Goal: Information Seeking & Learning: Check status

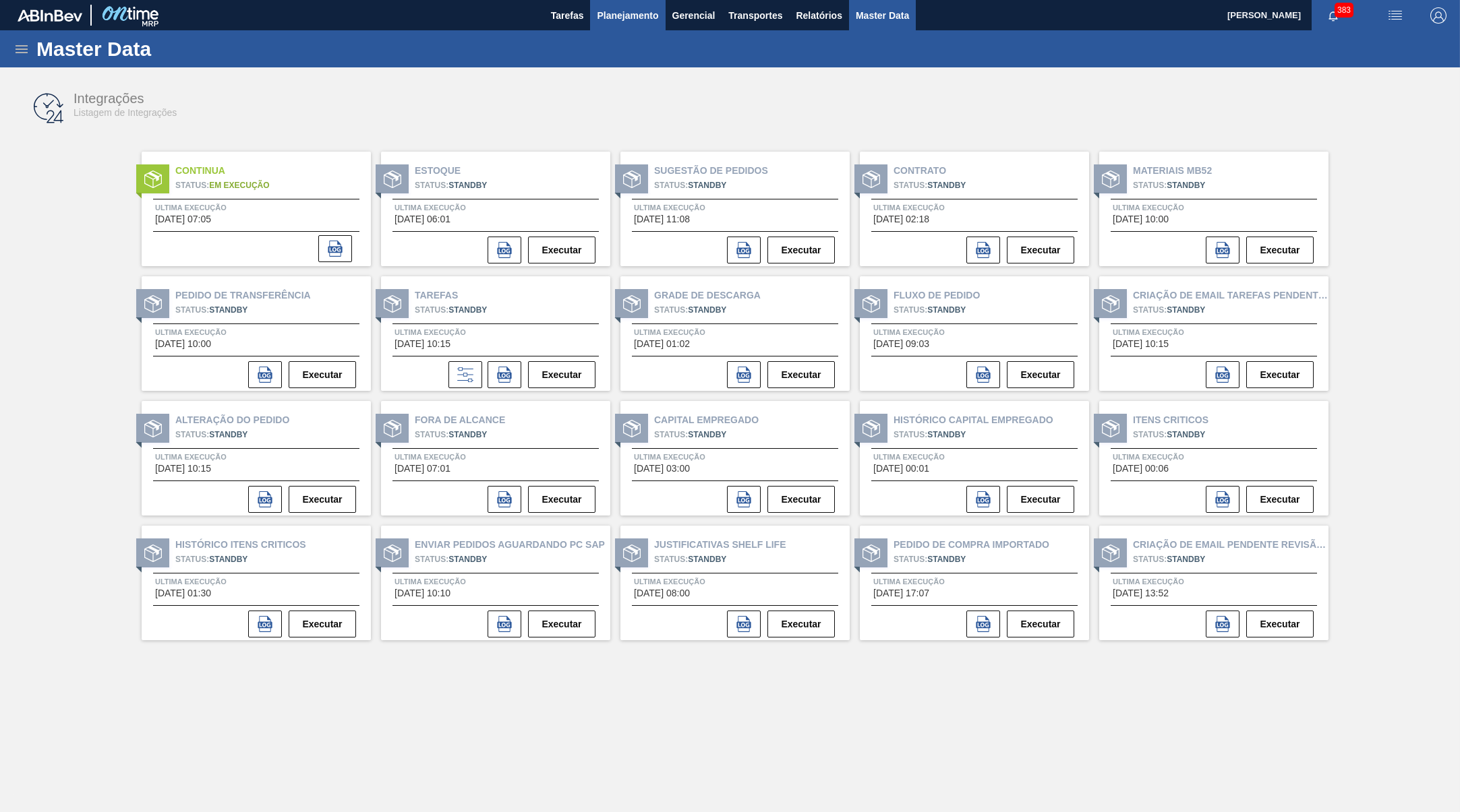
click at [601, 27] on button "Planejamento" at bounding box center [627, 15] width 75 height 30
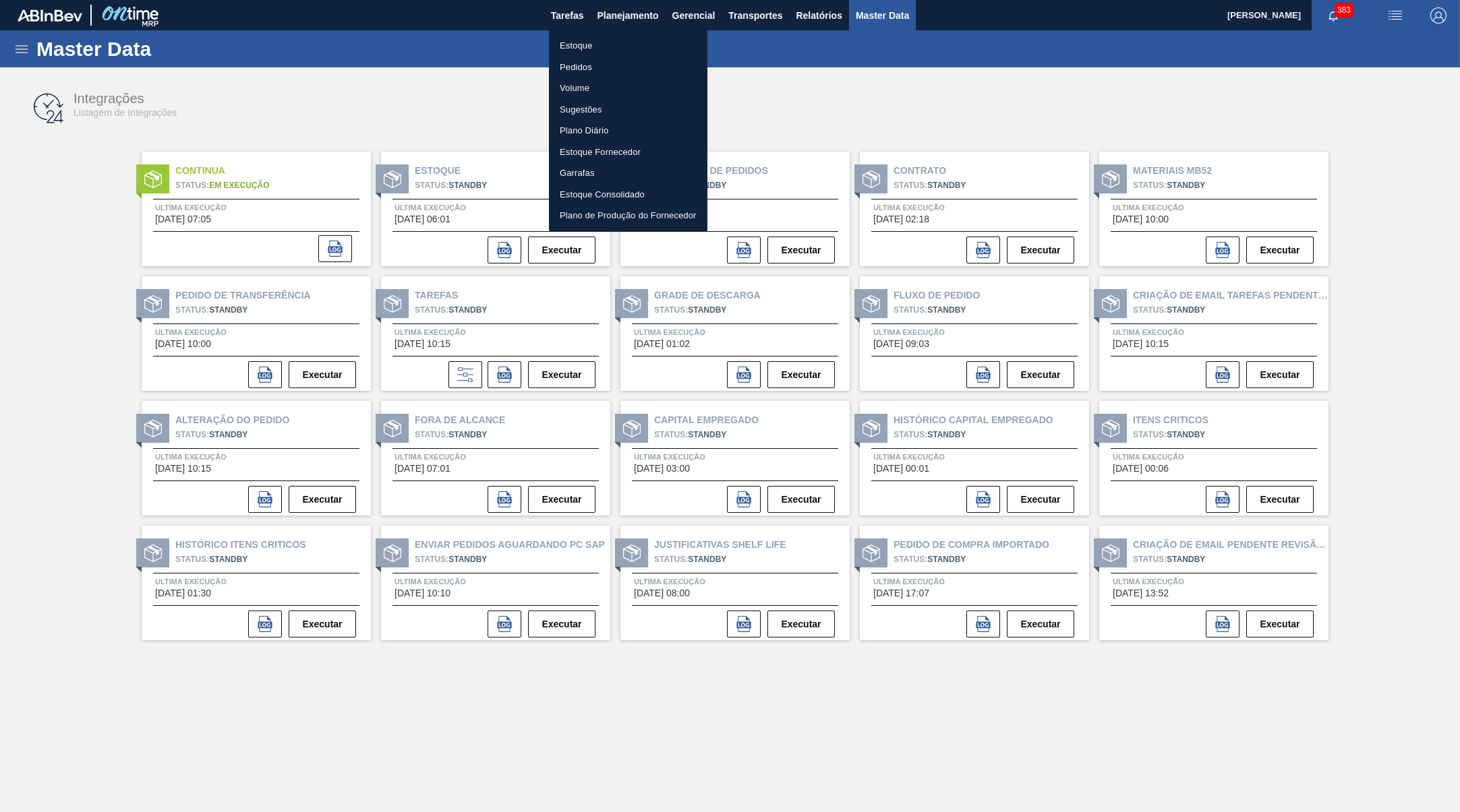
click at [614, 43] on li "Estoque" at bounding box center [628, 45] width 159 height 22
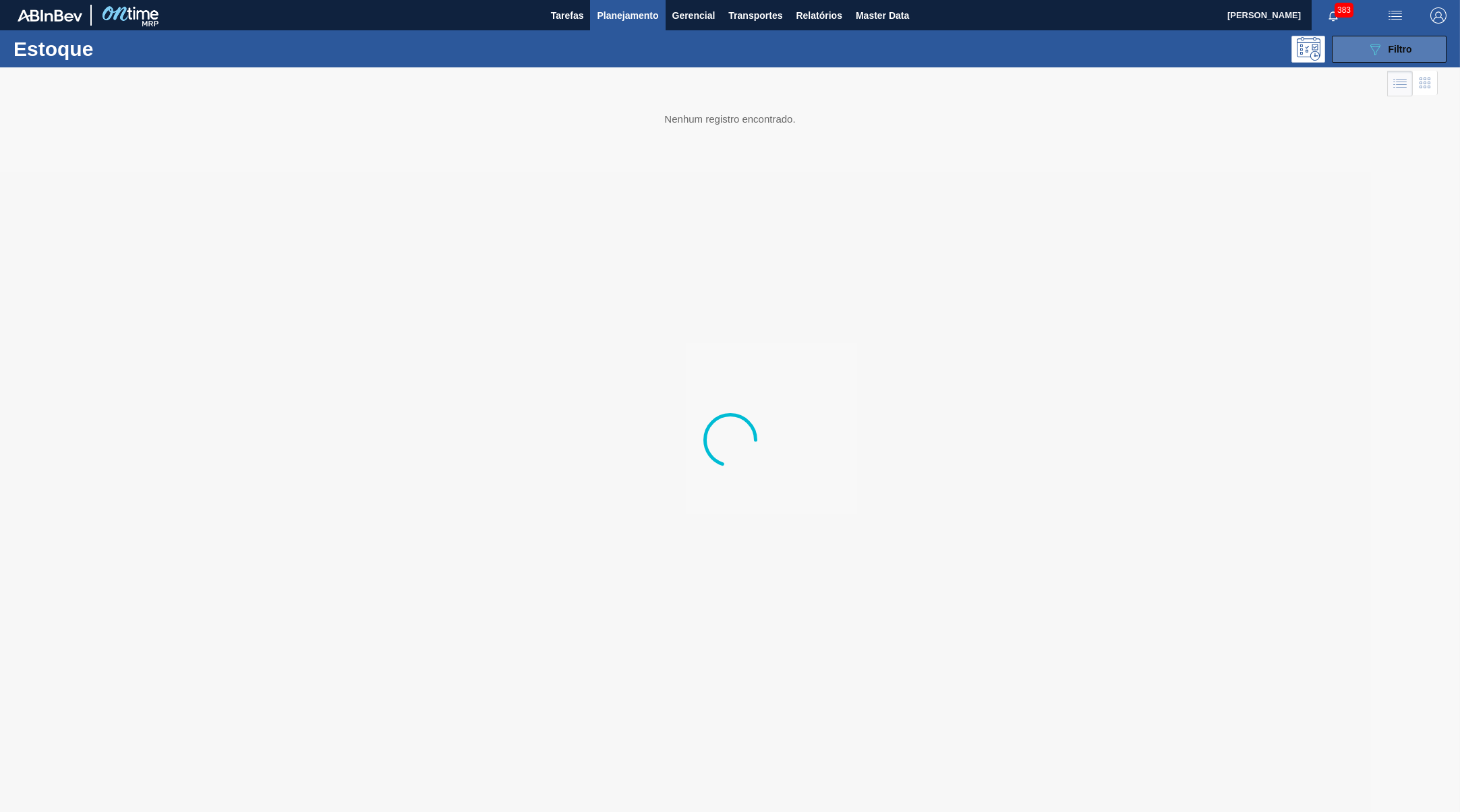
click at [1382, 58] on button "089F7B8B-B2A5-4AFE-B5C0-19BA573D28AC Filtro" at bounding box center [1389, 49] width 115 height 27
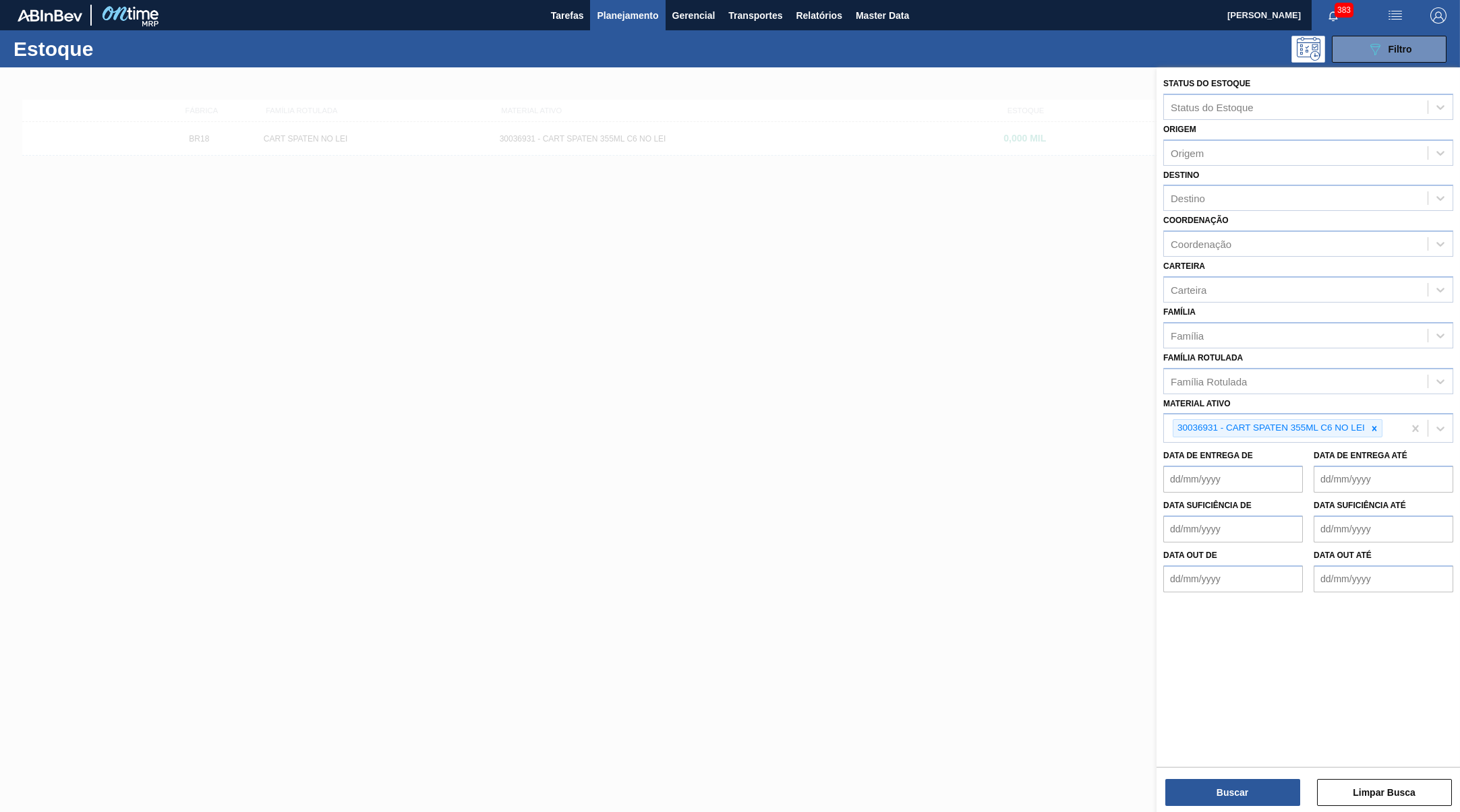
click at [943, 394] on div at bounding box center [730, 473] width 1460 height 812
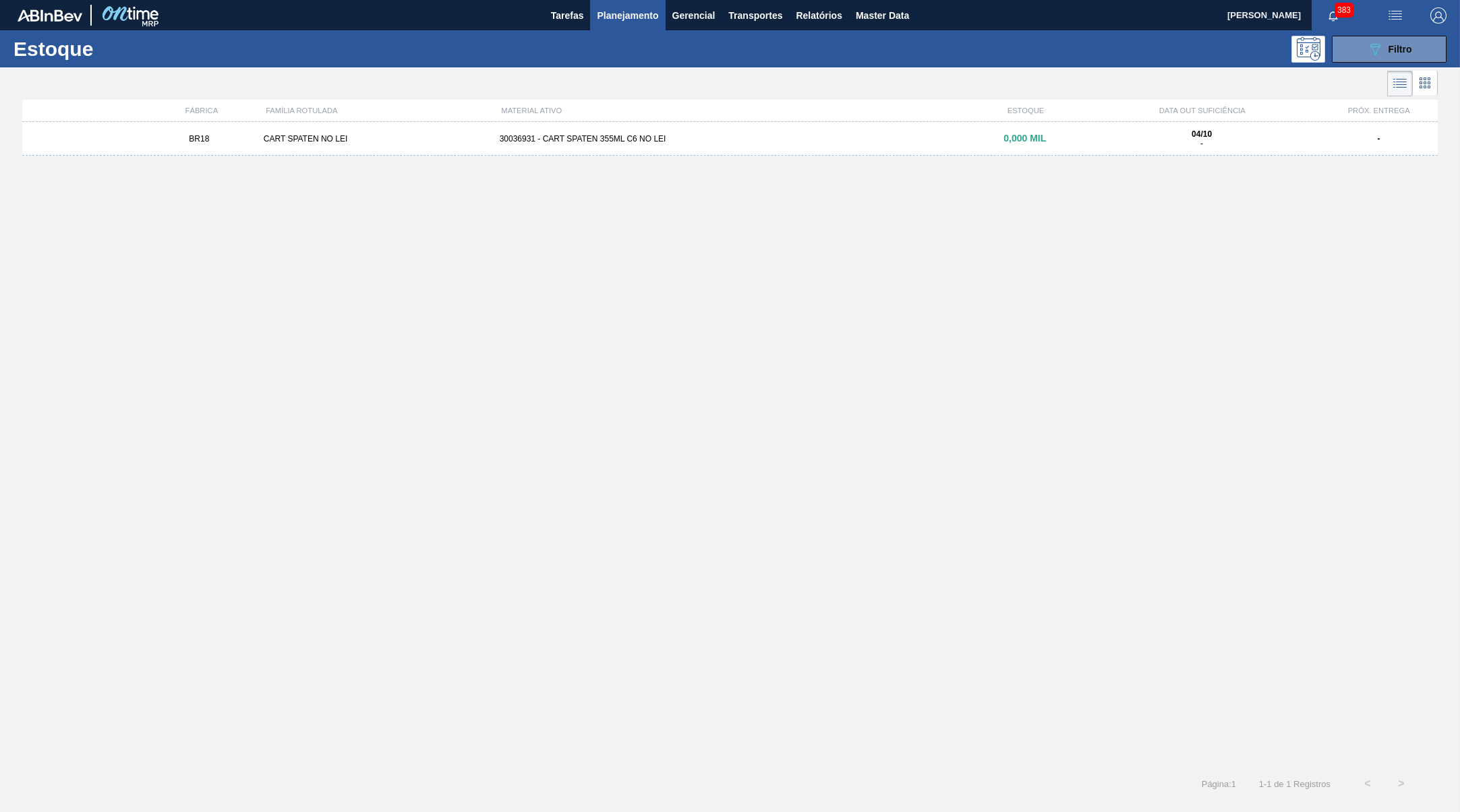
click at [909, 145] on div "BR18 CART SPATEN NO LEI 30036931 - CART SPATEN 355ML C6 NO LEI 0,000 MIL 04/10 …" at bounding box center [730, 138] width 1415 height 34
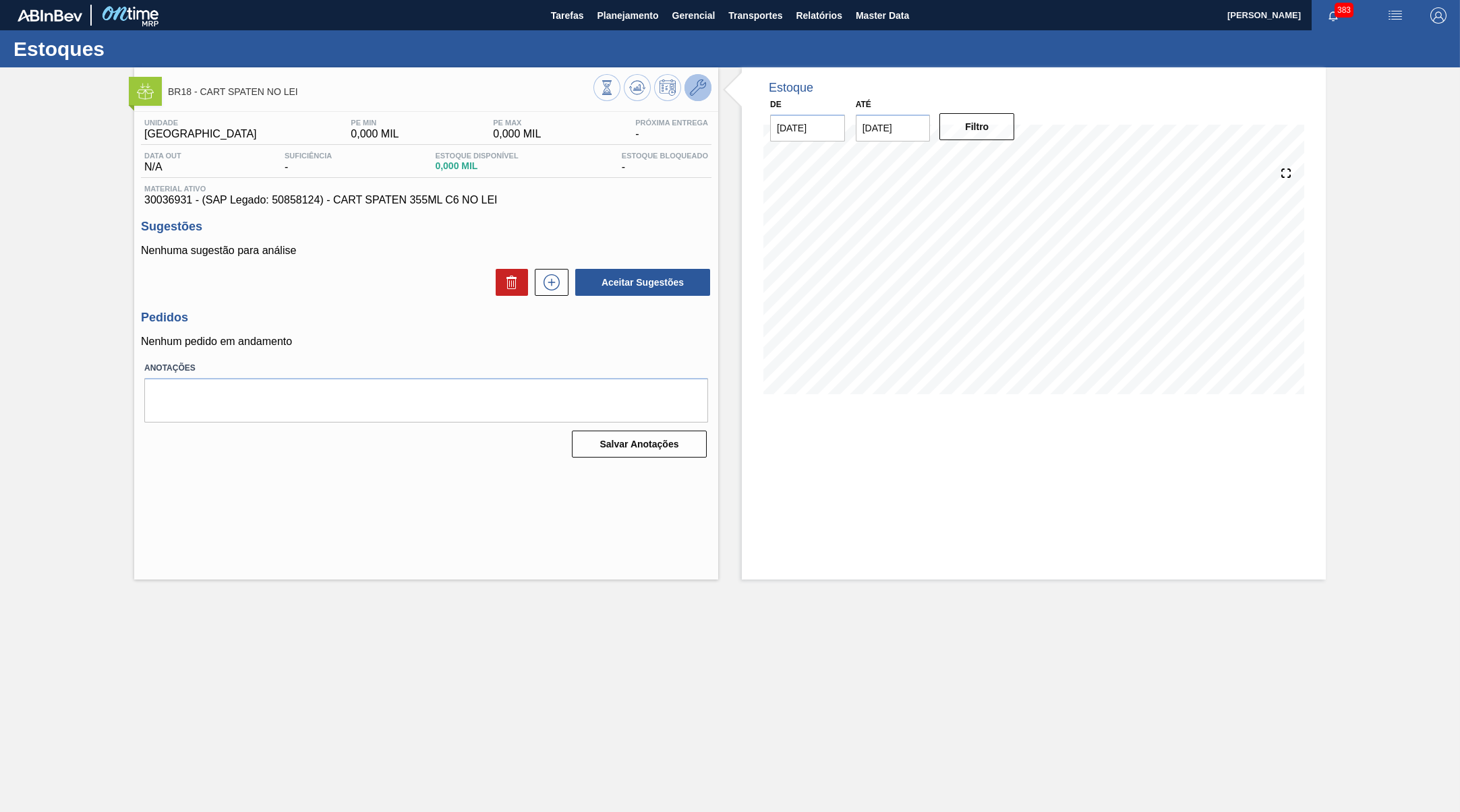
click at [686, 91] on button at bounding box center [697, 87] width 27 height 27
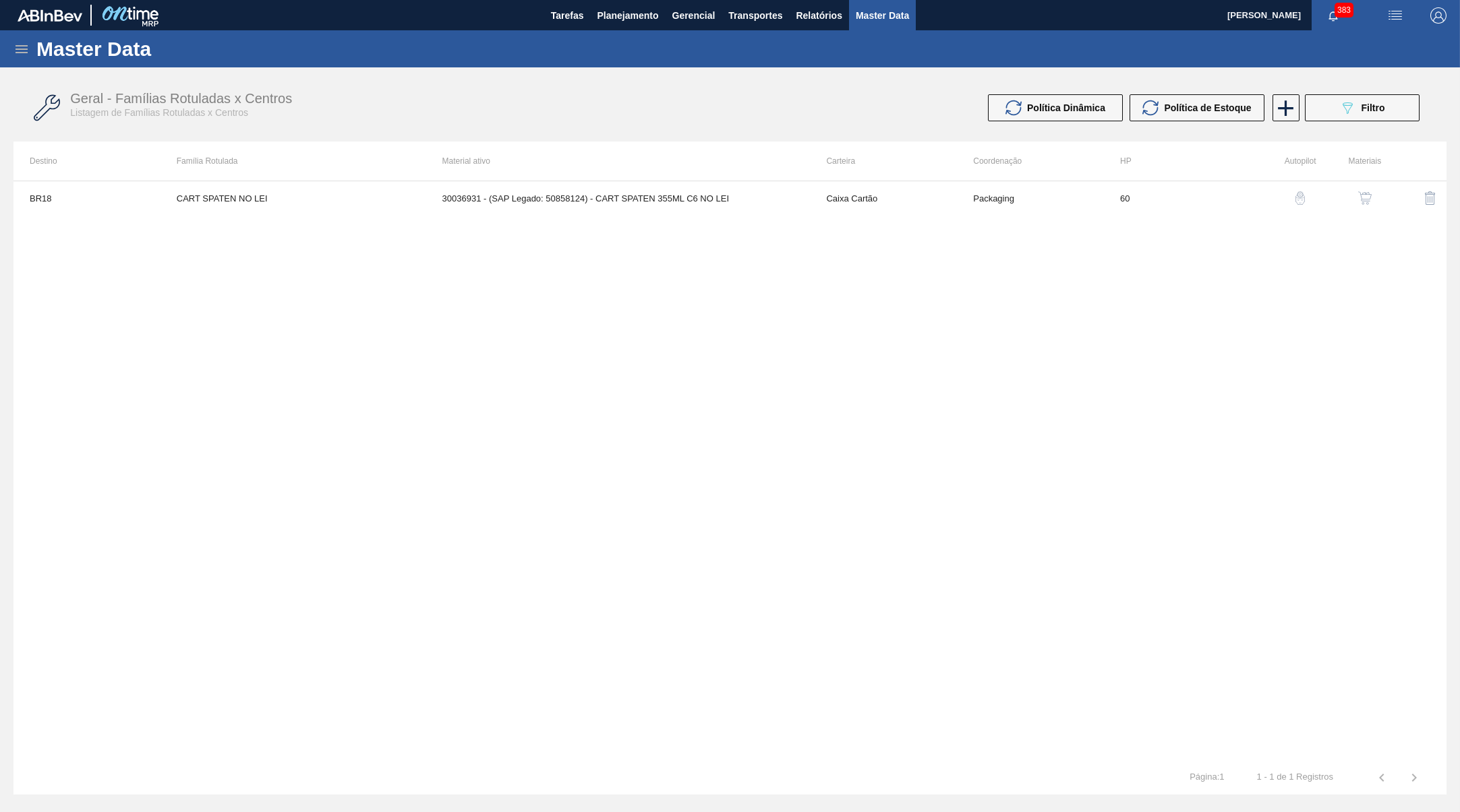
click at [1375, 186] on button "button" at bounding box center [1365, 198] width 32 height 32
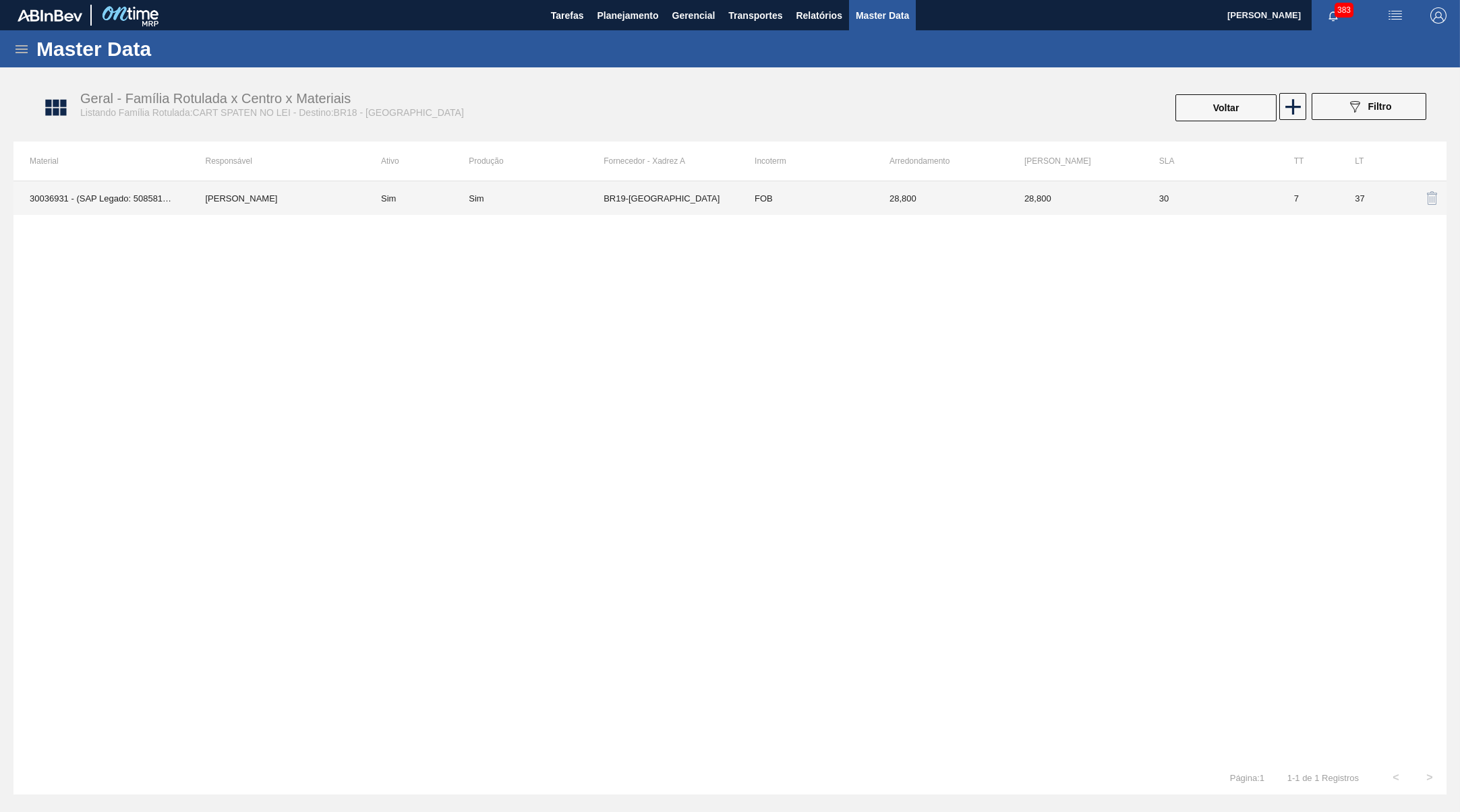
click at [749, 211] on td "FOB" at bounding box center [805, 198] width 135 height 34
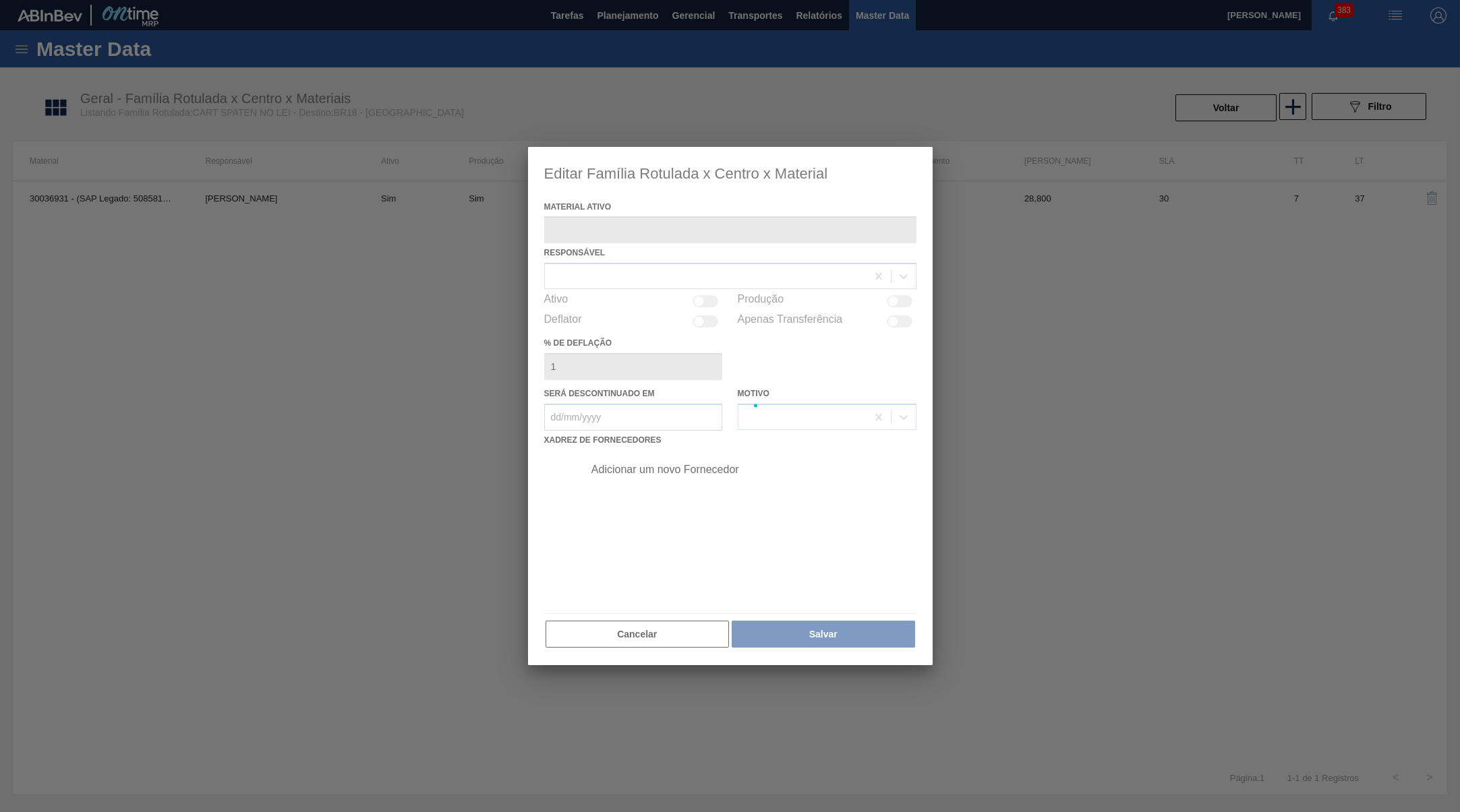
type ativo "30036931 - (SAP Legado: 50858124) - CART SPATEN 355ML C6 NO LEI"
checkbox input "true"
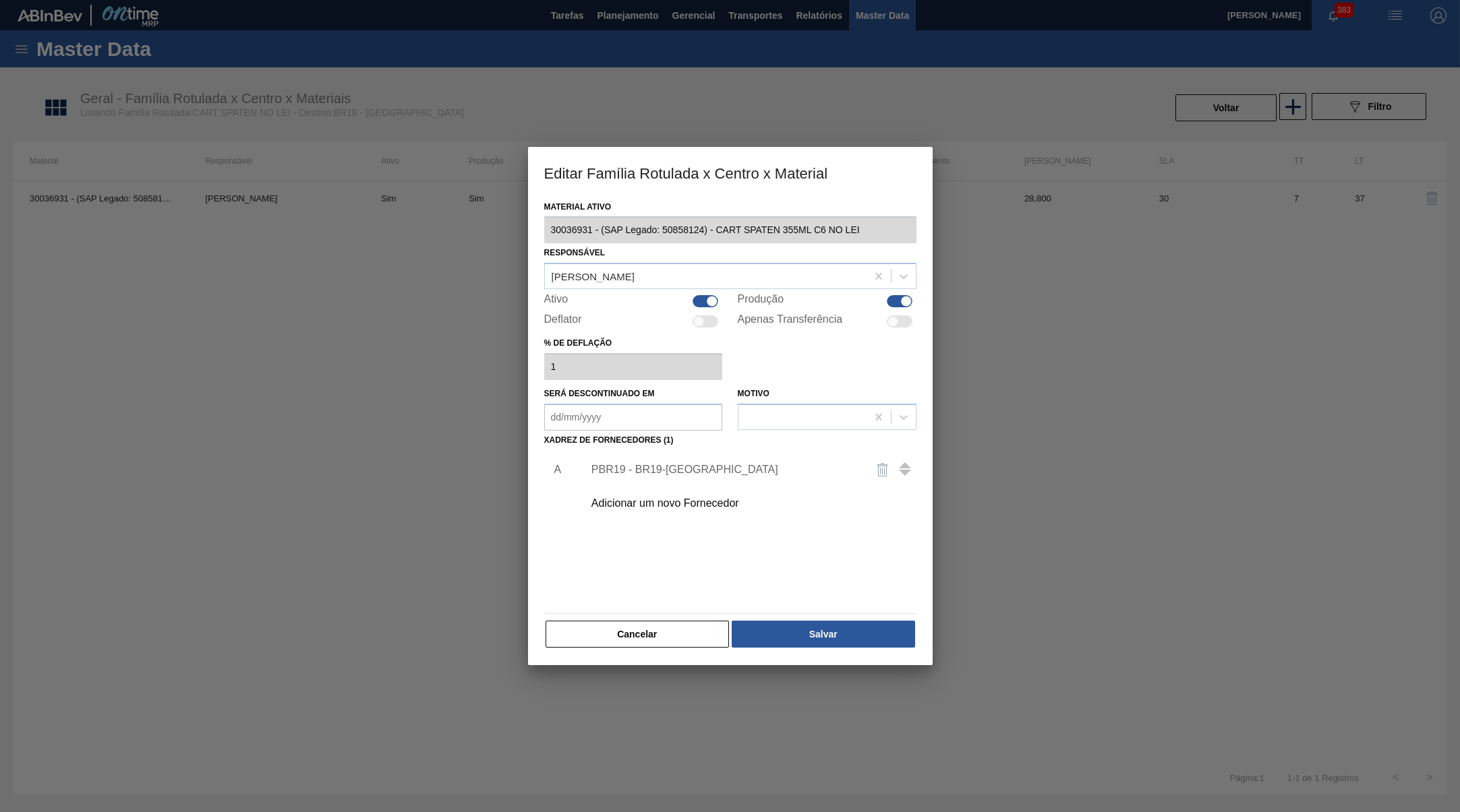
click at [667, 501] on div "Adicionar um novo Fornecedor" at bounding box center [723, 503] width 264 height 12
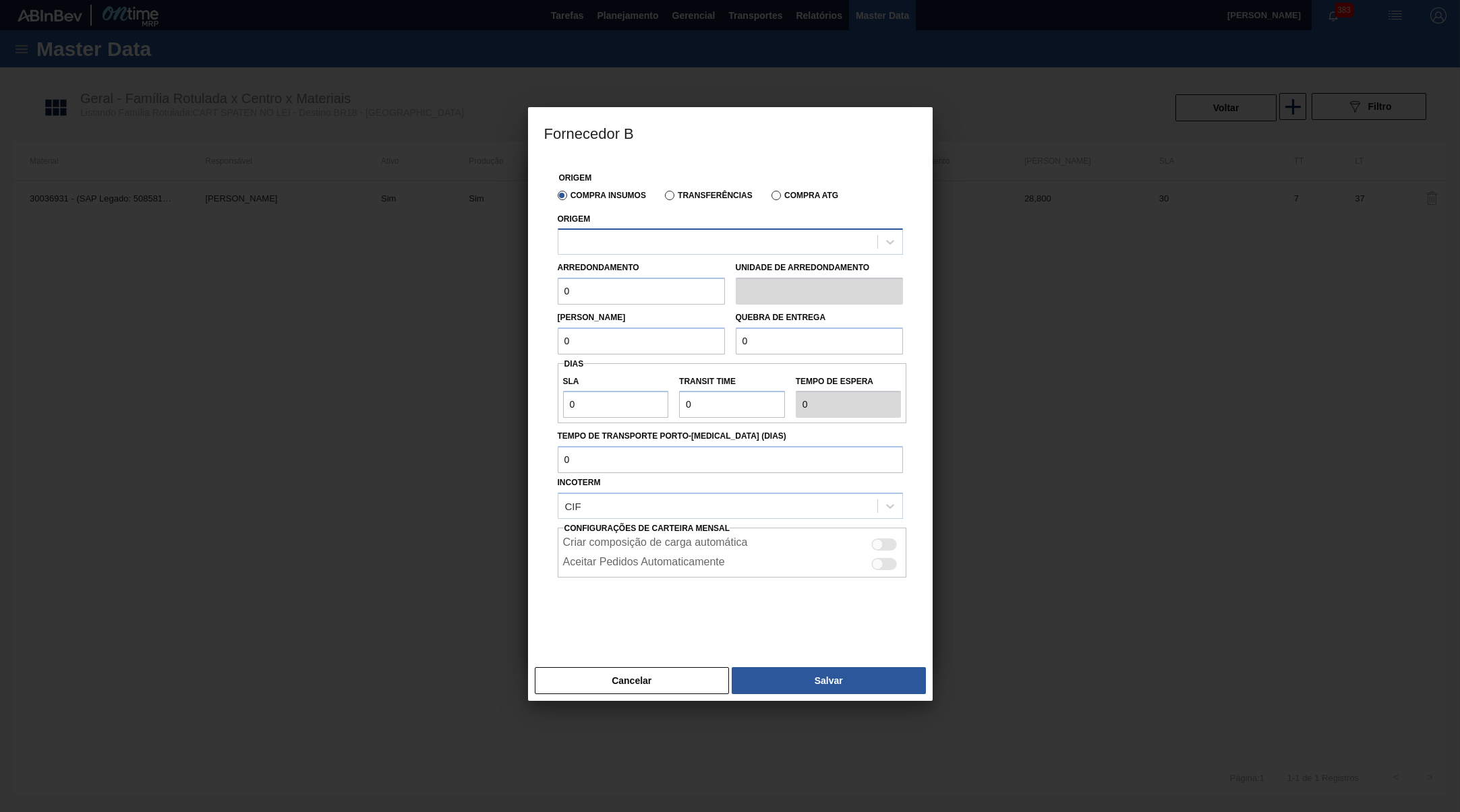
click at [666, 250] on div at bounding box center [718, 243] width 319 height 20
click at [649, 673] on button "Cancelar" at bounding box center [632, 681] width 195 height 27
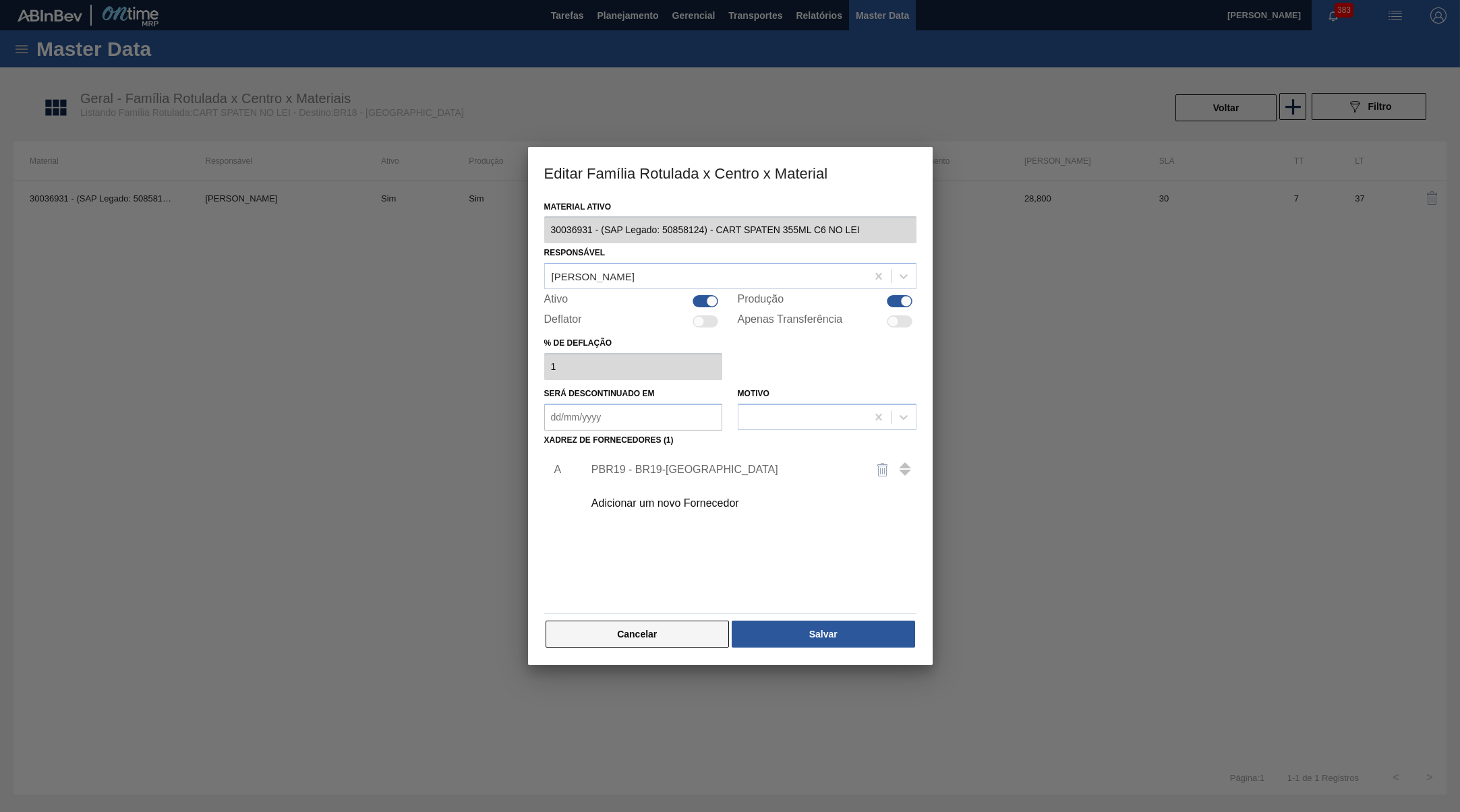
click at [637, 621] on button "Cancelar" at bounding box center [637, 634] width 184 height 27
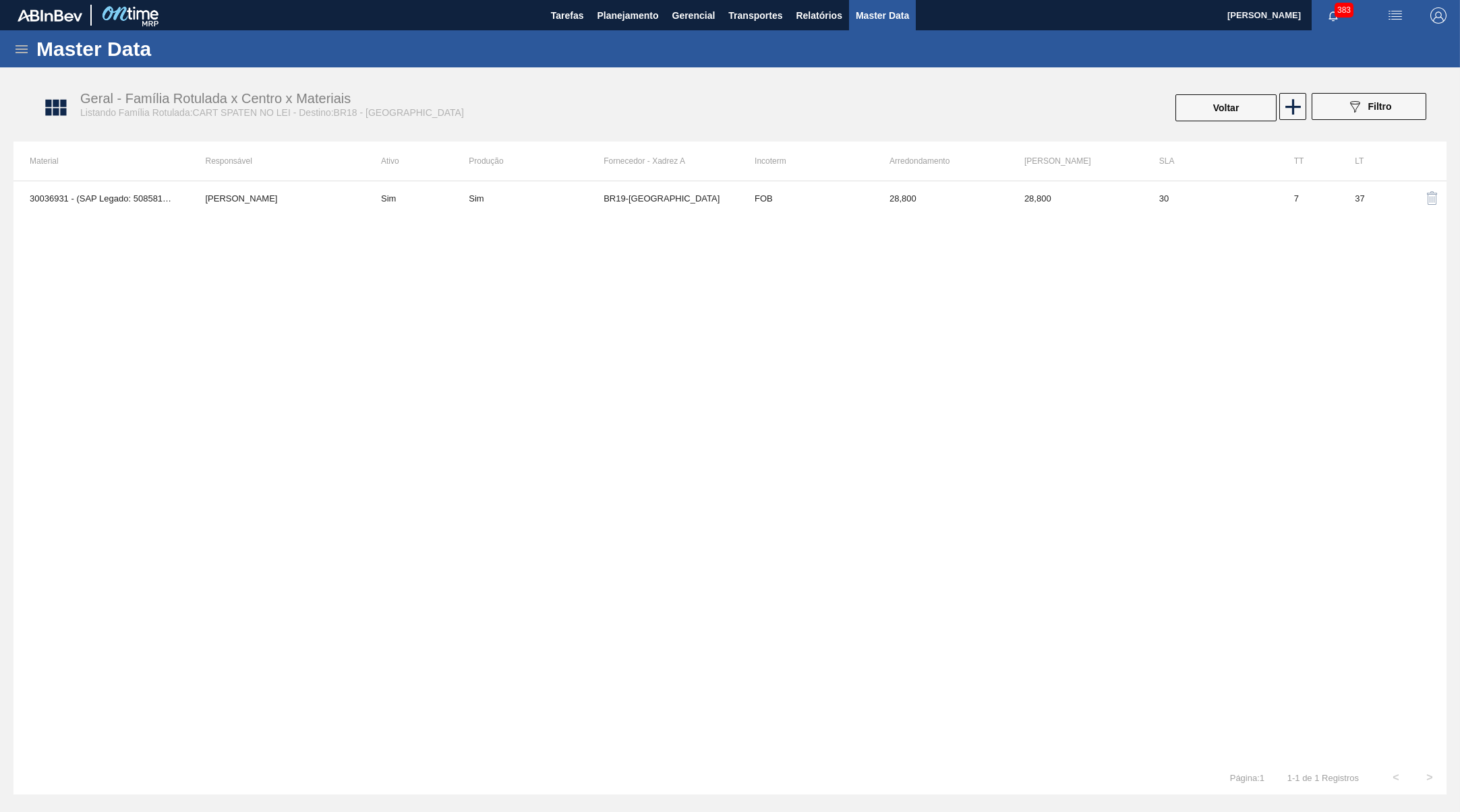
click at [26, 48] on icon at bounding box center [21, 50] width 12 height 8
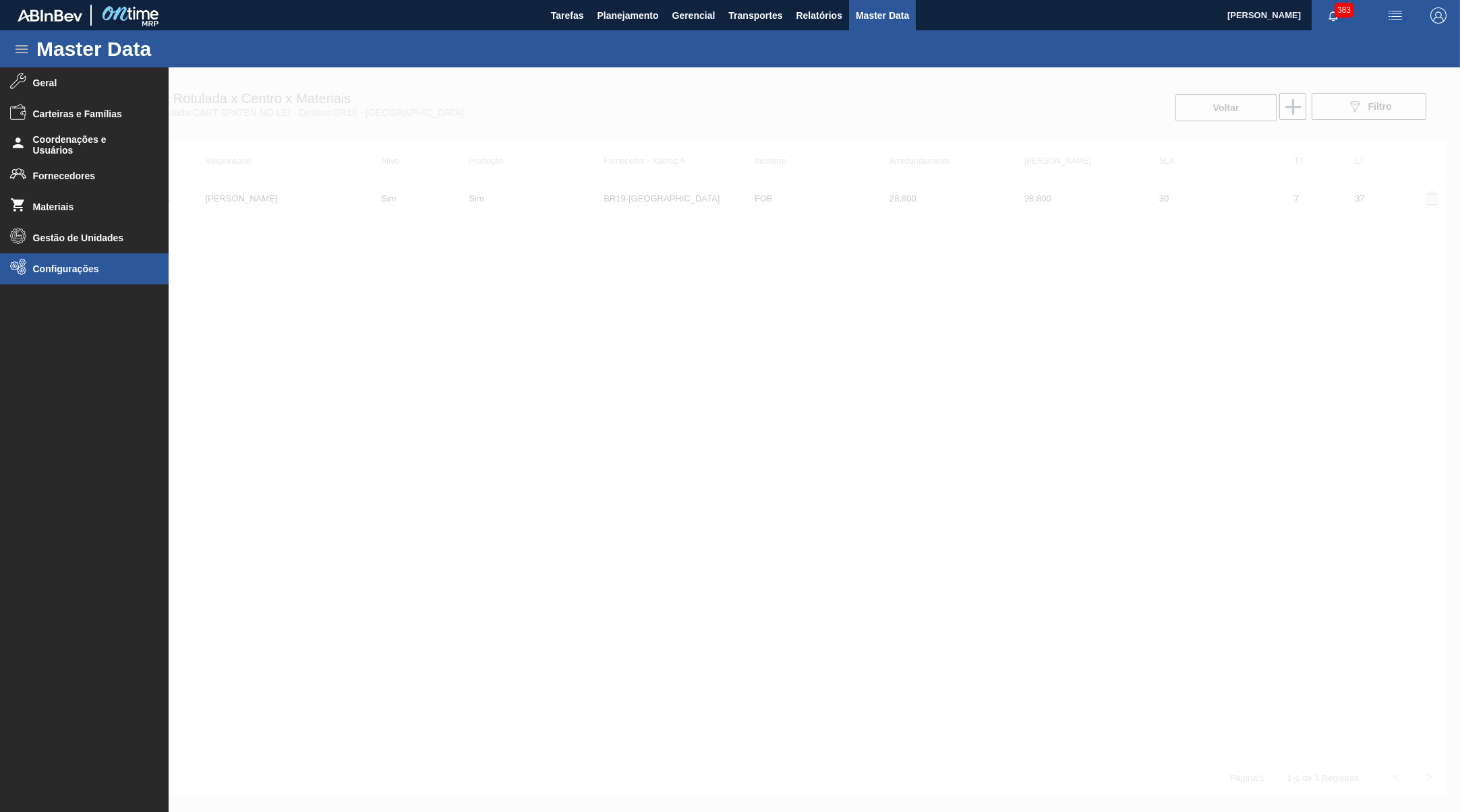
click at [55, 259] on li "Configurações" at bounding box center [84, 269] width 169 height 31
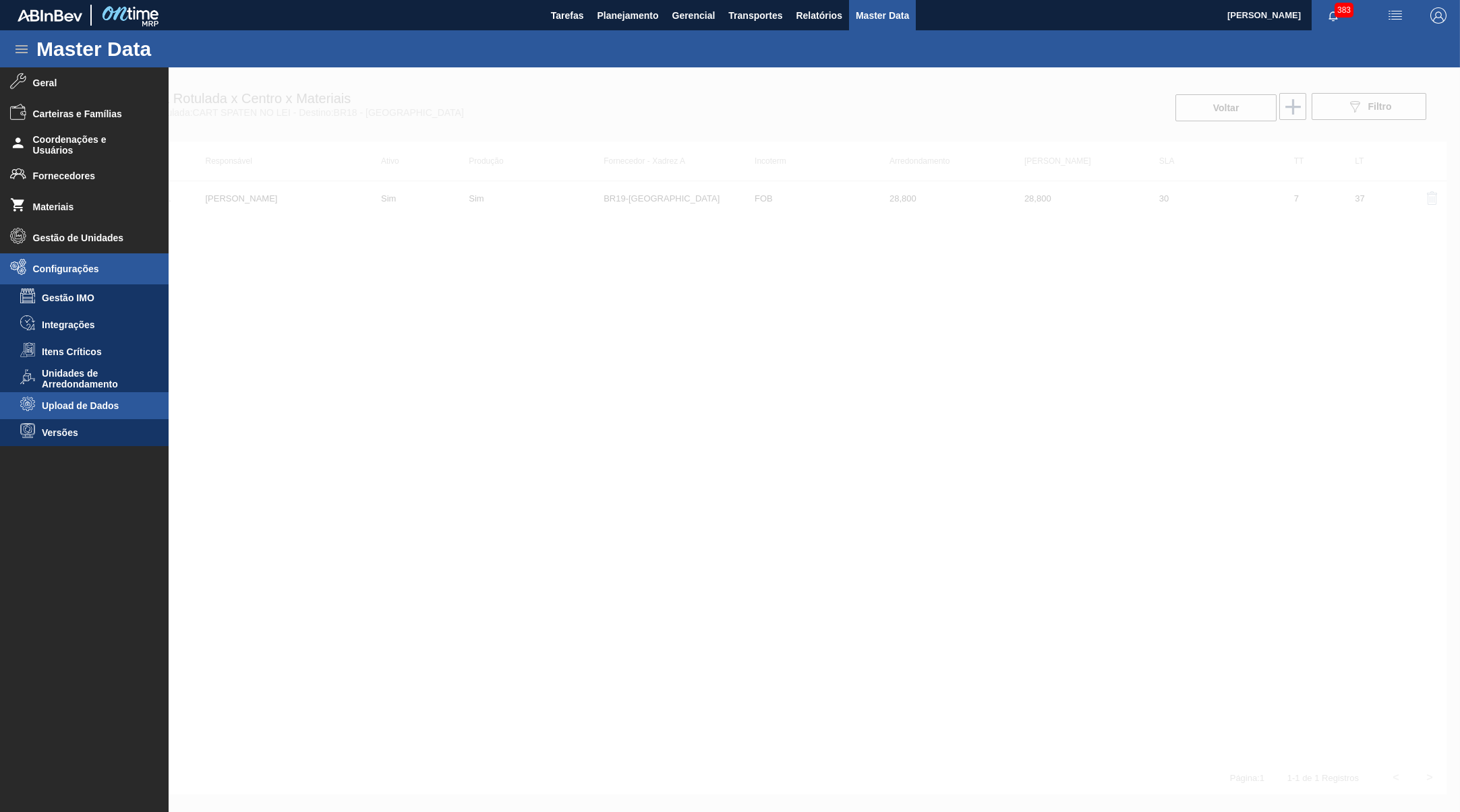
click at [90, 403] on span "Upload de Dados" at bounding box center [94, 406] width 104 height 10
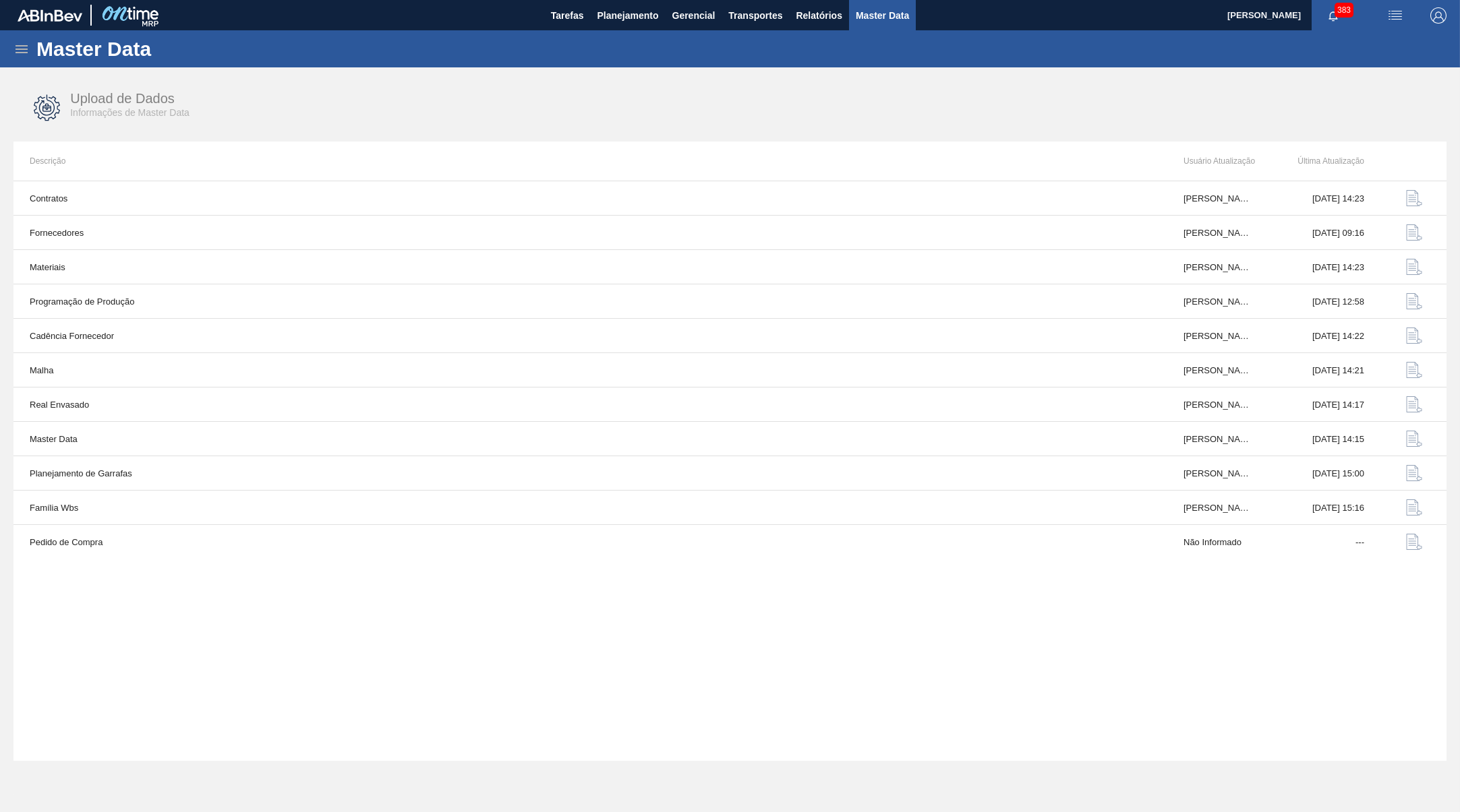
click at [20, 37] on div "Master Data" at bounding box center [730, 48] width 1460 height 37
click at [24, 47] on icon at bounding box center [21, 49] width 16 height 16
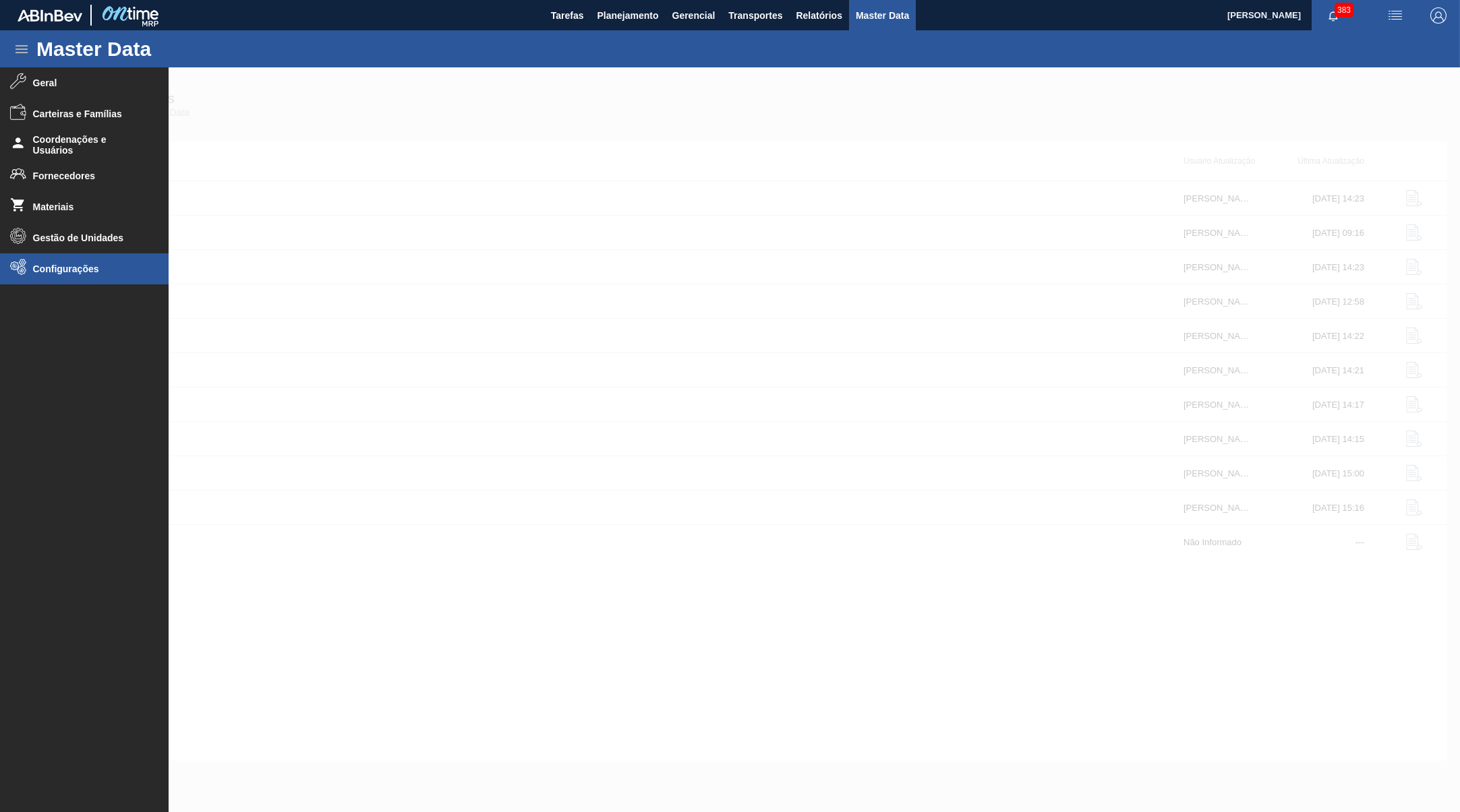
click at [49, 277] on li "Configurações" at bounding box center [84, 269] width 169 height 31
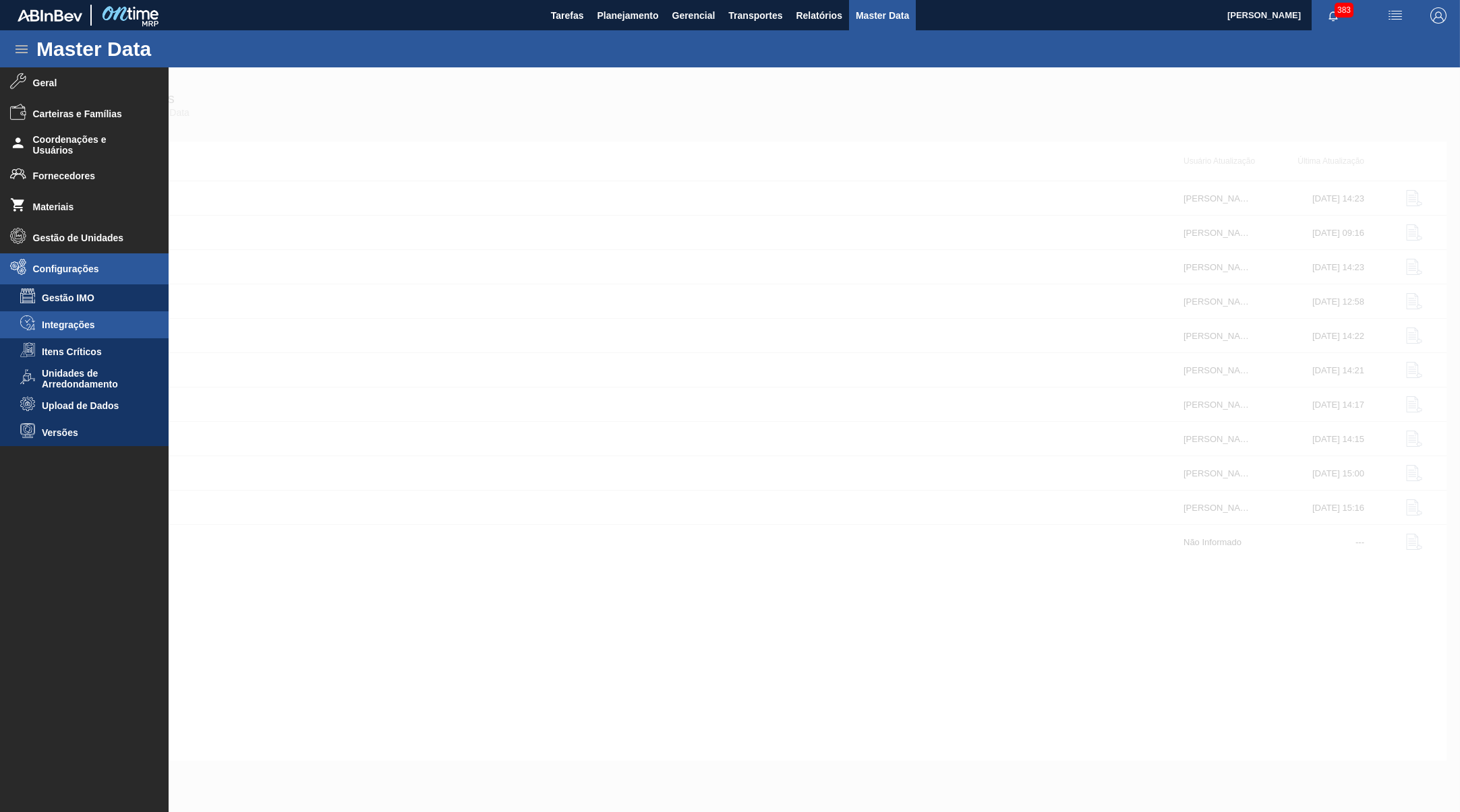
click at [60, 319] on li "Integrações" at bounding box center [84, 325] width 169 height 27
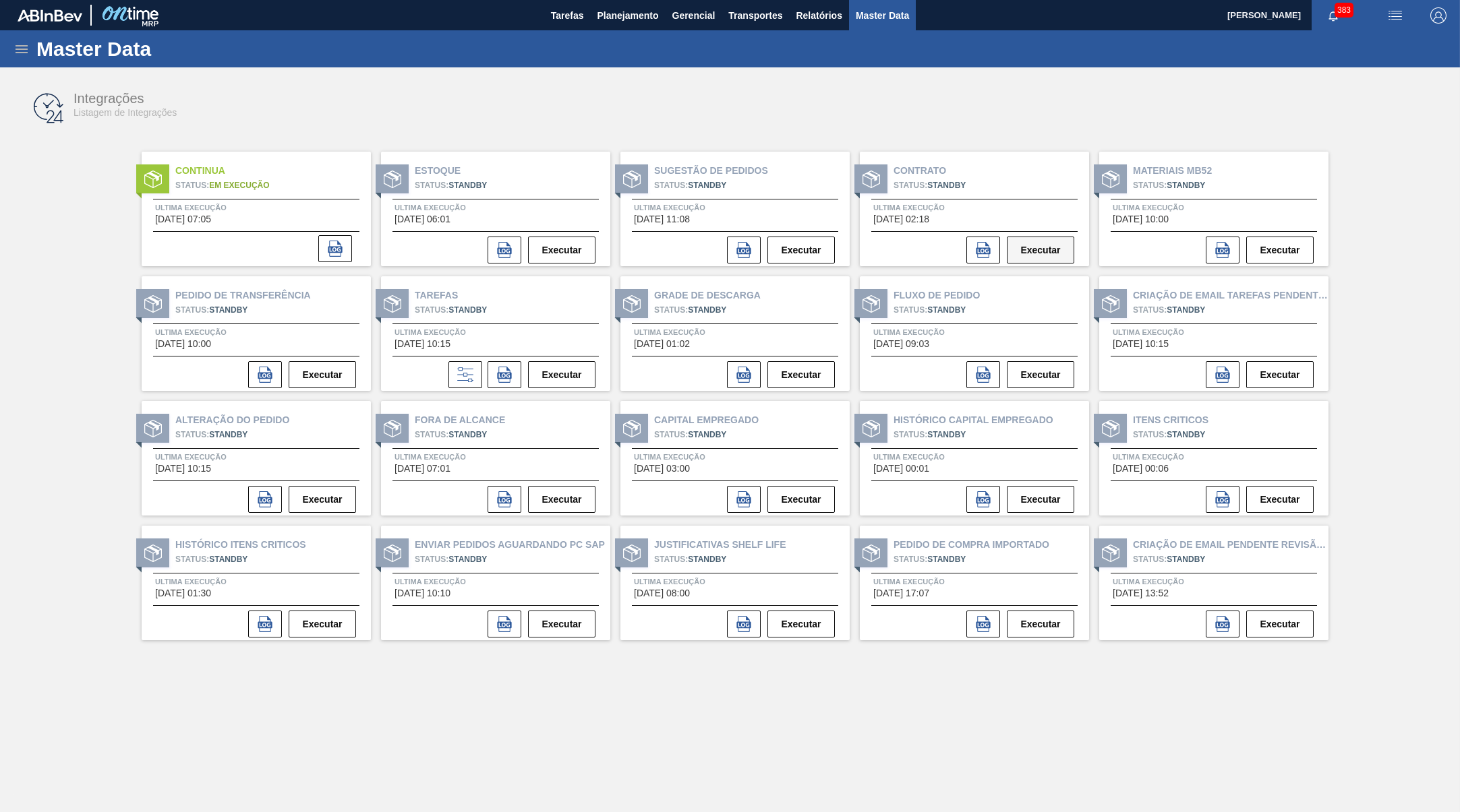
click at [1032, 255] on button "Executar" at bounding box center [1040, 250] width 67 height 27
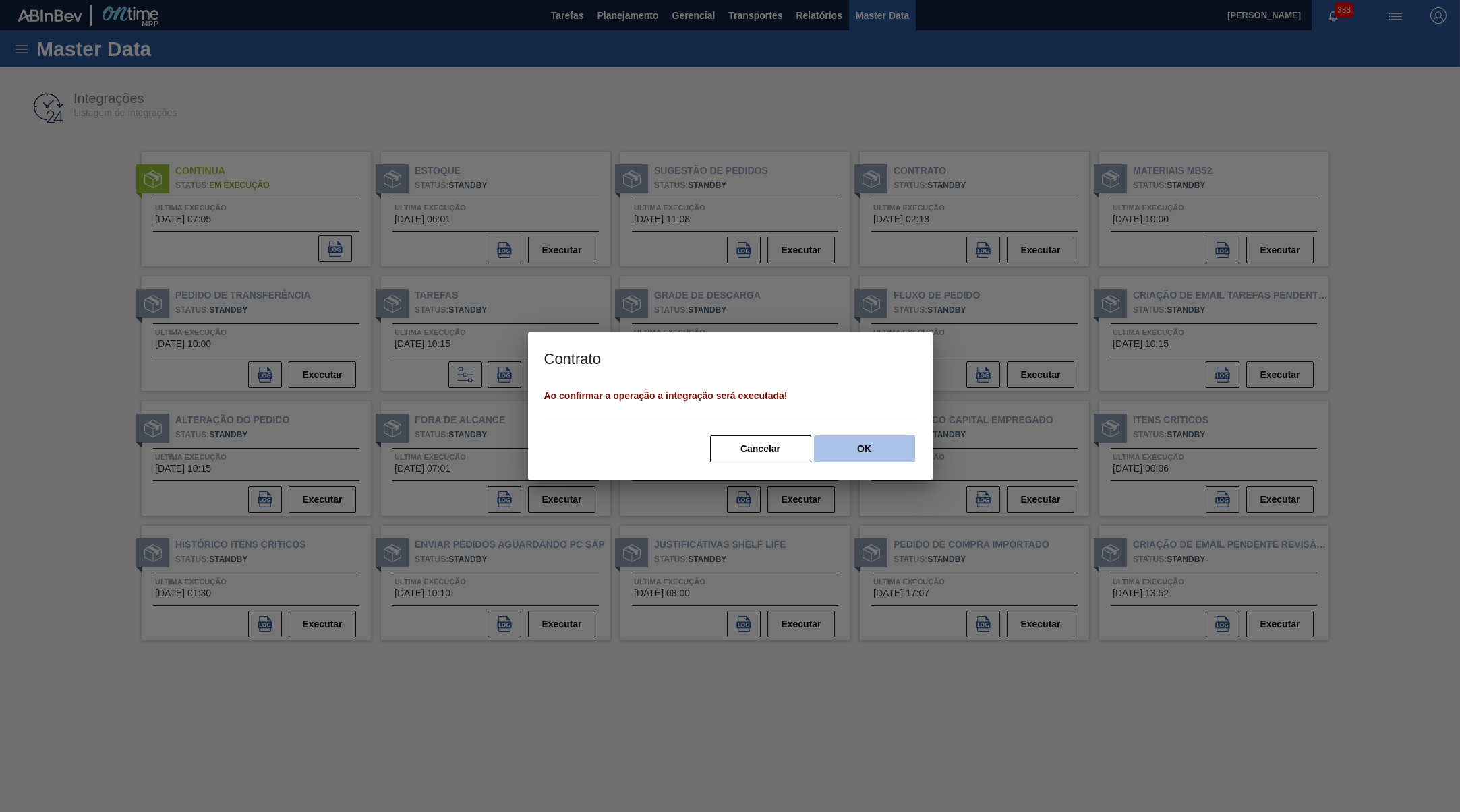
click at [876, 443] on button "OK" at bounding box center [864, 449] width 101 height 27
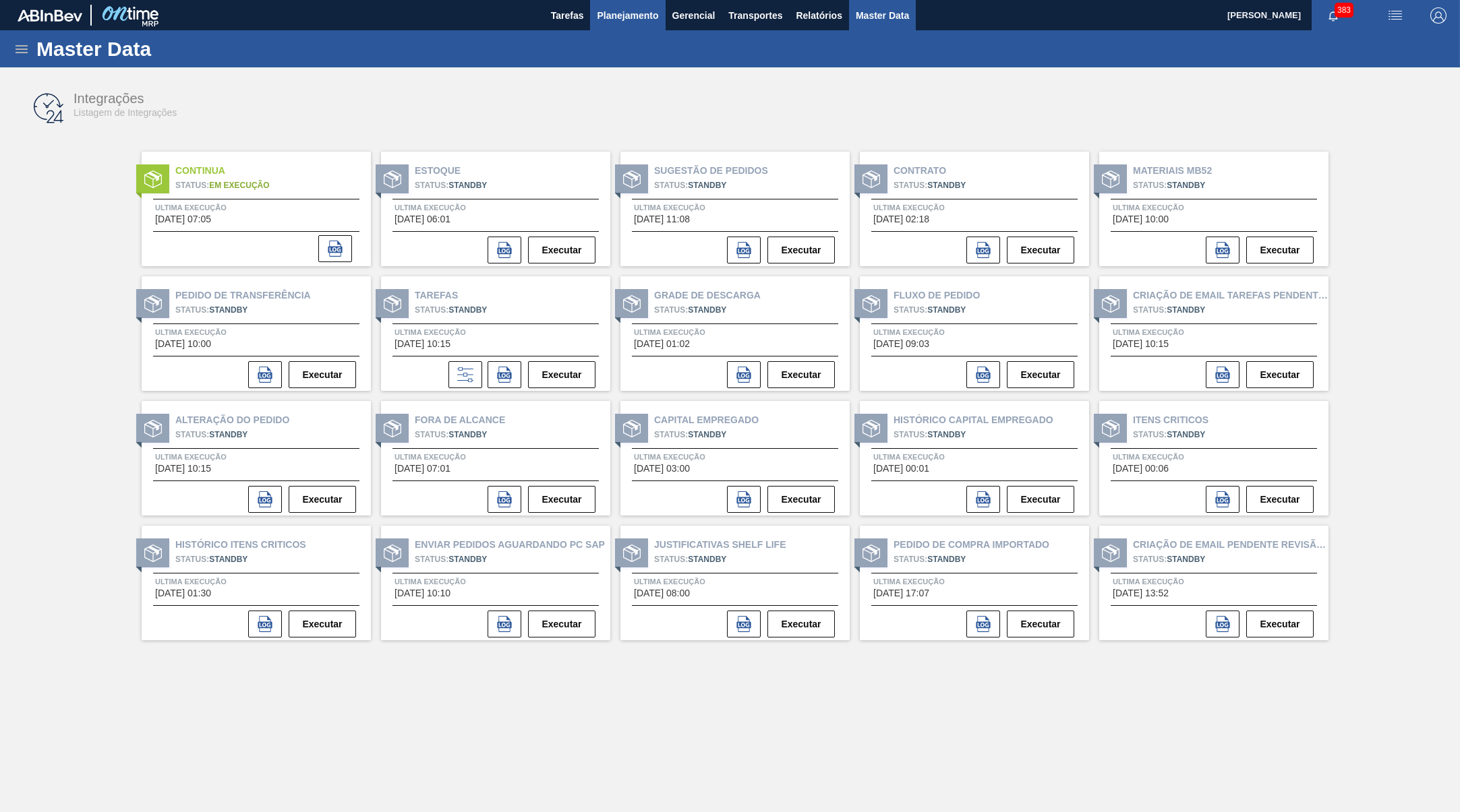
click at [637, 10] on span "Planejamento" at bounding box center [628, 15] width 62 height 16
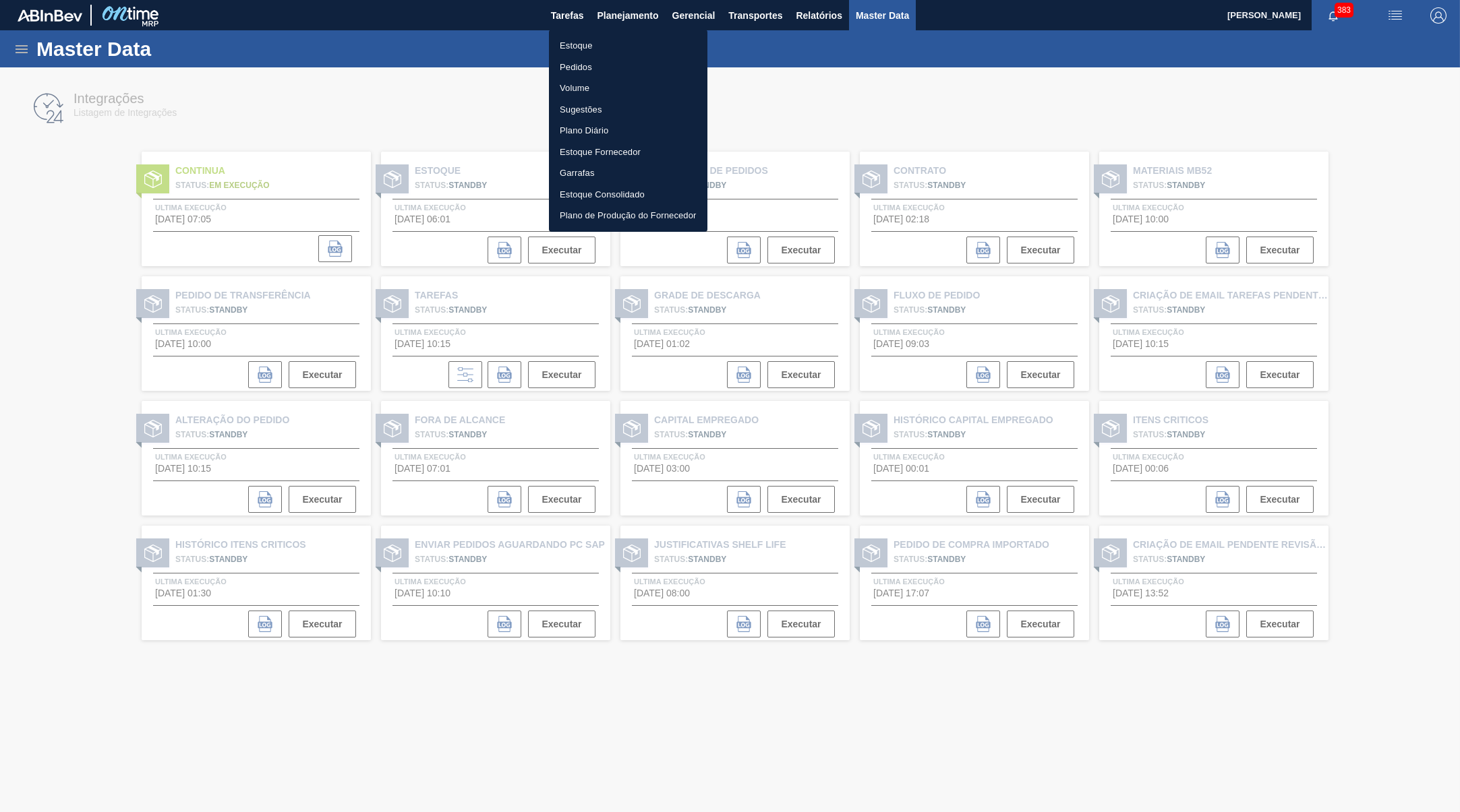
click at [563, 39] on li "Estoque" at bounding box center [628, 45] width 159 height 22
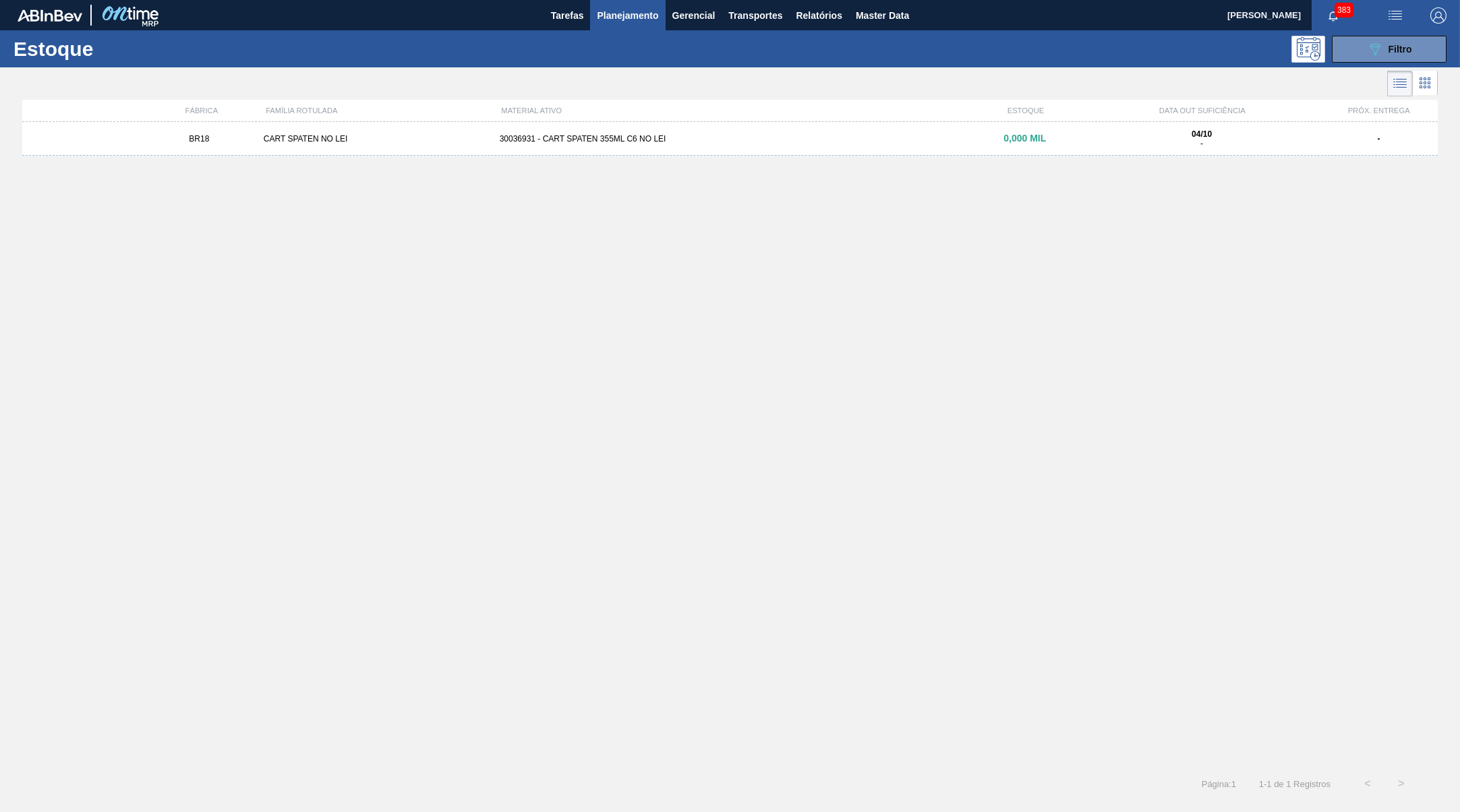
click at [933, 143] on div "30036931 - CART SPATEN 355ML C6 NO LEI" at bounding box center [730, 138] width 472 height 9
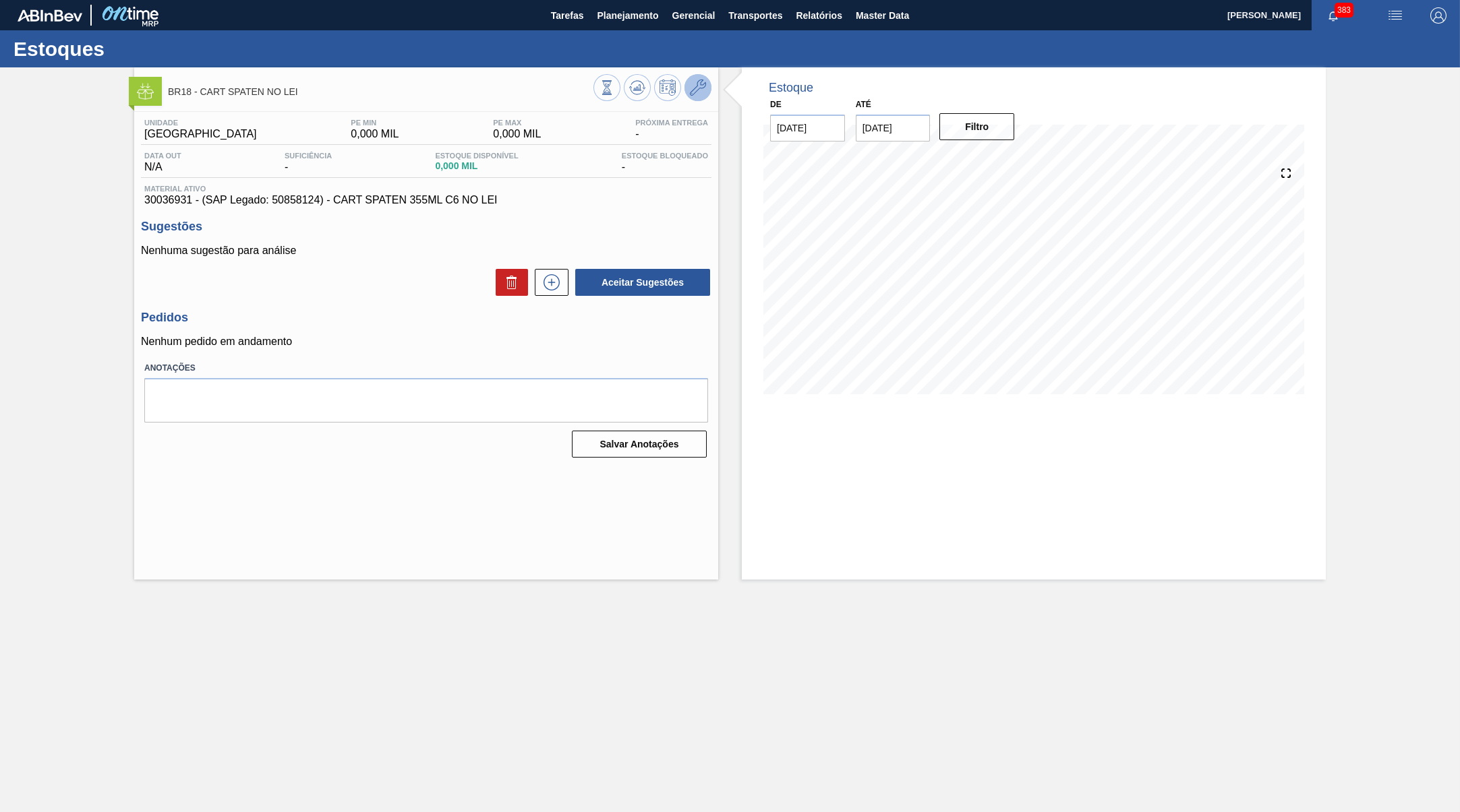
click at [691, 94] on icon at bounding box center [697, 87] width 16 height 16
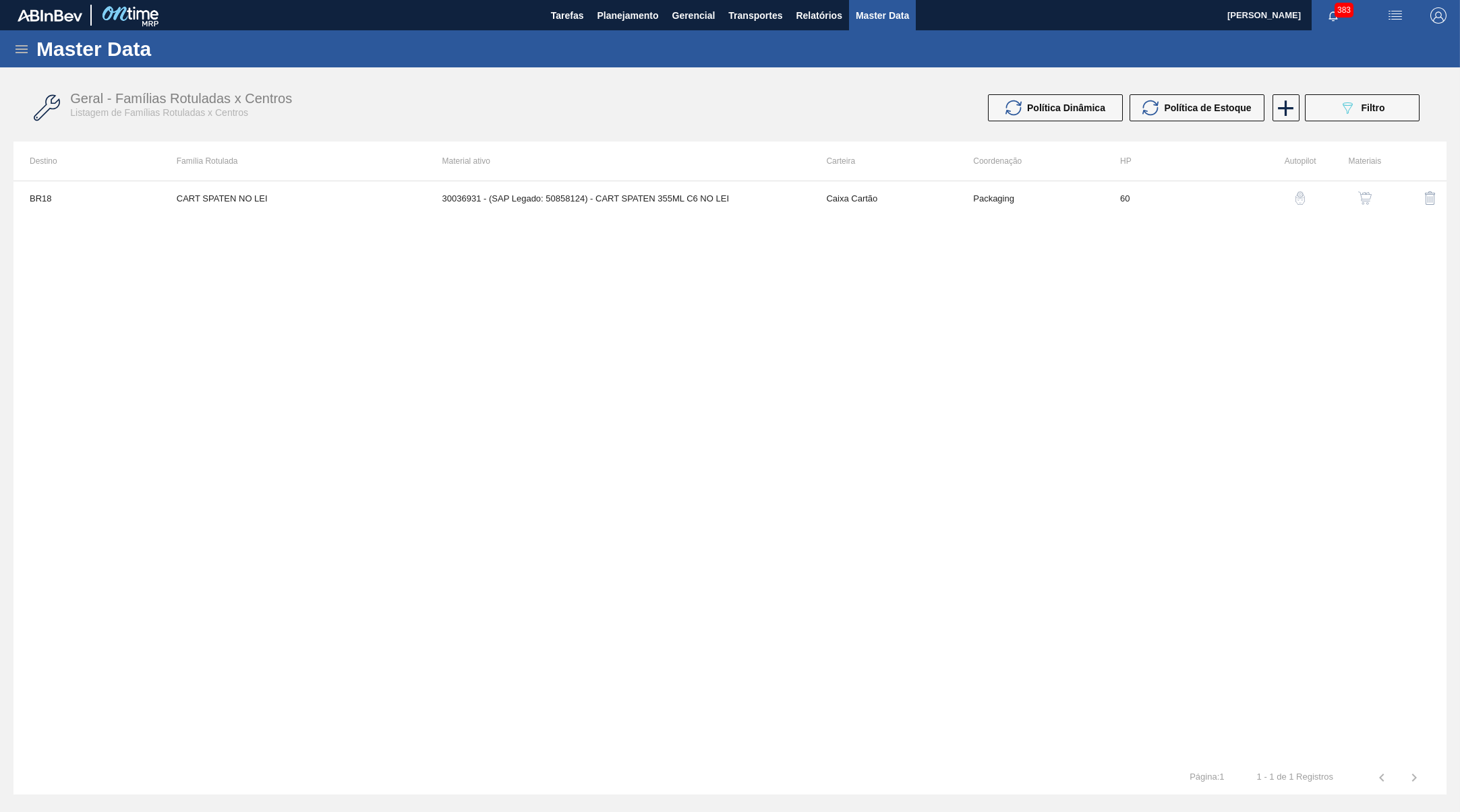
click at [1366, 192] on button "button" at bounding box center [1365, 198] width 32 height 32
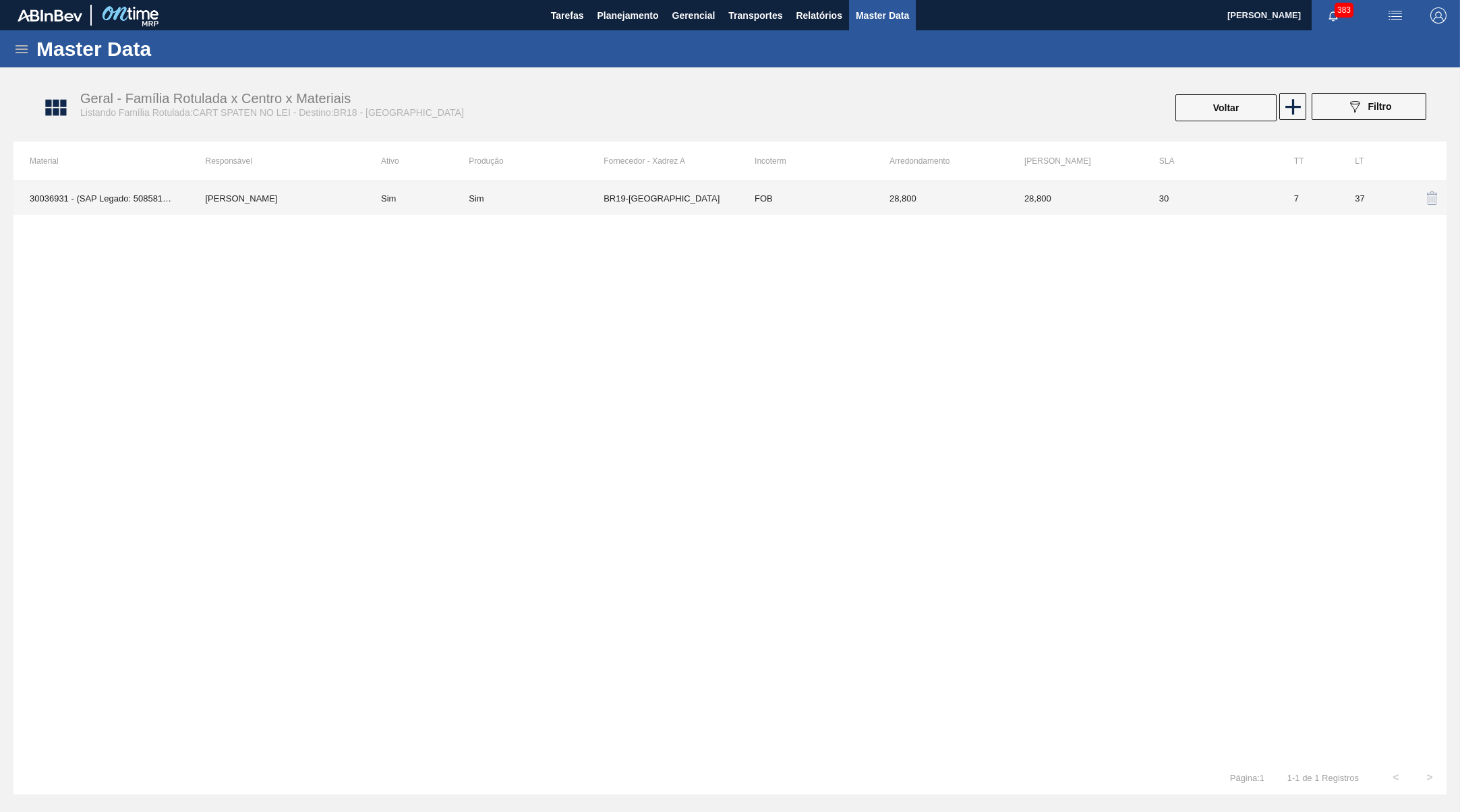
click at [349, 215] on td "ERICA BOER GARCIA" at bounding box center [278, 198] width 176 height 34
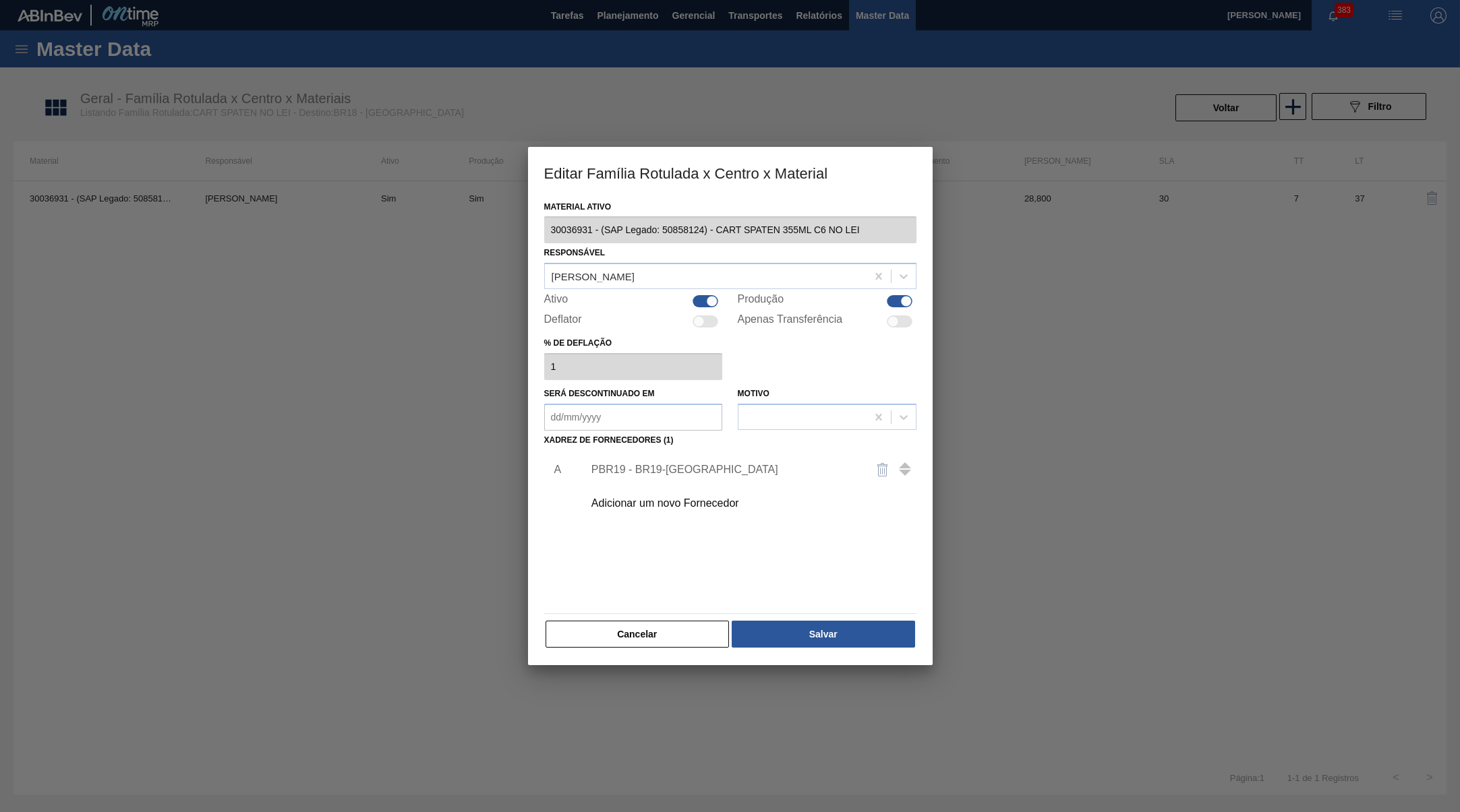
click at [660, 464] on div "PBR19 - BR19-Nova Rio" at bounding box center [723, 469] width 264 height 12
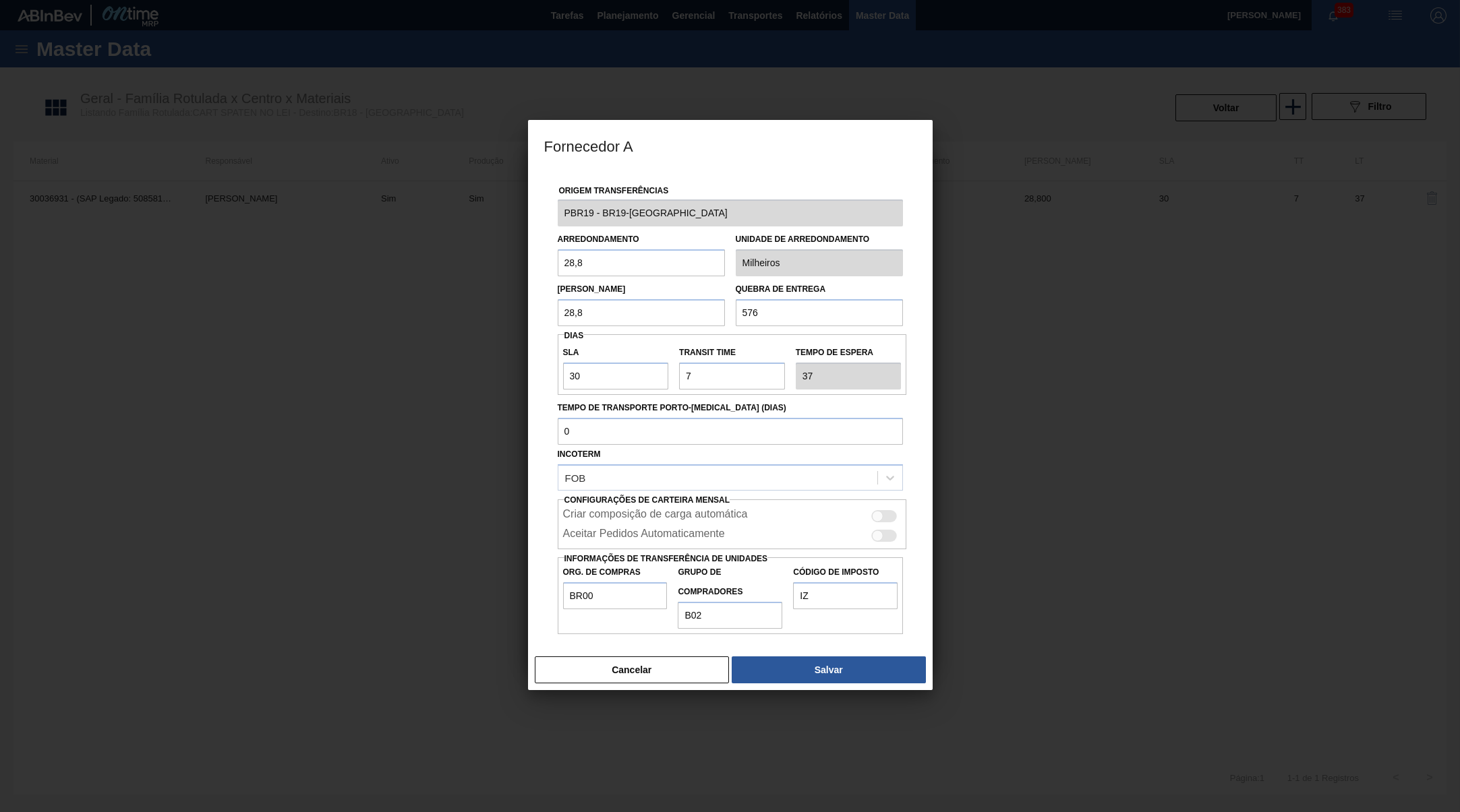
click at [640, 650] on div "Origem Transferências PBR19 - BR19-Nova Rio Arredondamento 28,8 Unidade de arre…" at bounding box center [730, 411] width 404 height 480
drag, startPoint x: 643, startPoint y: 693, endPoint x: 629, endPoint y: 653, distance: 42.4
click at [638, 690] on div "Fornecedor A Origem Transferências PBR19 - BR19-Nova Rio Arredondamento 28,8 Un…" at bounding box center [730, 406] width 1460 height 812
click at [629, 653] on div "Cancelar Salvar" at bounding box center [730, 670] width 404 height 41
click at [629, 678] on button "Cancelar" at bounding box center [632, 670] width 195 height 27
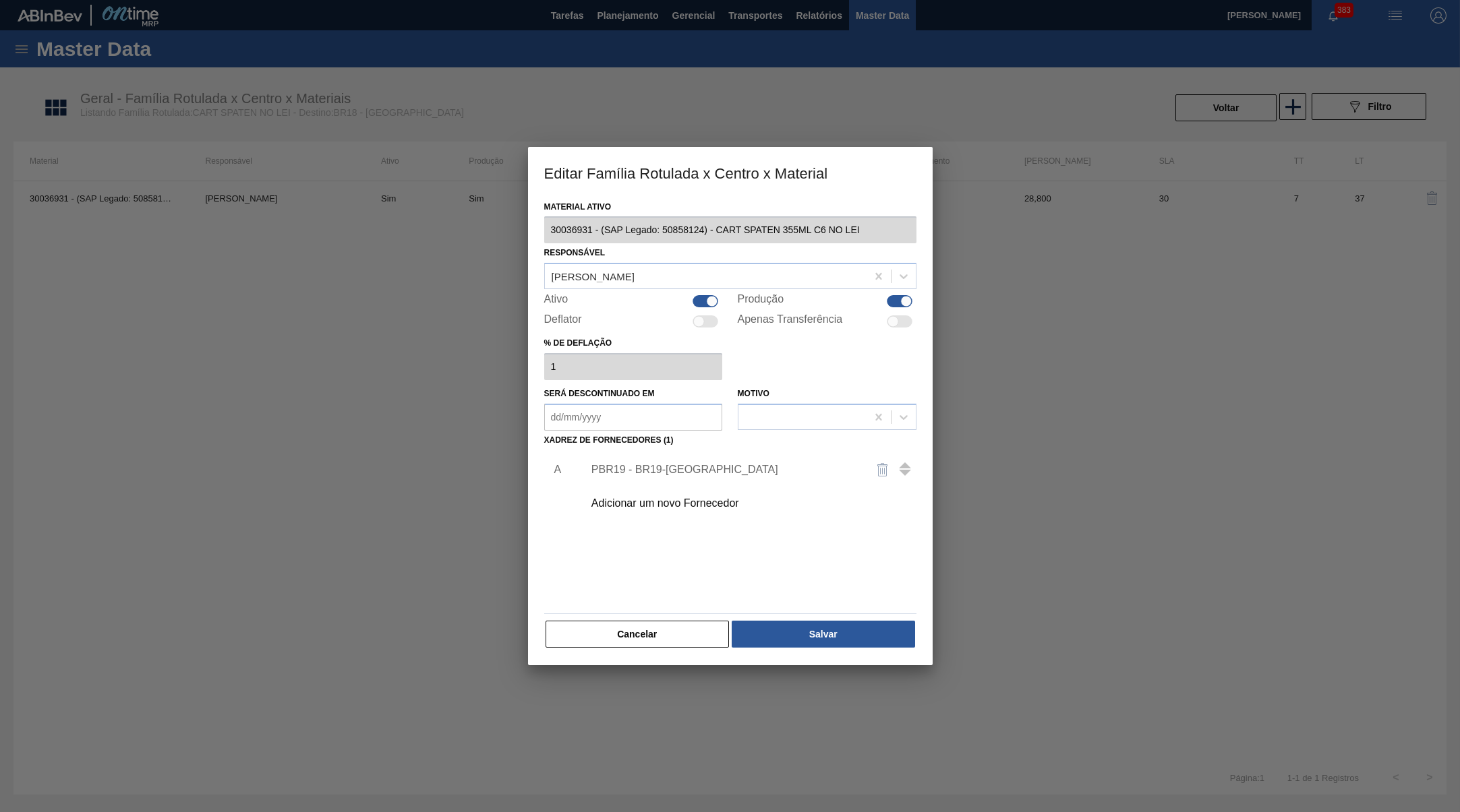
click at [669, 501] on div "Adicionar um novo Fornecedor" at bounding box center [723, 503] width 264 height 12
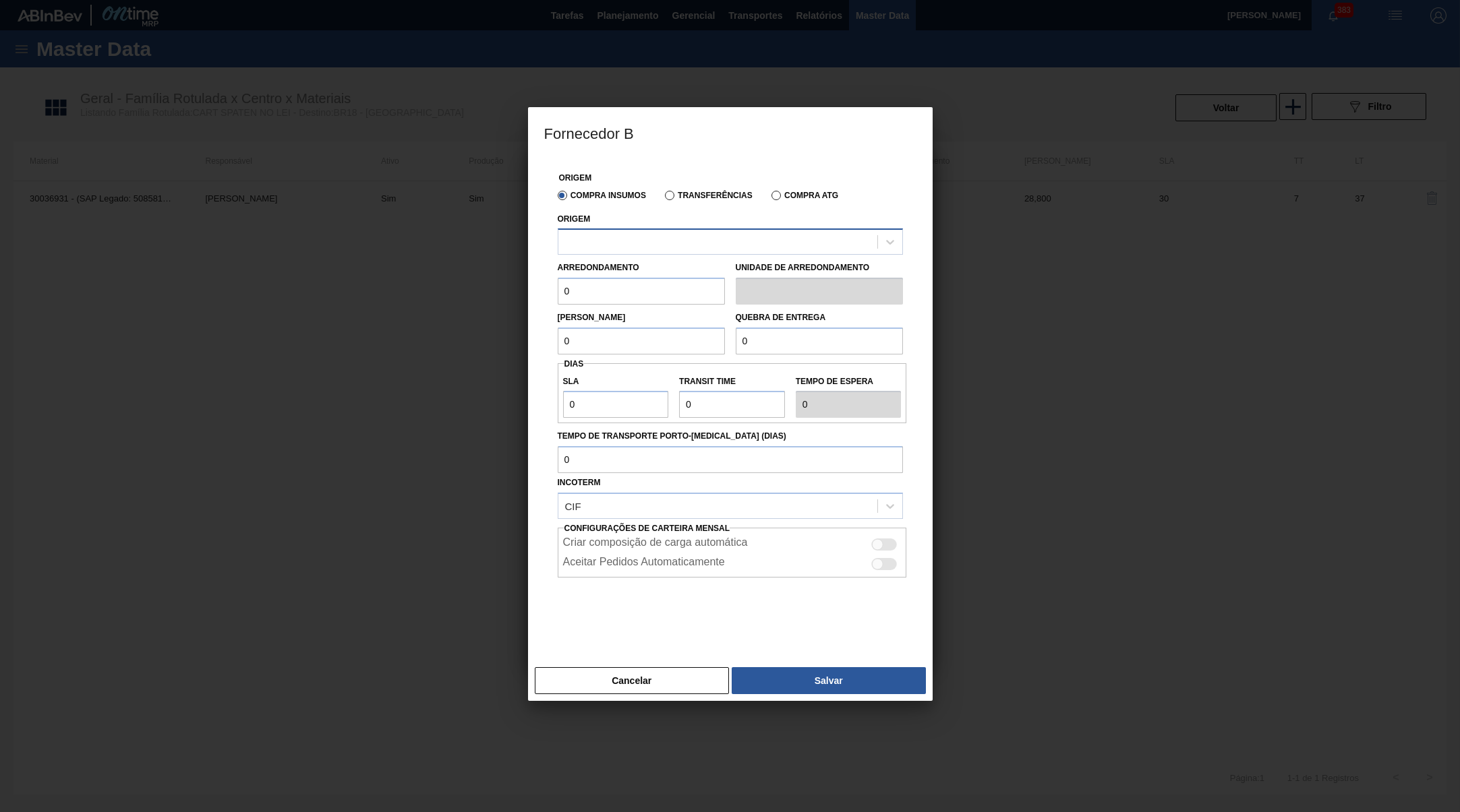
drag, startPoint x: 630, startPoint y: 232, endPoint x: 633, endPoint y: 238, distance: 6.7
click at [633, 238] on div "Origem" at bounding box center [730, 233] width 346 height 46
click at [633, 238] on div at bounding box center [718, 243] width 319 height 20
click at [593, 688] on button "Cancelar" at bounding box center [632, 681] width 195 height 27
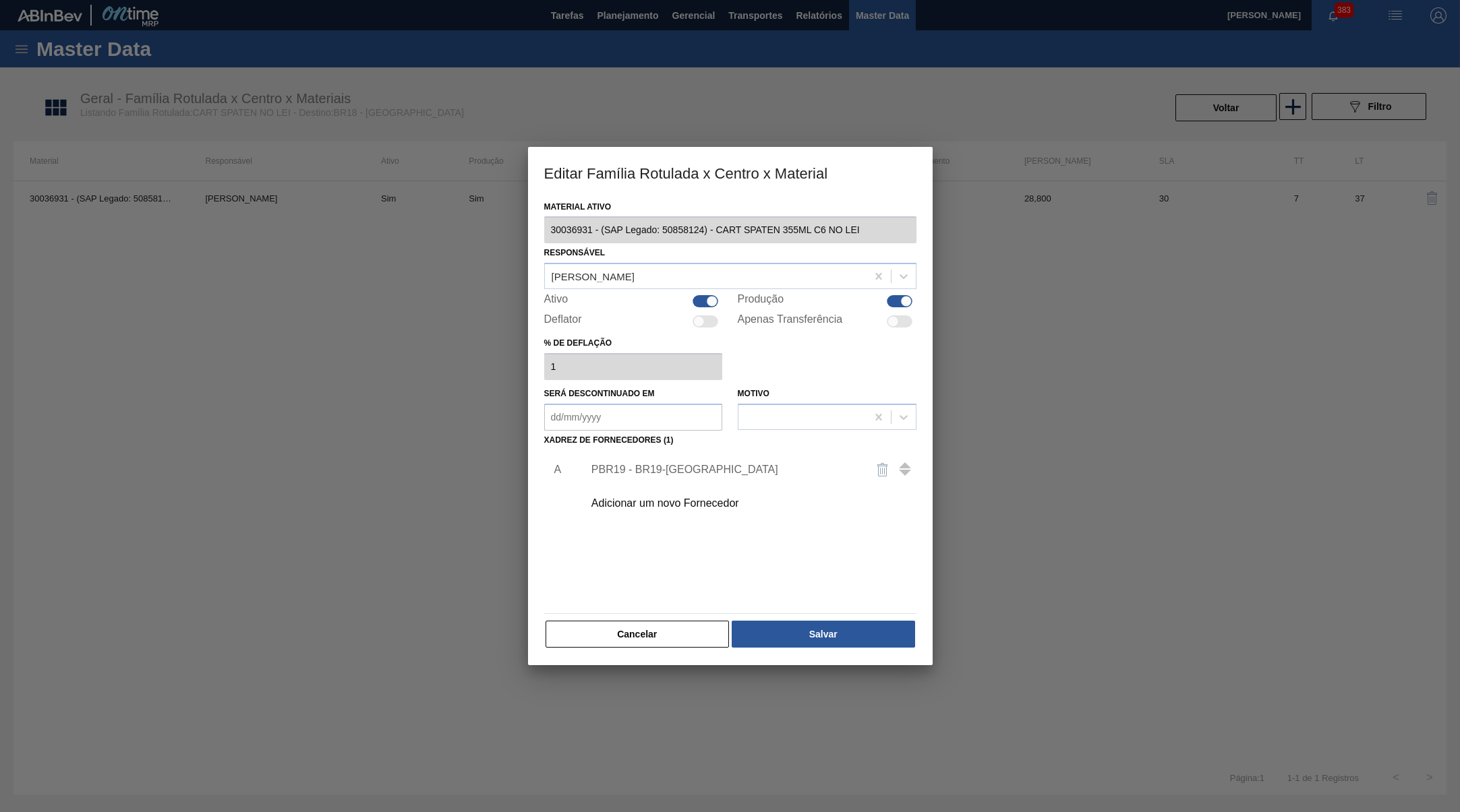
click at [607, 674] on div at bounding box center [730, 406] width 1460 height 812
click at [692, 627] on button "Cancelar" at bounding box center [637, 634] width 184 height 27
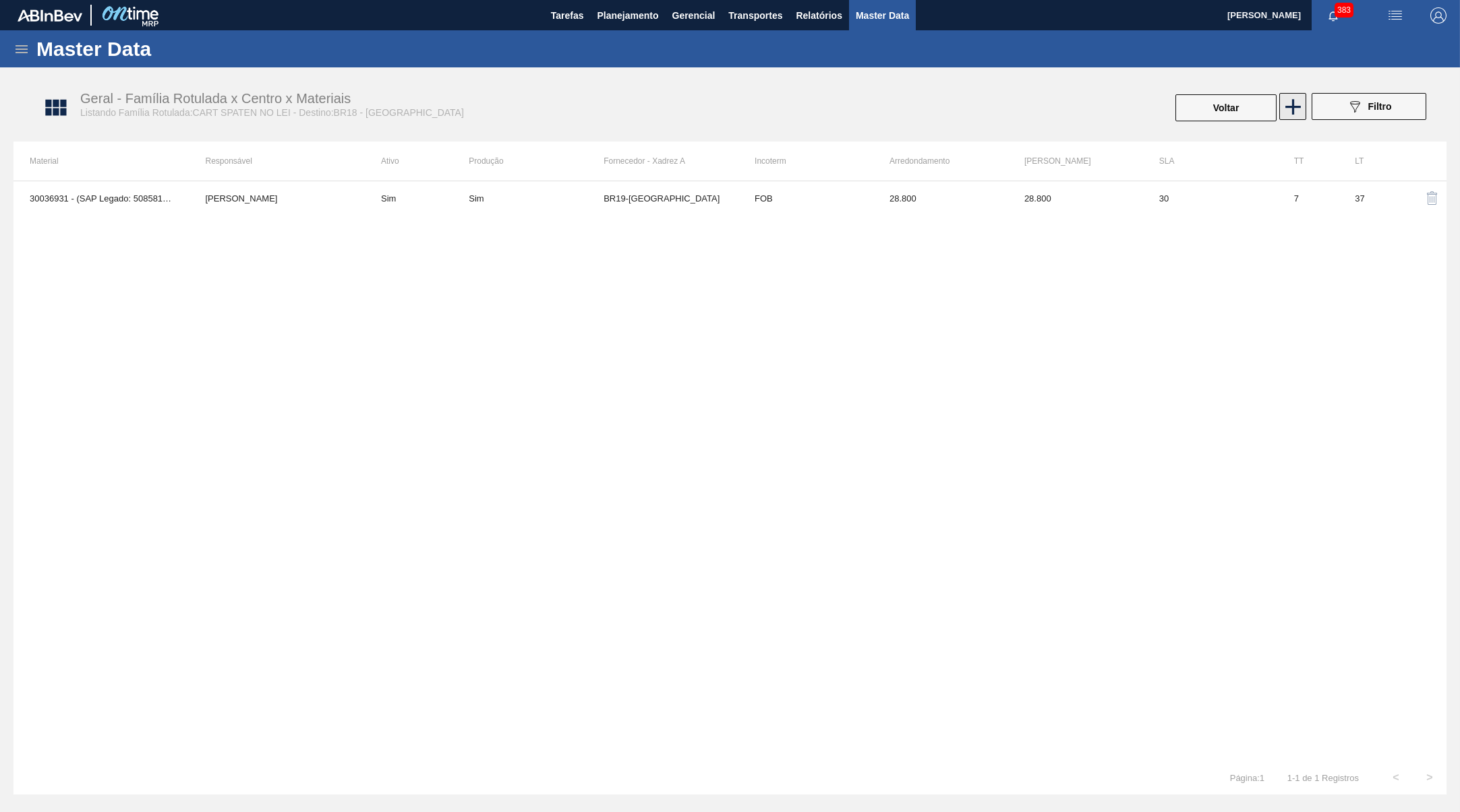
click at [1298, 118] on icon at bounding box center [1293, 107] width 27 height 27
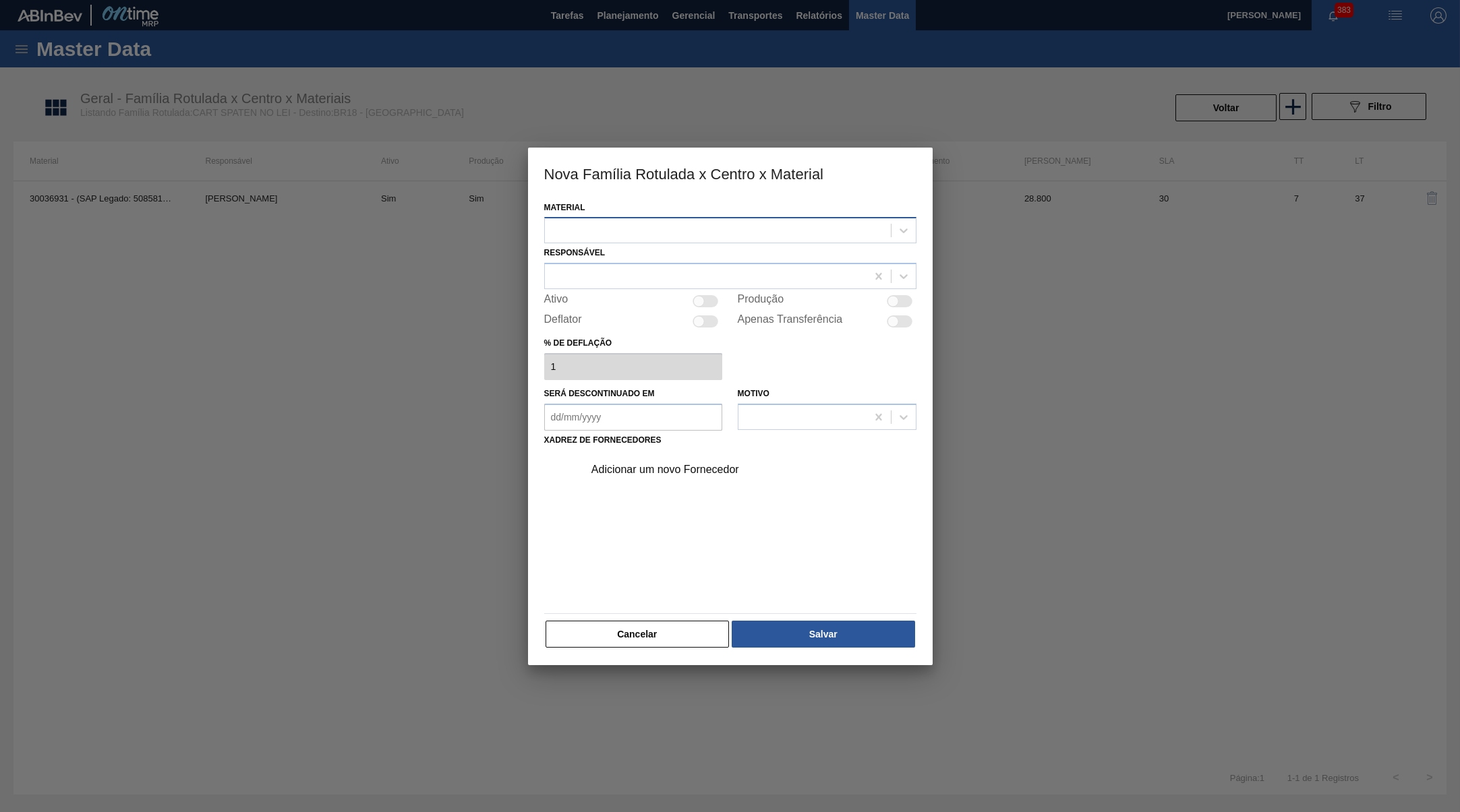
click at [631, 220] on div at bounding box center [730, 230] width 372 height 27
click at [621, 615] on div "Material Use Up and Down to choose options, press Enter to select the currently…" at bounding box center [730, 424] width 372 height 452
click at [644, 623] on button "Cancelar" at bounding box center [637, 634] width 184 height 27
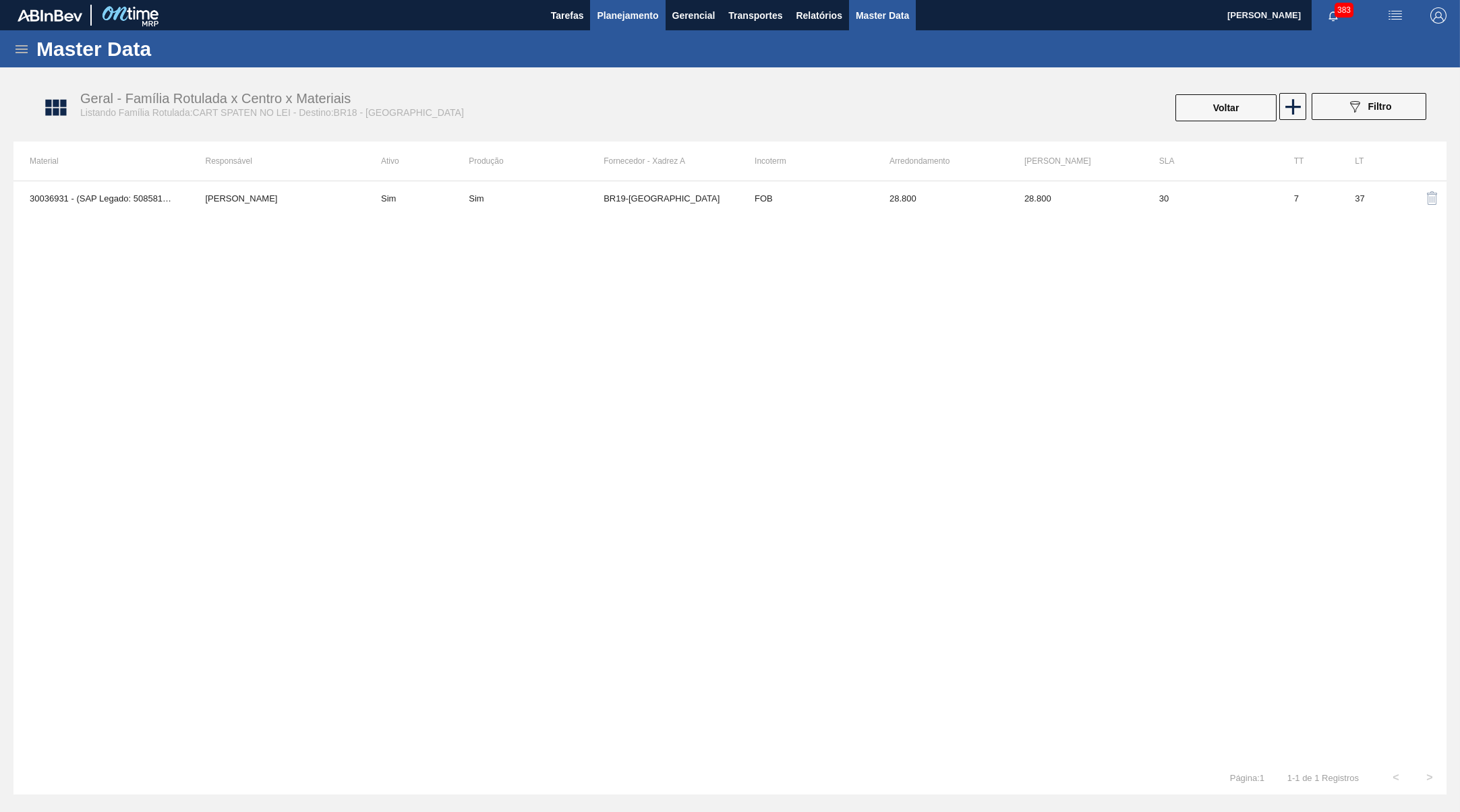
click at [637, 29] on button "Planejamento" at bounding box center [627, 15] width 75 height 30
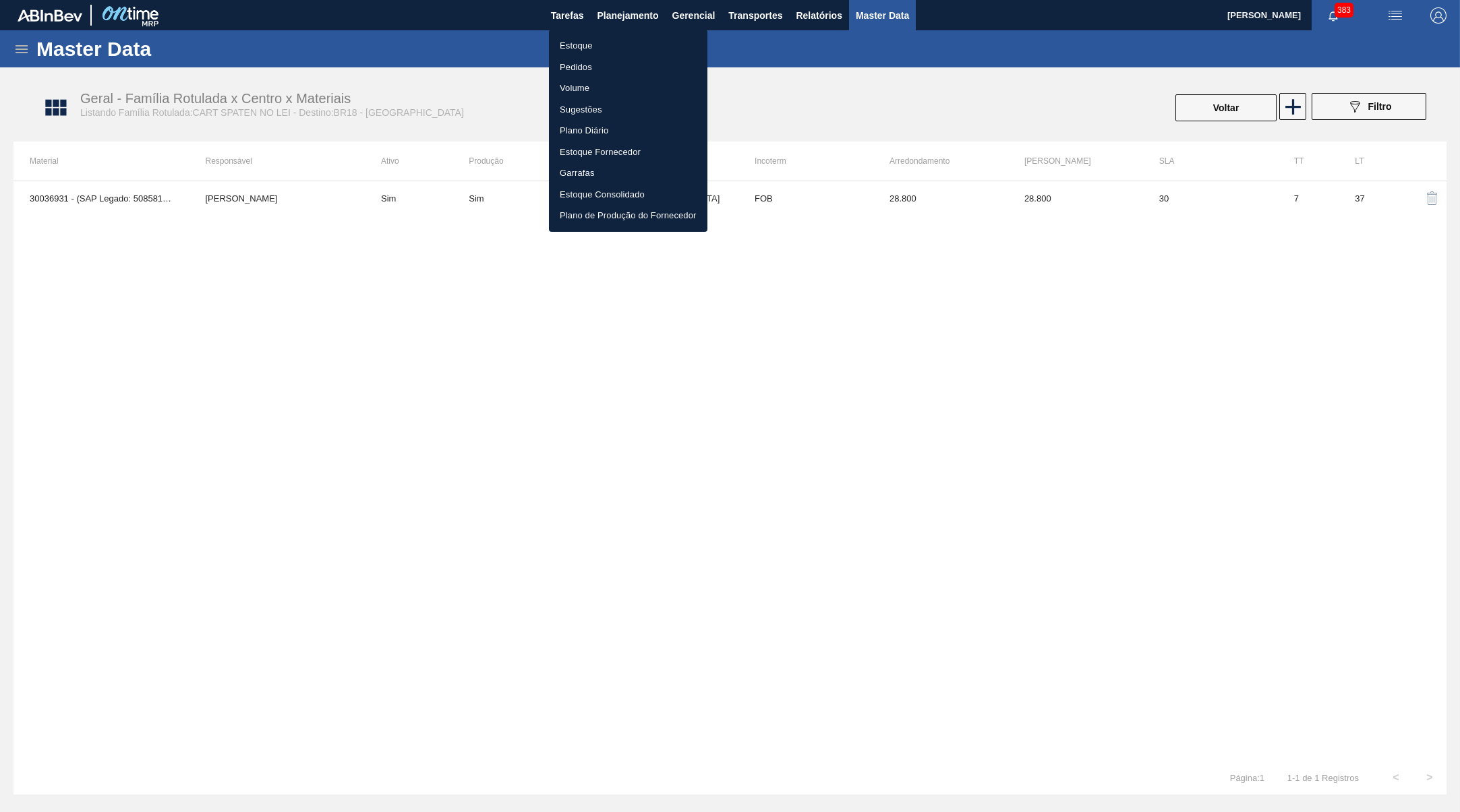
click at [617, 36] on li "Estoque" at bounding box center [628, 45] width 159 height 22
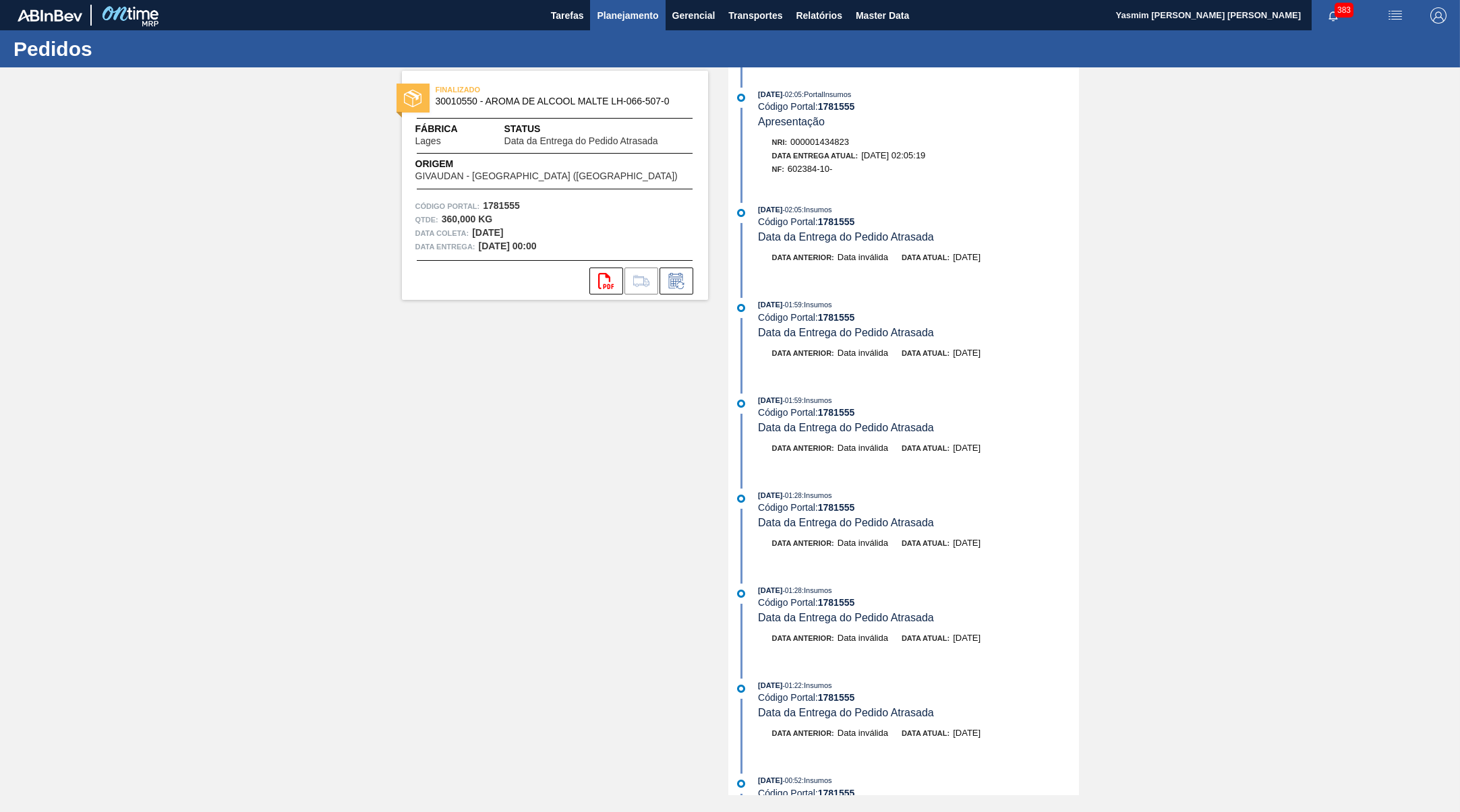
click at [639, 16] on span "Planejamento" at bounding box center [628, 15] width 62 height 16
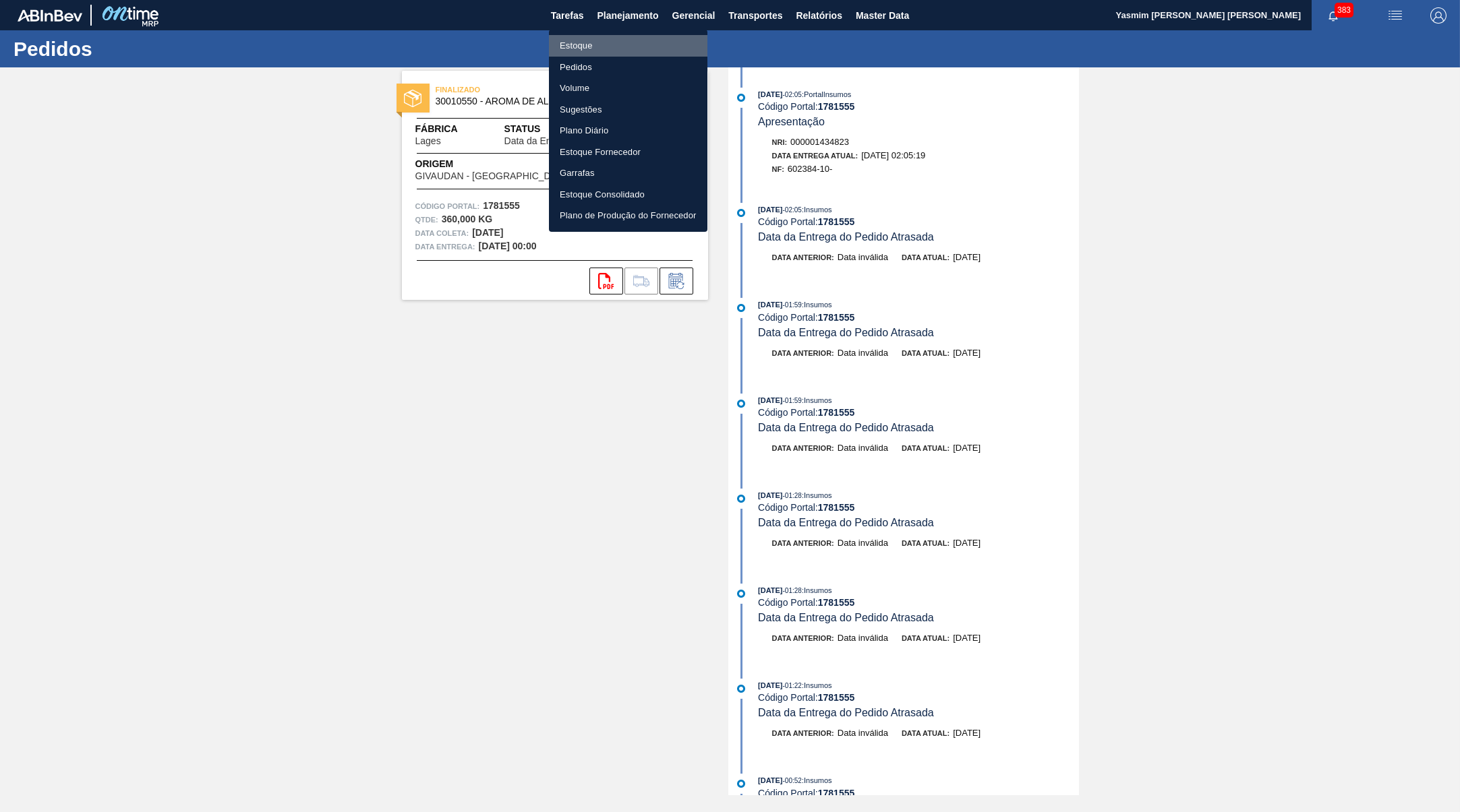
click at [614, 43] on li "Estoque" at bounding box center [628, 45] width 159 height 22
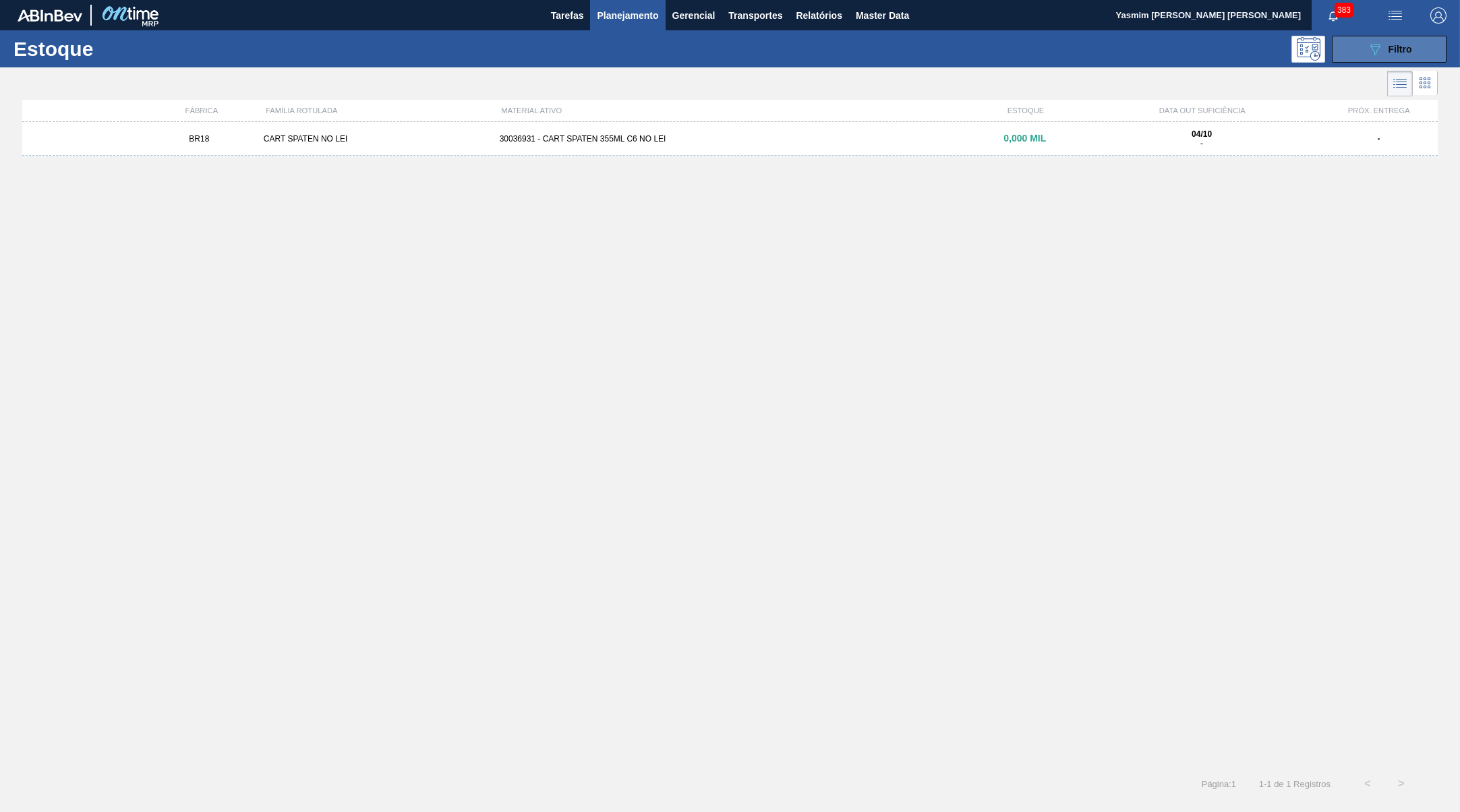
click at [1412, 44] on button "089F7B8B-B2A5-4AFE-B5C0-19BA573D28AC Filtro" at bounding box center [1389, 49] width 115 height 27
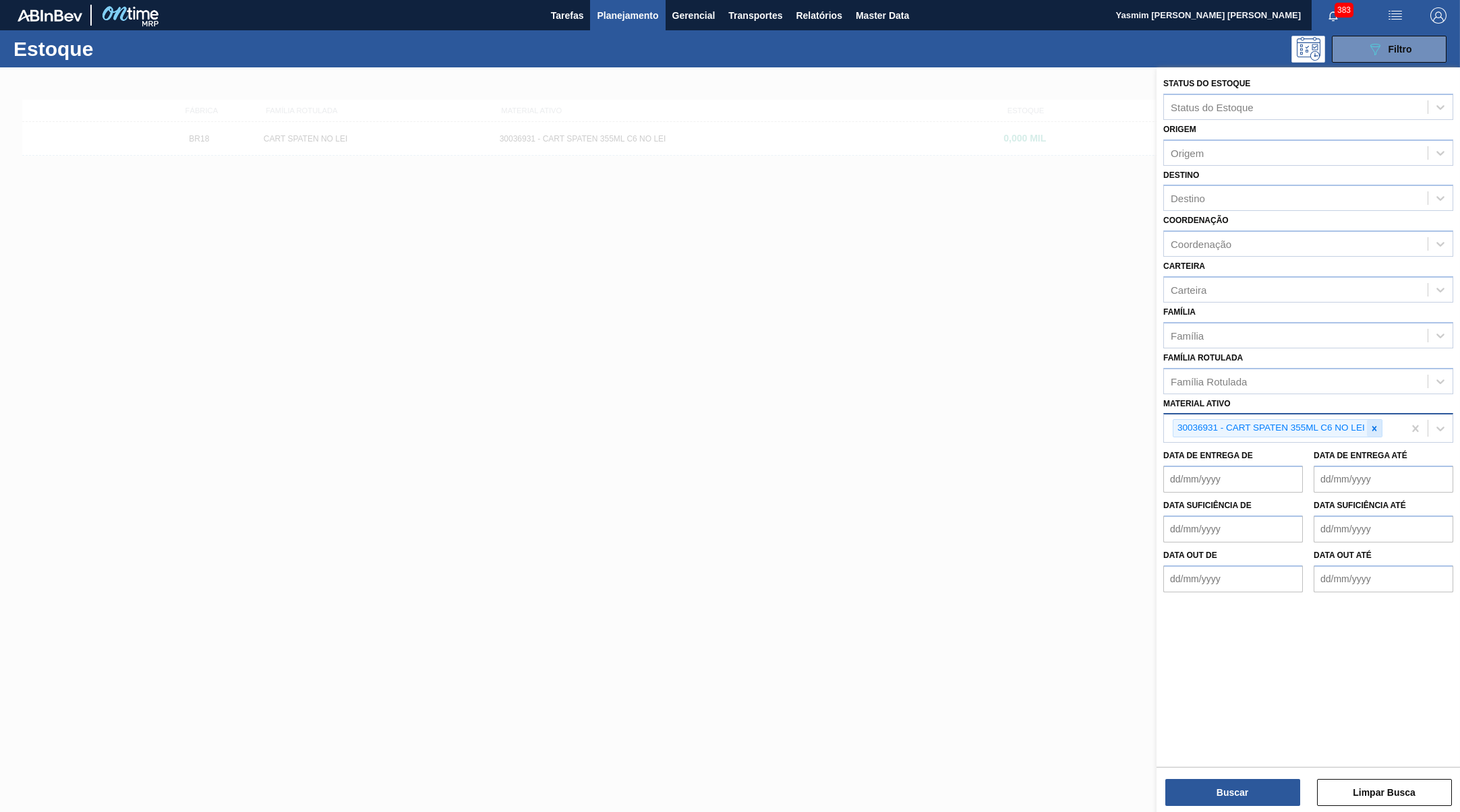
click at [1375, 430] on icon at bounding box center [1374, 428] width 9 height 9
type ativo "corona 600"
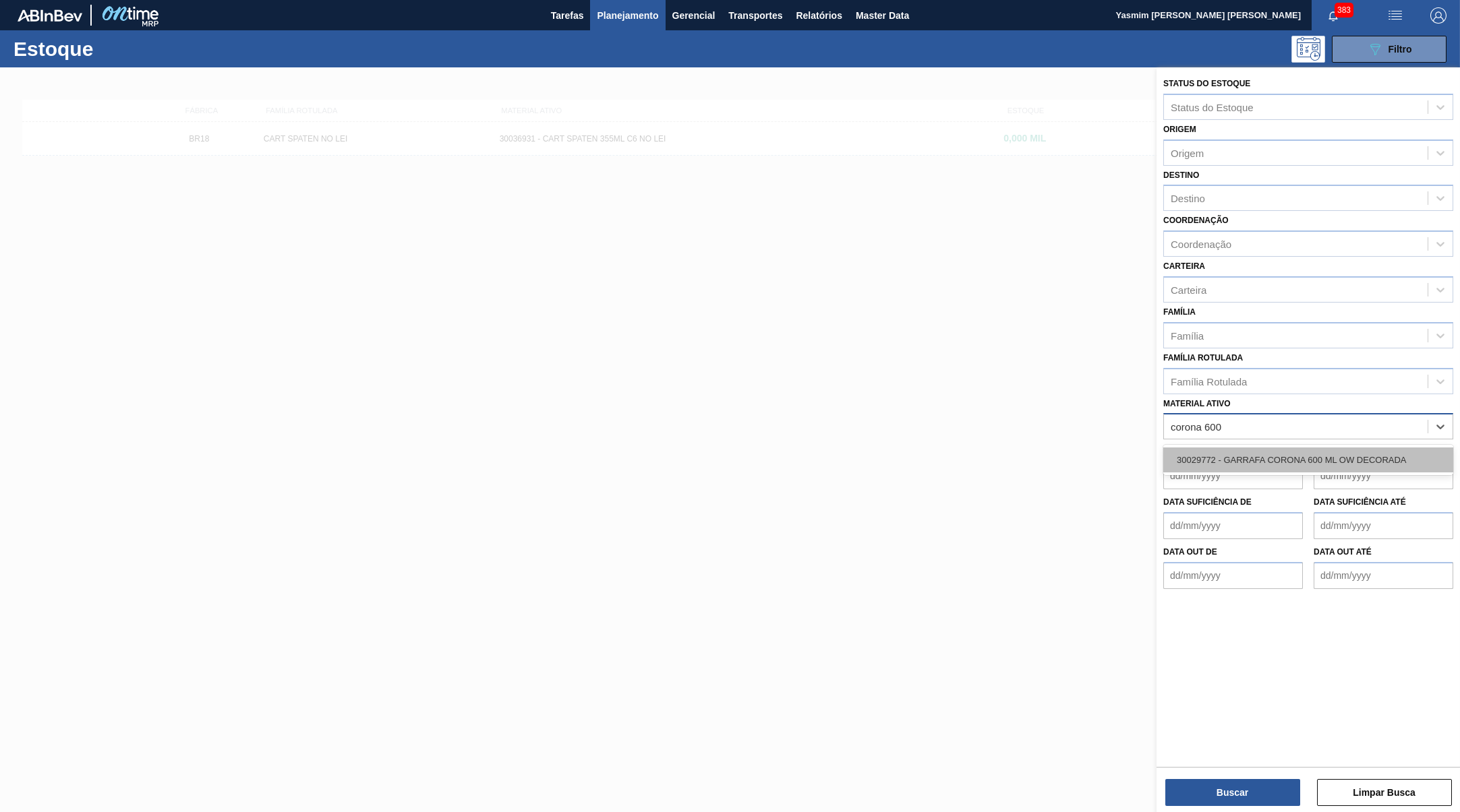
click at [1349, 455] on div "30029772 - GARRAFA CORONA 600 ML OW DECORADA" at bounding box center [1308, 460] width 290 height 25
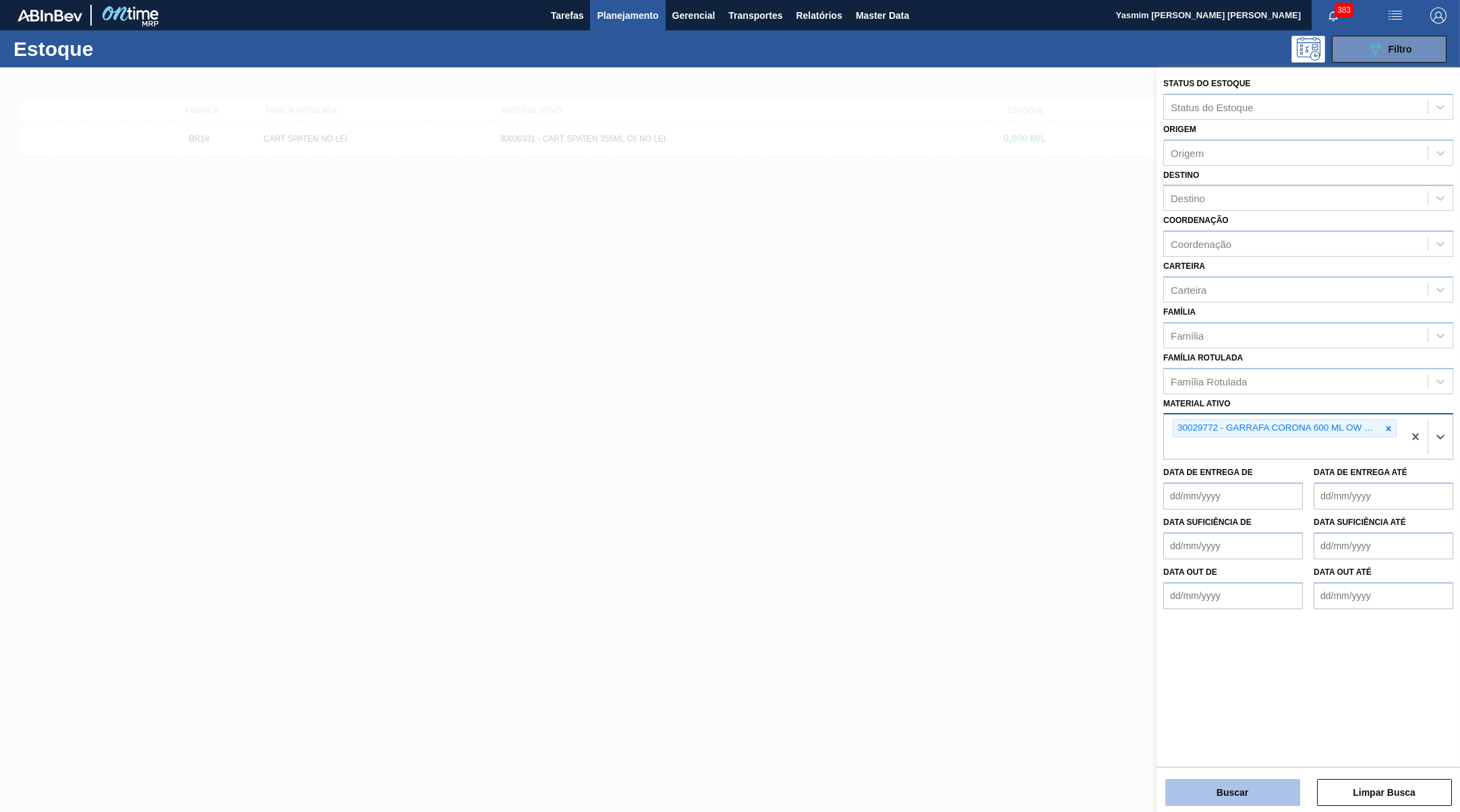
click at [1234, 785] on button "Buscar" at bounding box center [1233, 792] width 135 height 27
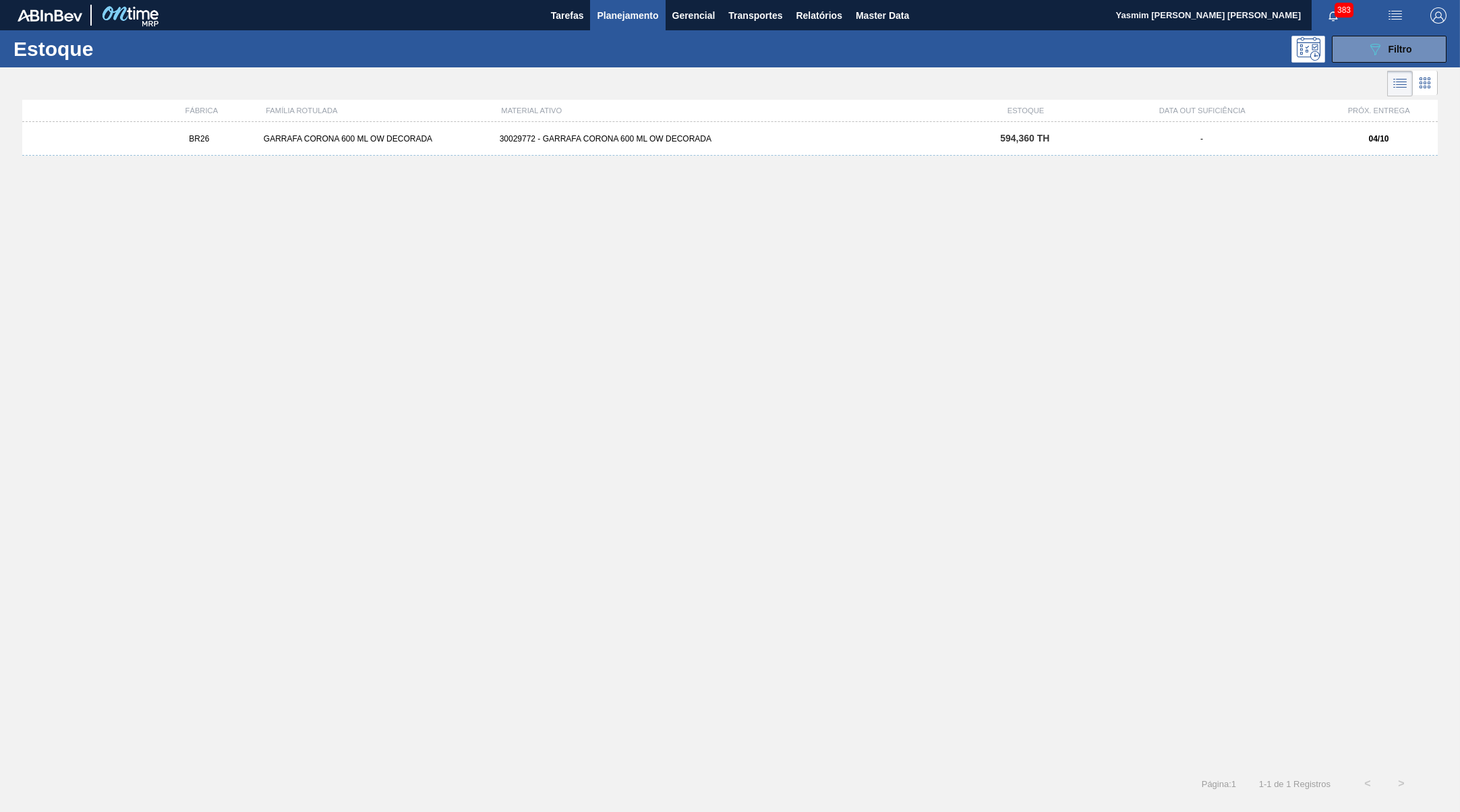
click at [791, 138] on div "30029772 - GARRAFA CORONA 600 ML OW DECORADA" at bounding box center [730, 138] width 472 height 9
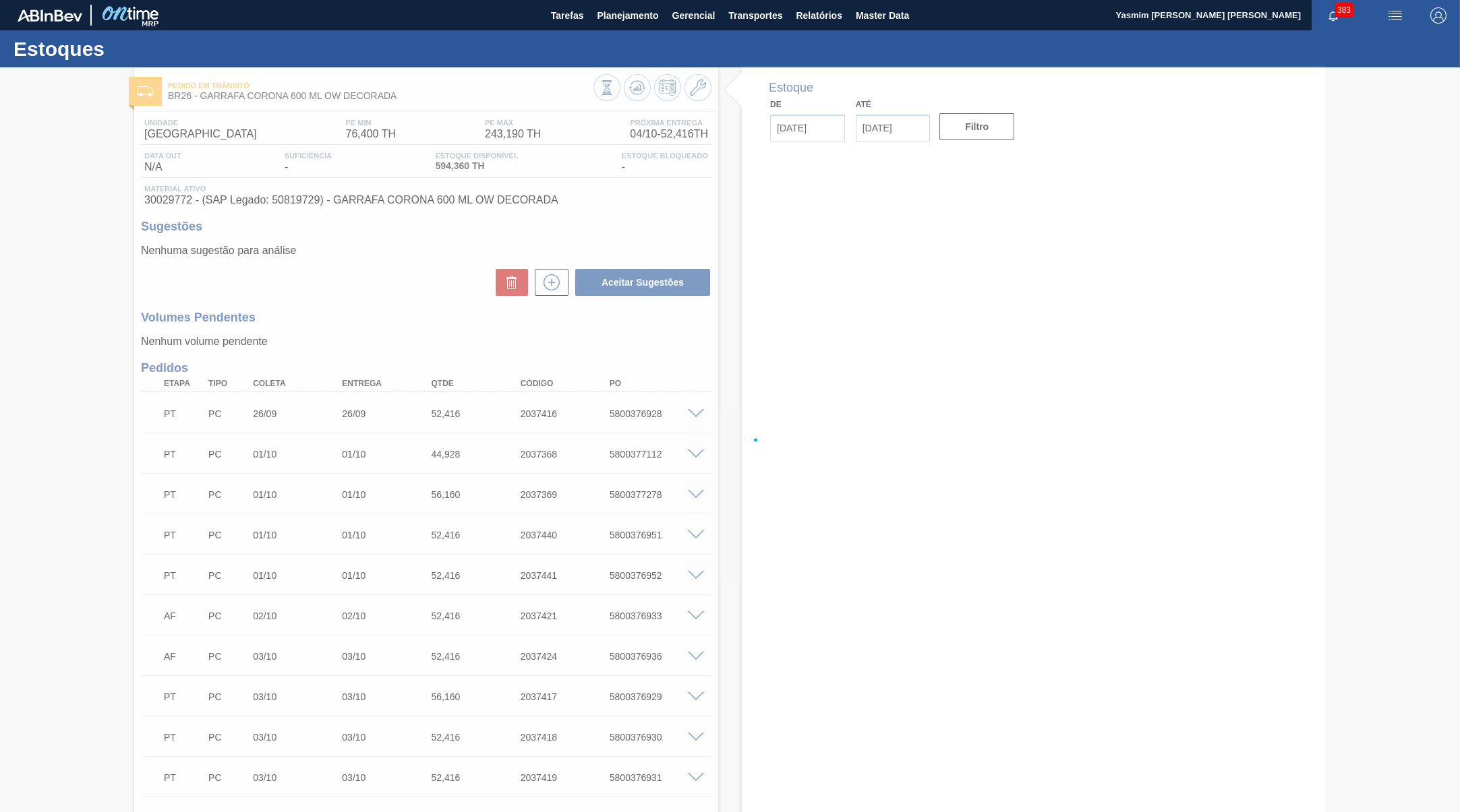
type input "[DATE]"
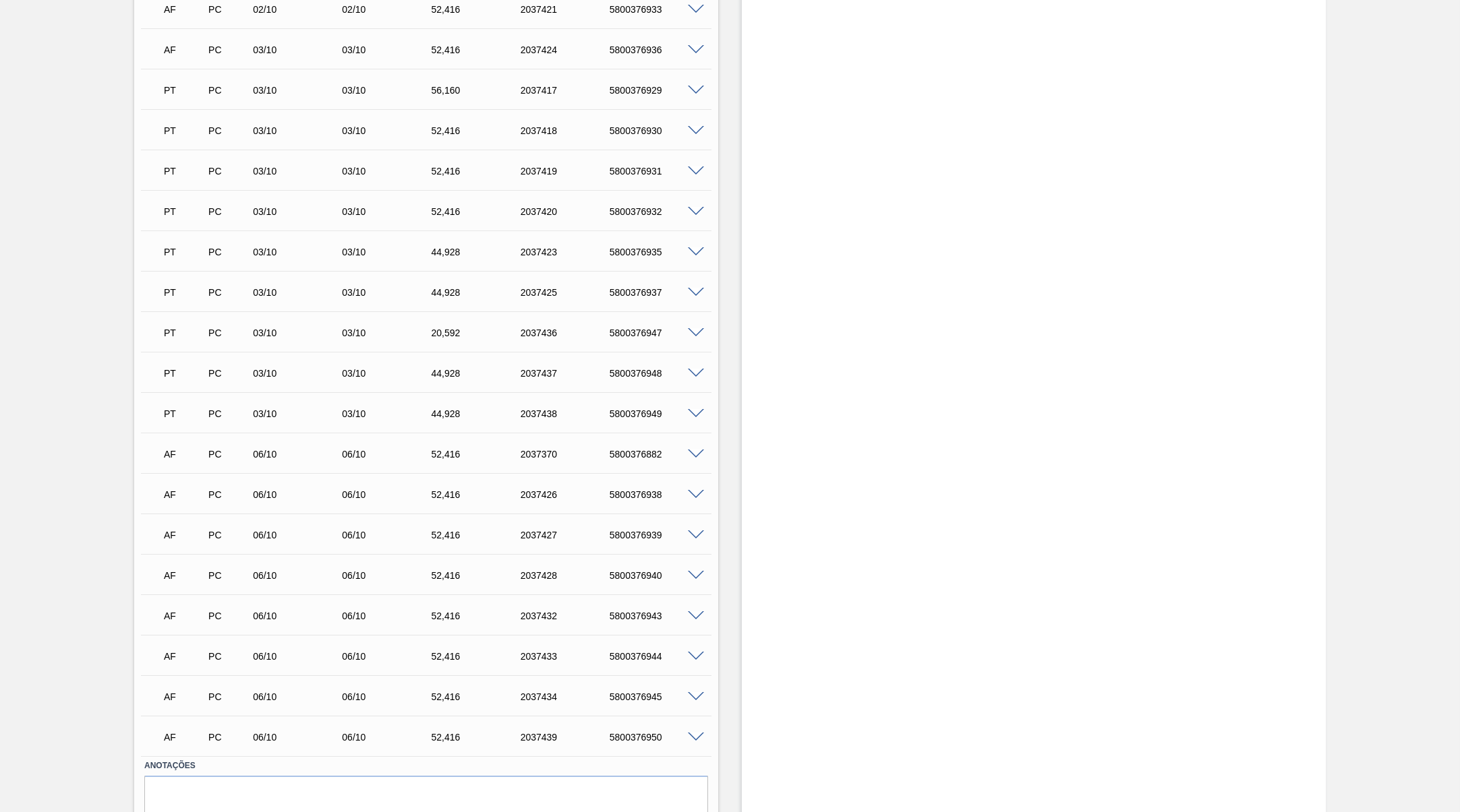
scroll to position [379, 0]
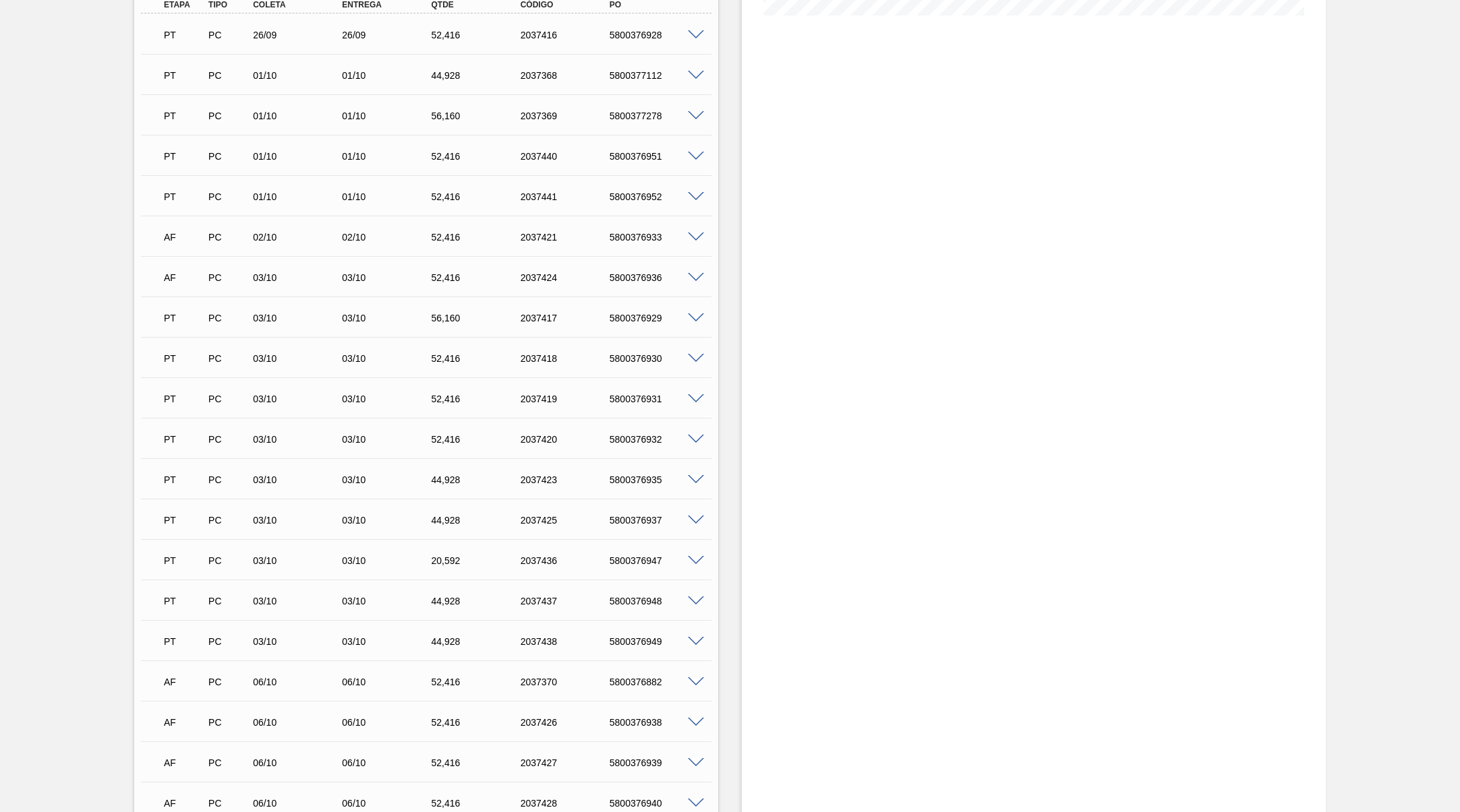
click at [650, 243] on div "5800376933" at bounding box center [657, 237] width 101 height 10
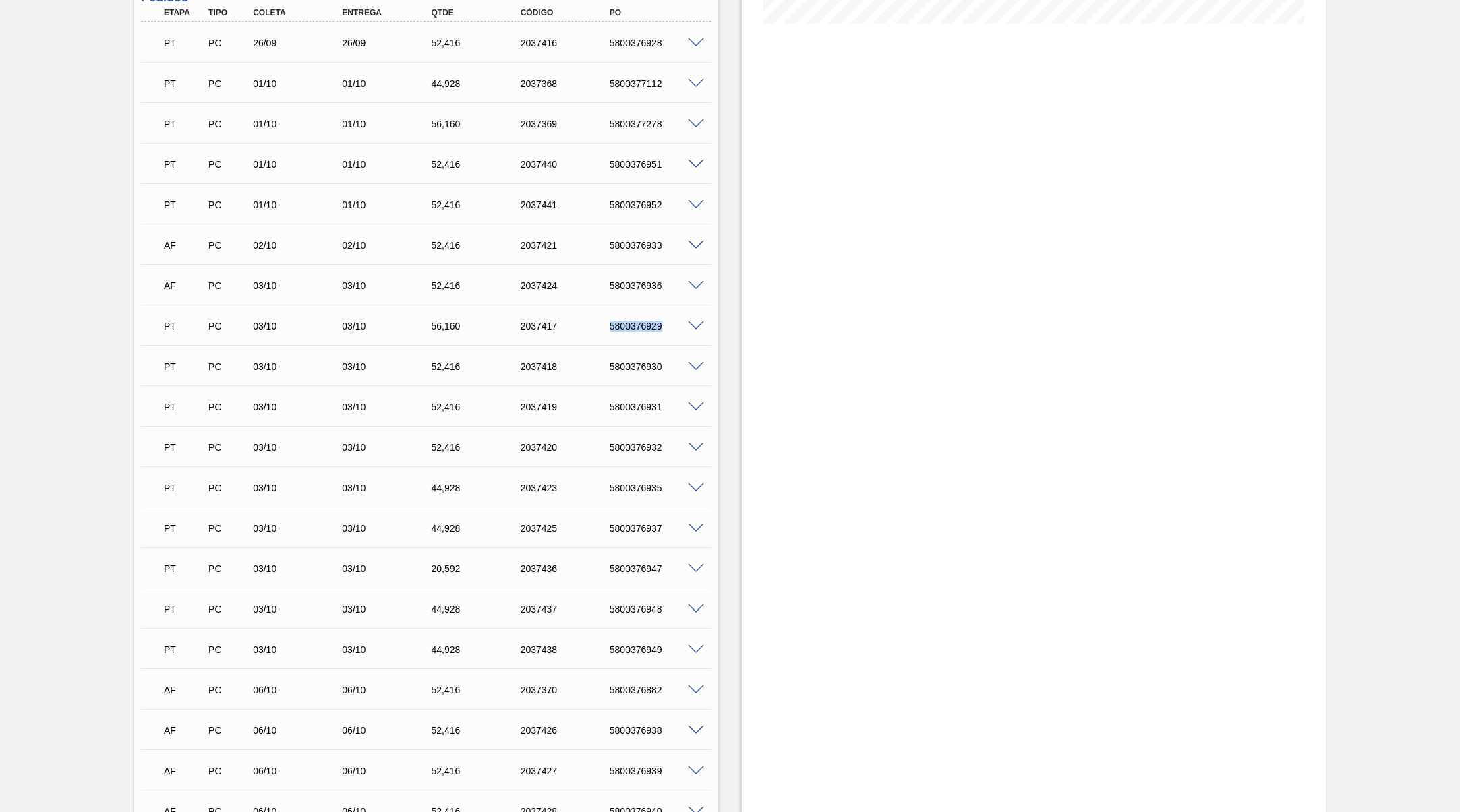
drag, startPoint x: 602, startPoint y: 341, endPoint x: 677, endPoint y: 343, distance: 75.0
click at [677, 332] on div "5800376929" at bounding box center [645, 326] width 89 height 10
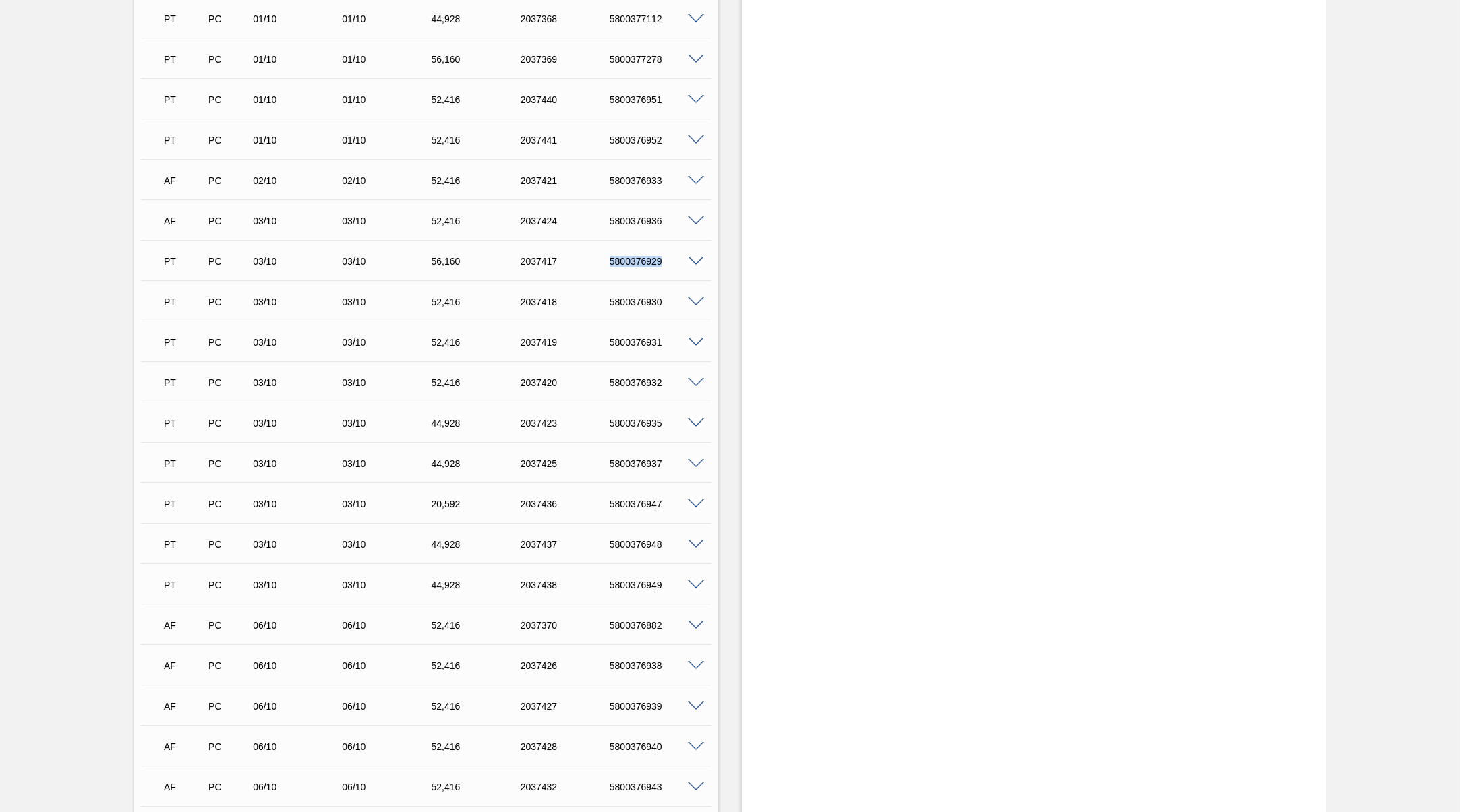
scroll to position [522, 0]
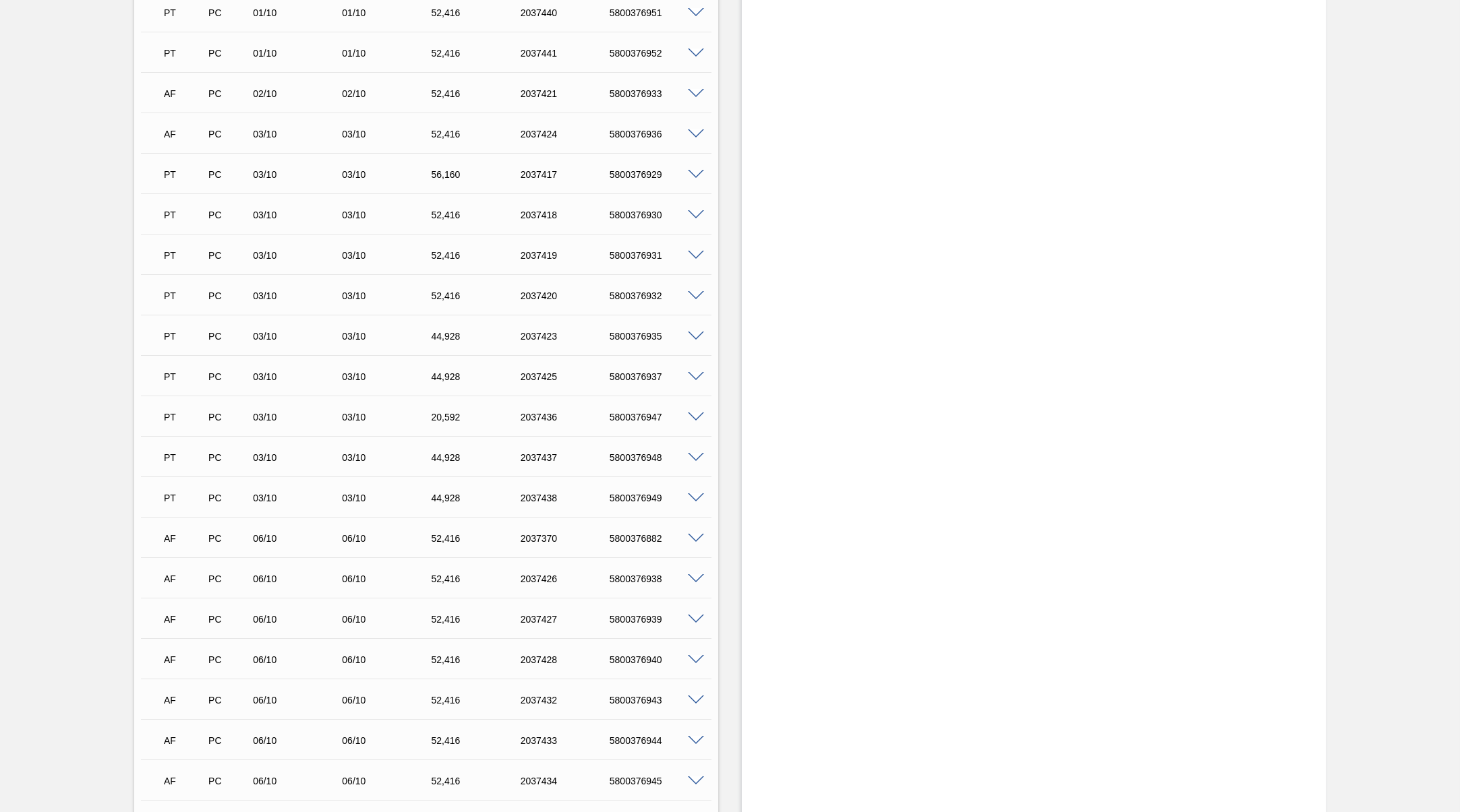
click at [634, 220] on div "5800376930" at bounding box center [657, 215] width 101 height 10
click at [641, 259] on div "PT PC 03/10 03/10 52,[PHONE_NUMBER] 5800376931" at bounding box center [423, 254] width 534 height 27
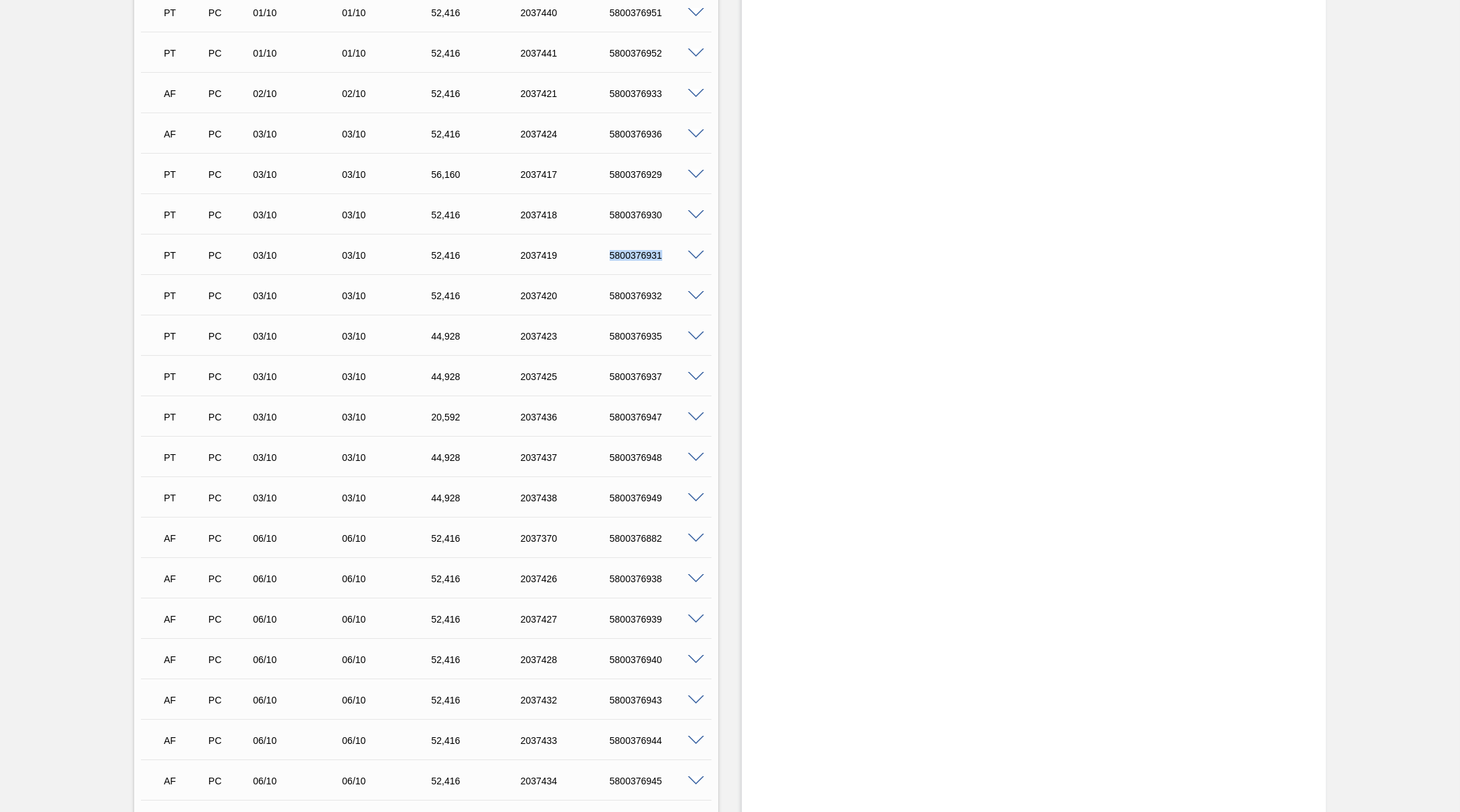
click at [617, 308] on div "PT PC 03/10 03/10 52,[PHONE_NUMBER] 5800376932" at bounding box center [423, 294] width 534 height 27
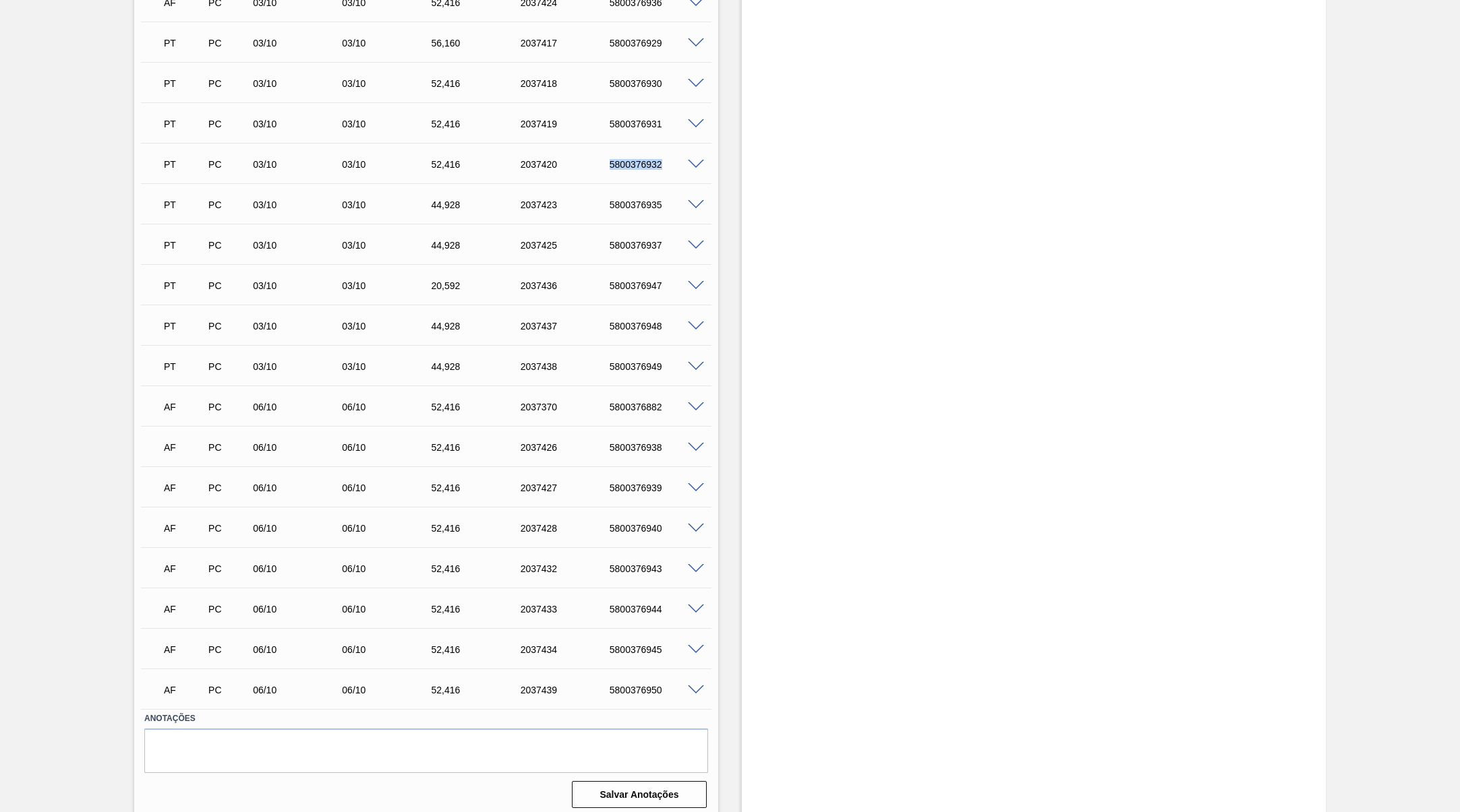
scroll to position [674, 0]
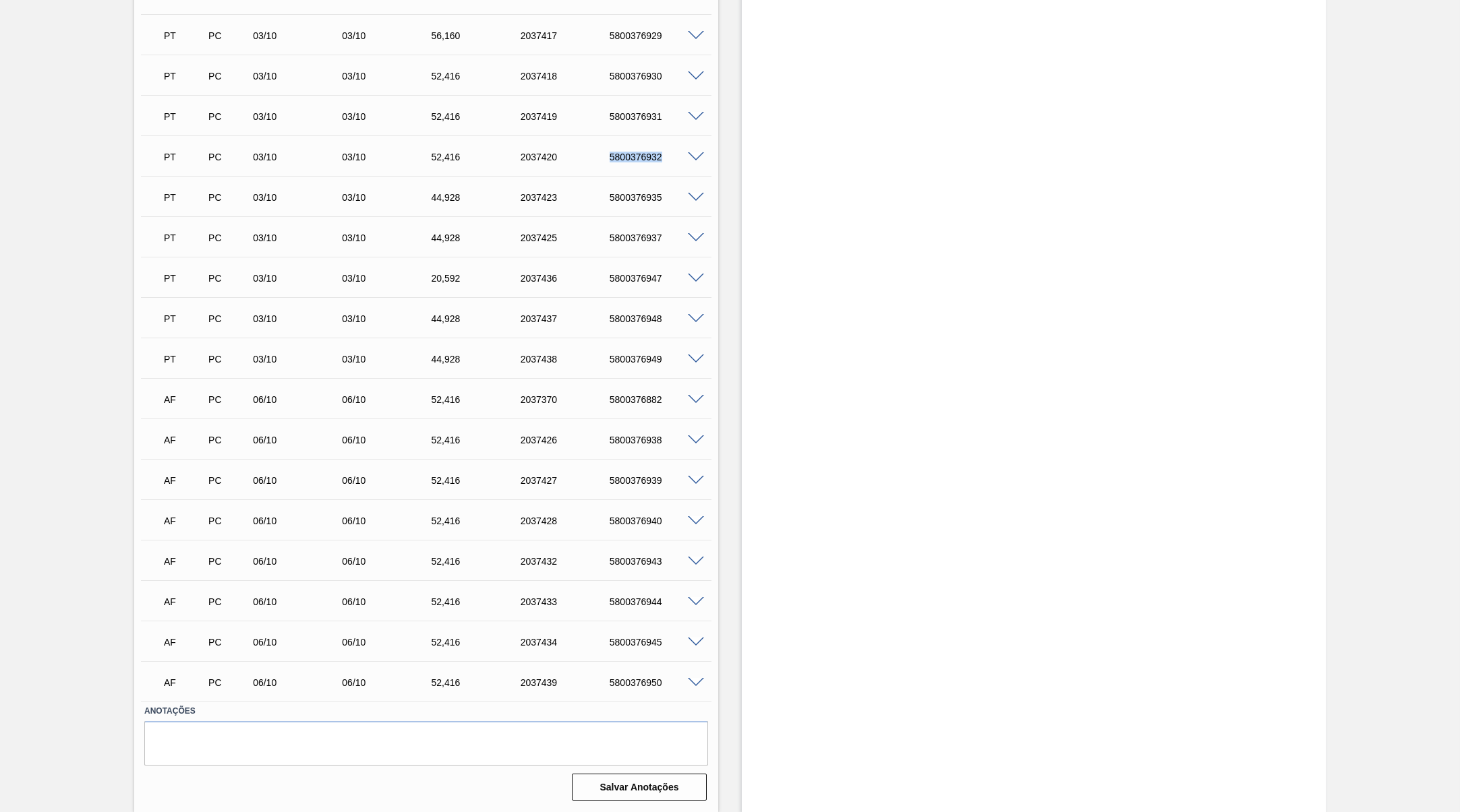
click at [618, 558] on div "5800376943" at bounding box center [657, 561] width 101 height 10
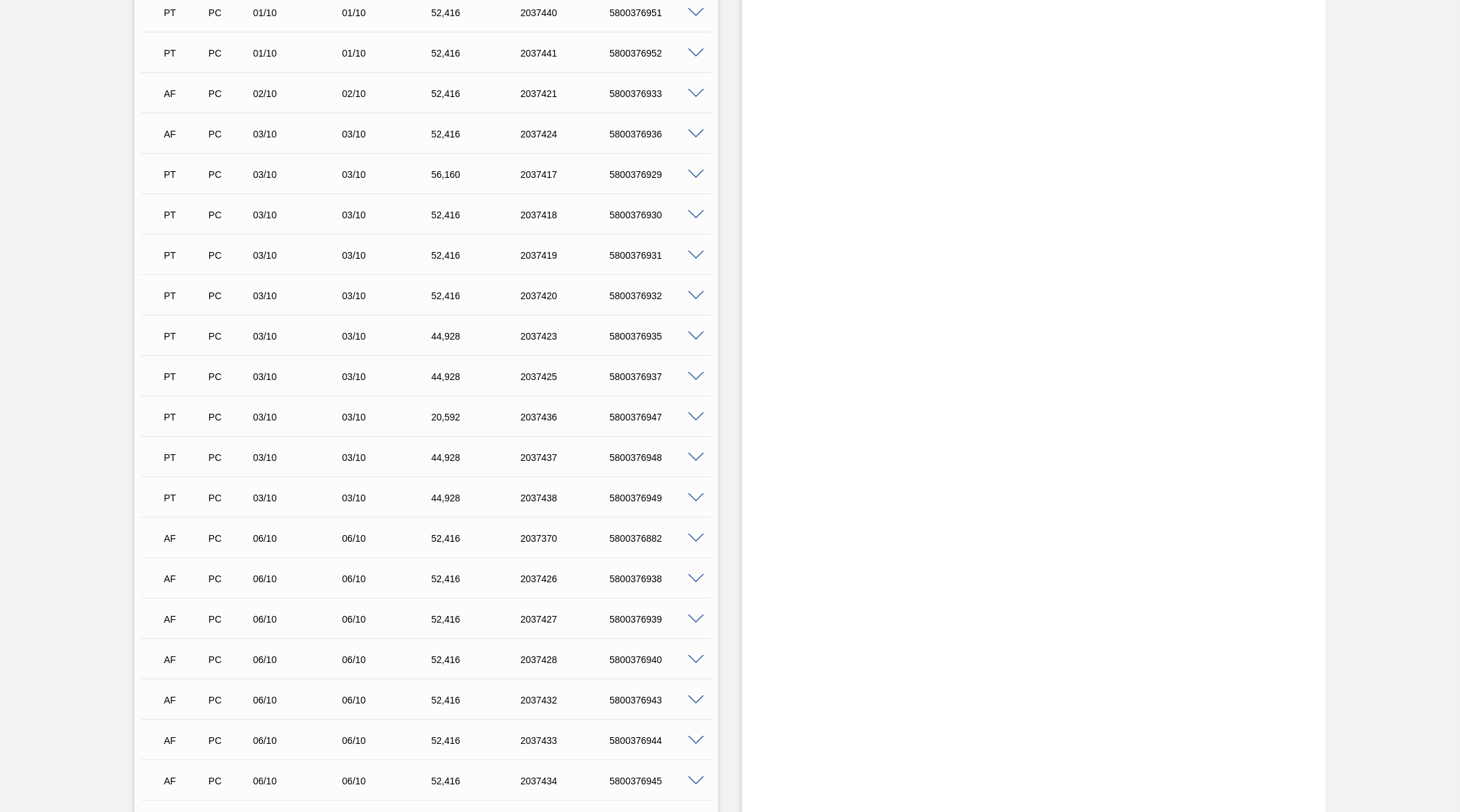
click at [621, 99] on div "AF PC 02/10 02/10 52,[PHONE_NUMBER] 5800376933" at bounding box center [423, 92] width 534 height 27
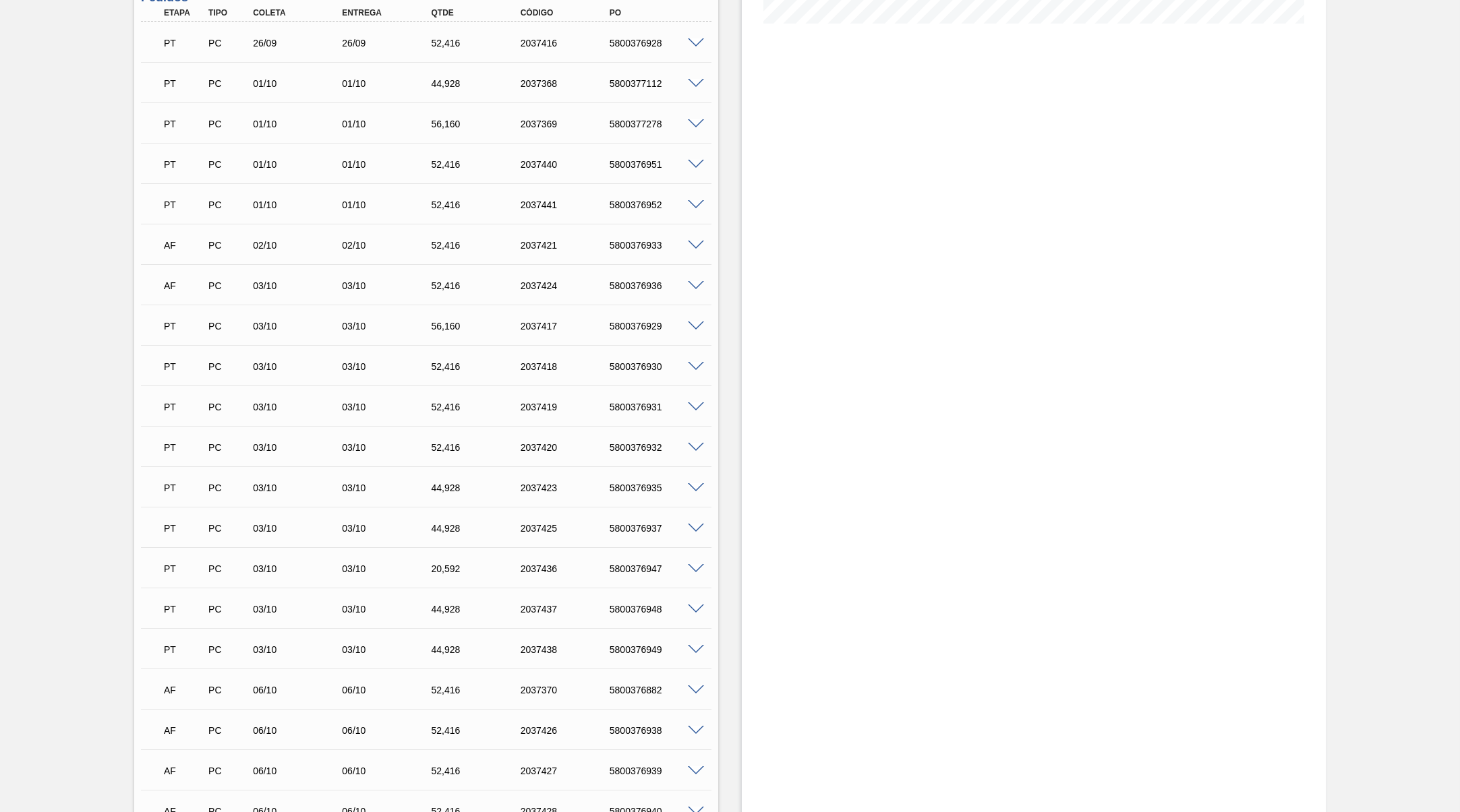
scroll to position [0, 0]
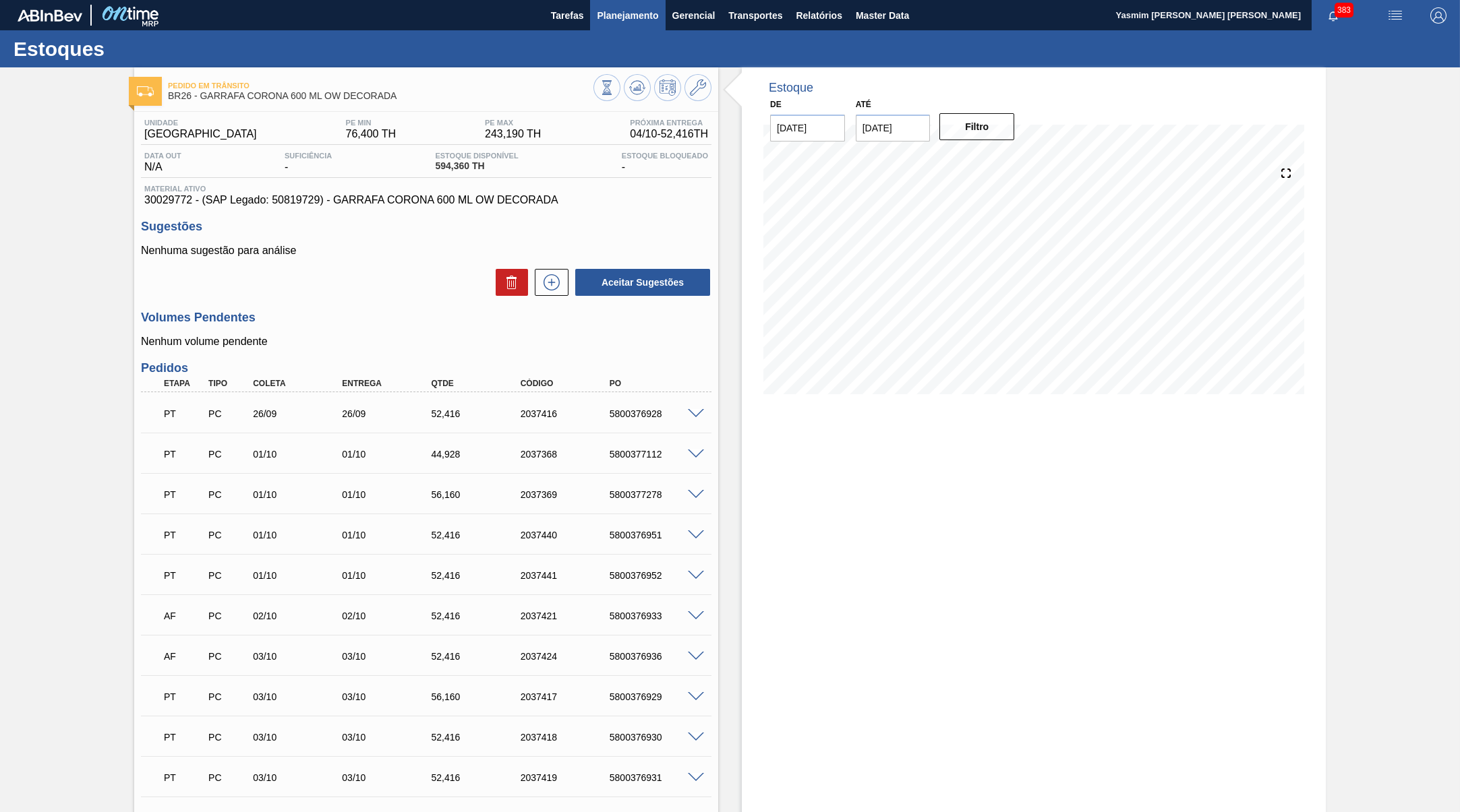
click at [644, 20] on span "Planejamento" at bounding box center [628, 15] width 62 height 16
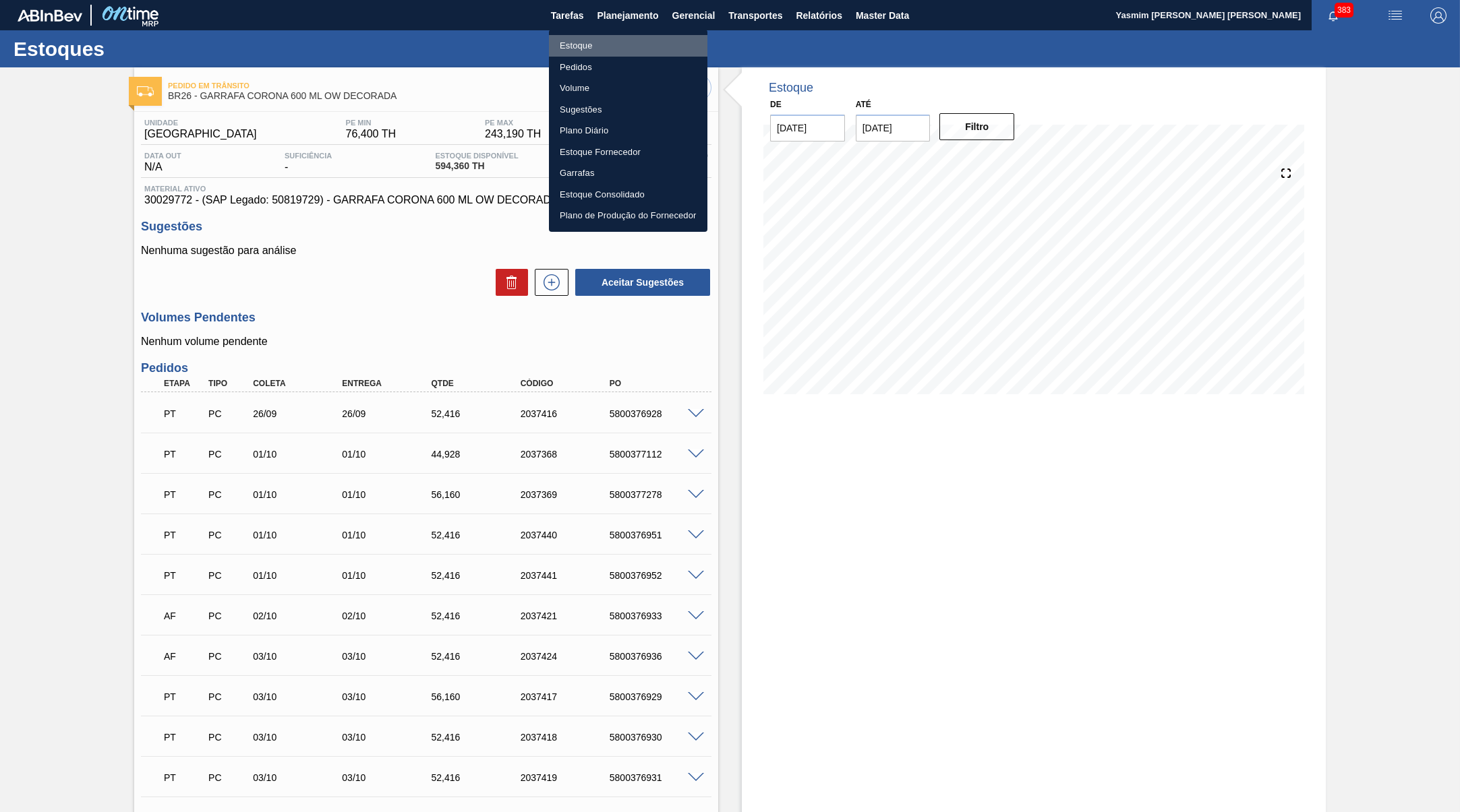
click at [570, 41] on li "Estoque" at bounding box center [628, 45] width 159 height 22
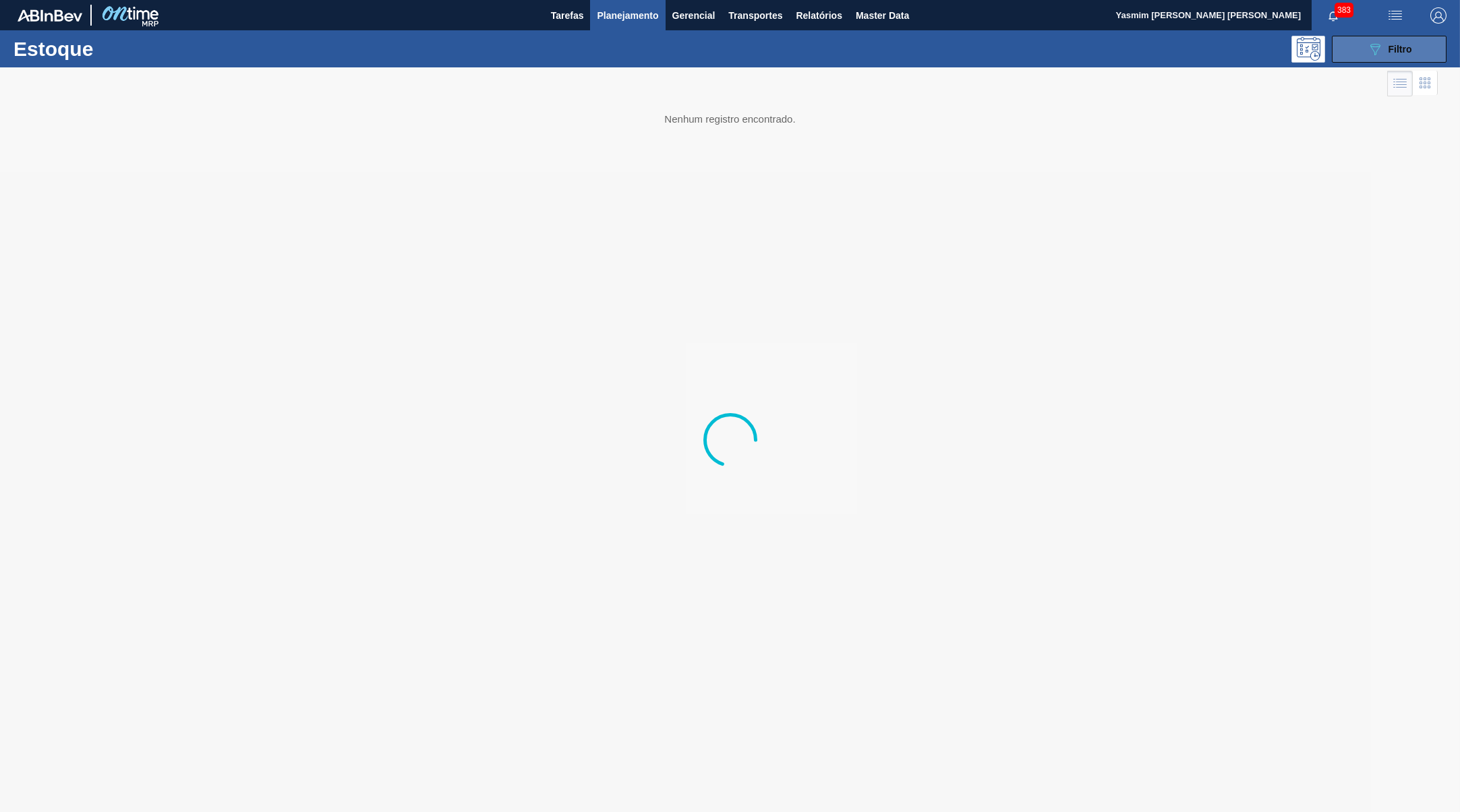
click at [1440, 41] on button "089F7B8B-B2A5-4AFE-B5C0-19BA573D28AC Filtro" at bounding box center [1389, 49] width 115 height 27
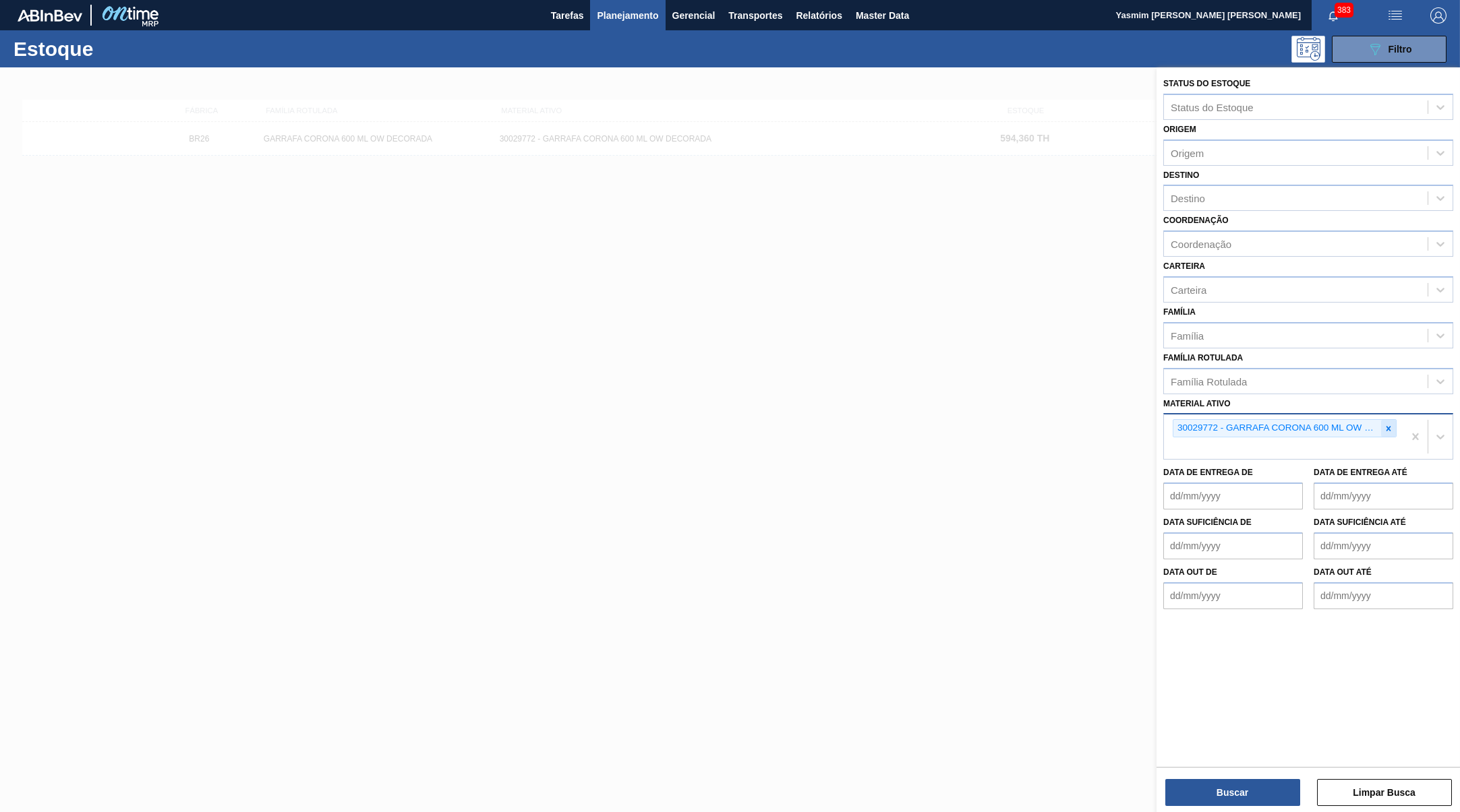
click at [1388, 424] on icon at bounding box center [1388, 428] width 9 height 9
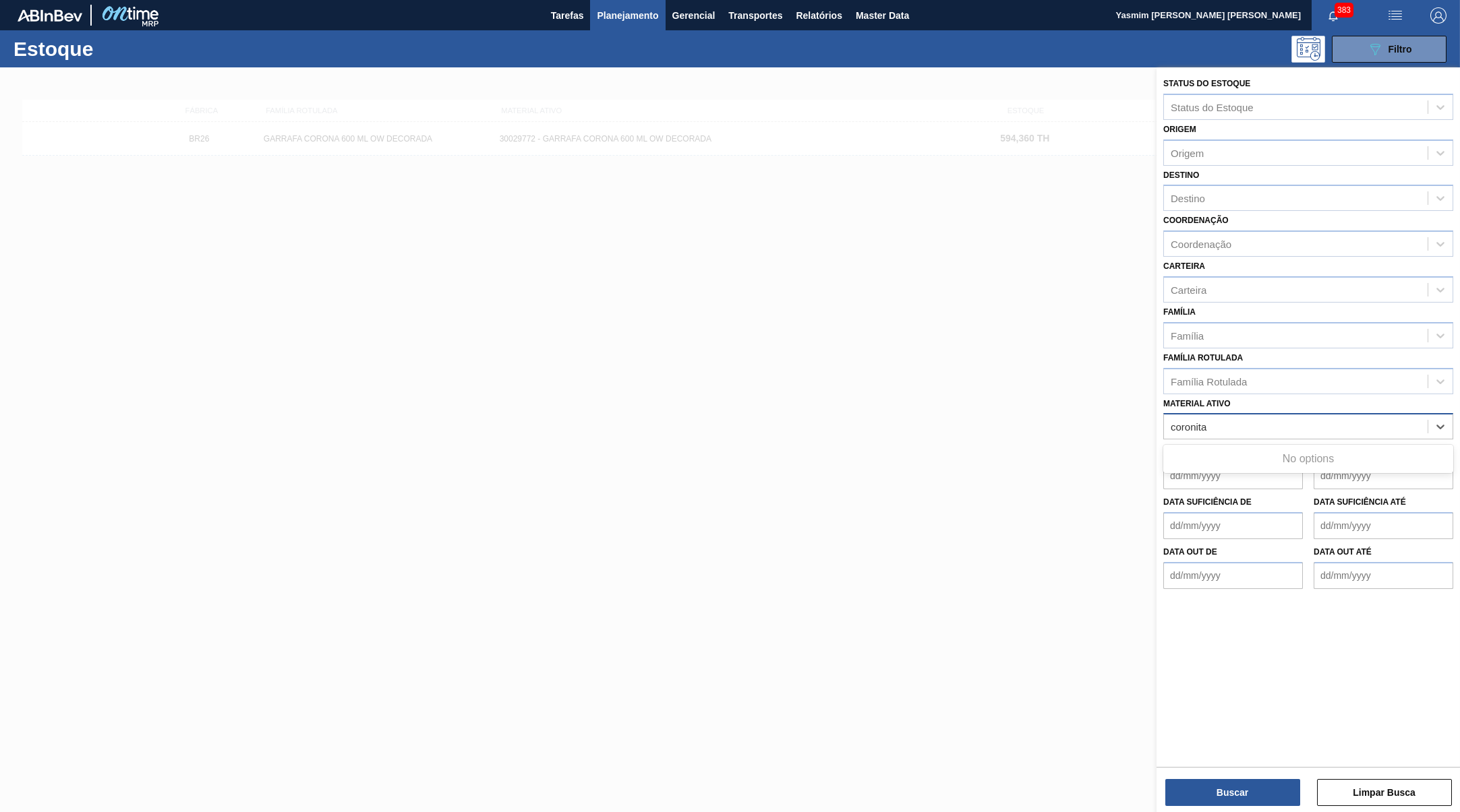
type ativo "coronita"
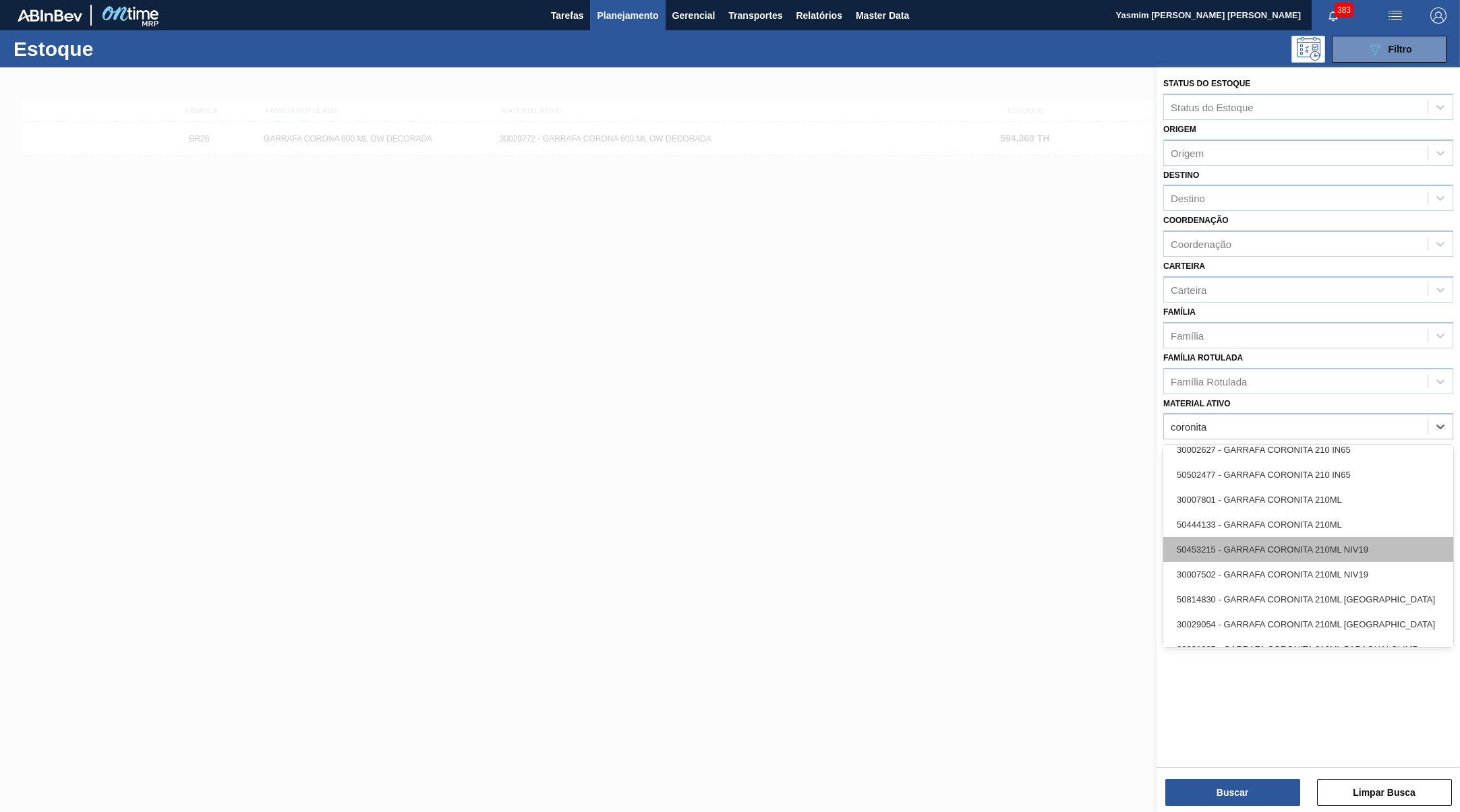
scroll to position [776, 0]
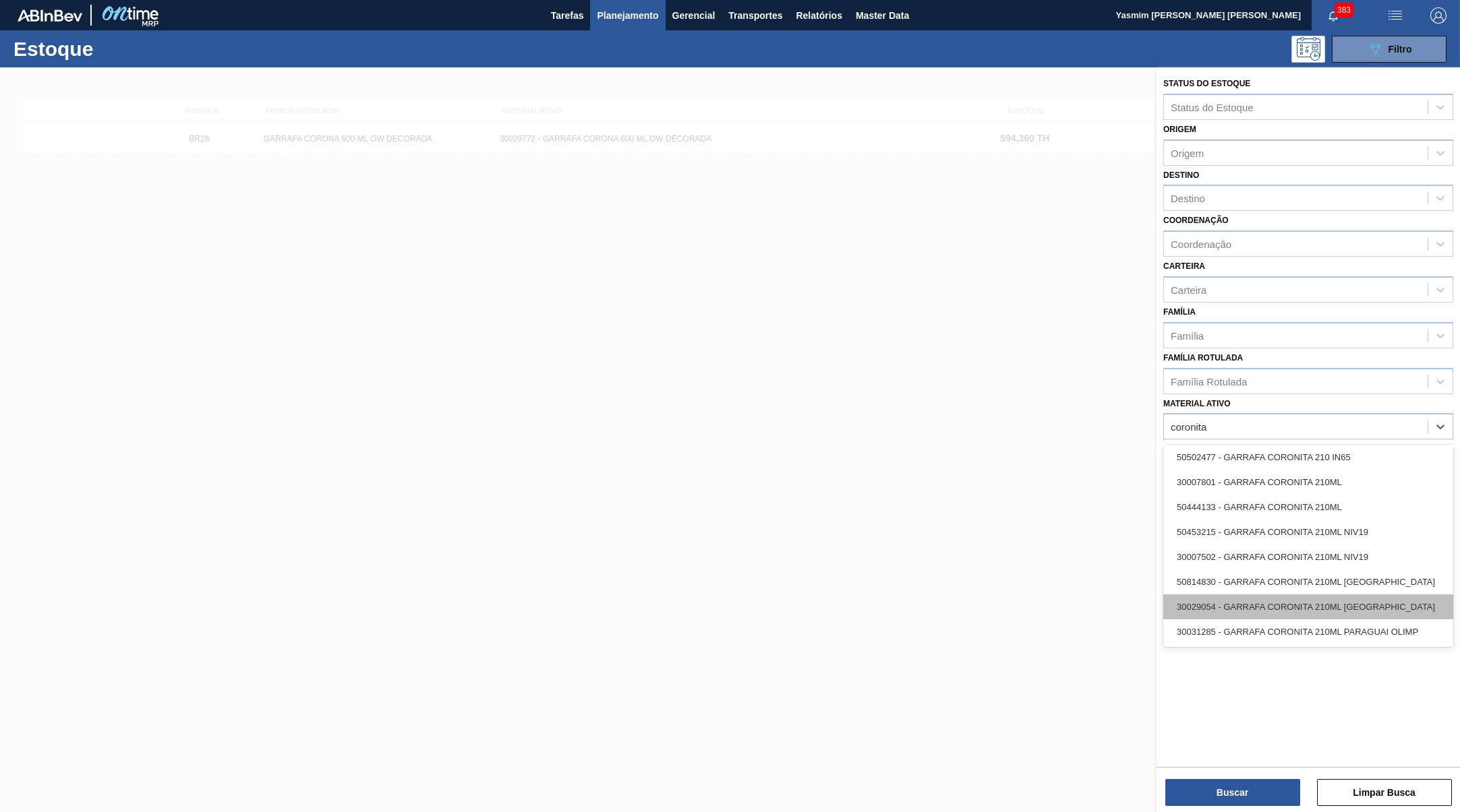
click at [1394, 597] on div "30029054 - GARRAFA CORONITA 210ML [GEOGRAPHIC_DATA]" at bounding box center [1308, 607] width 290 height 25
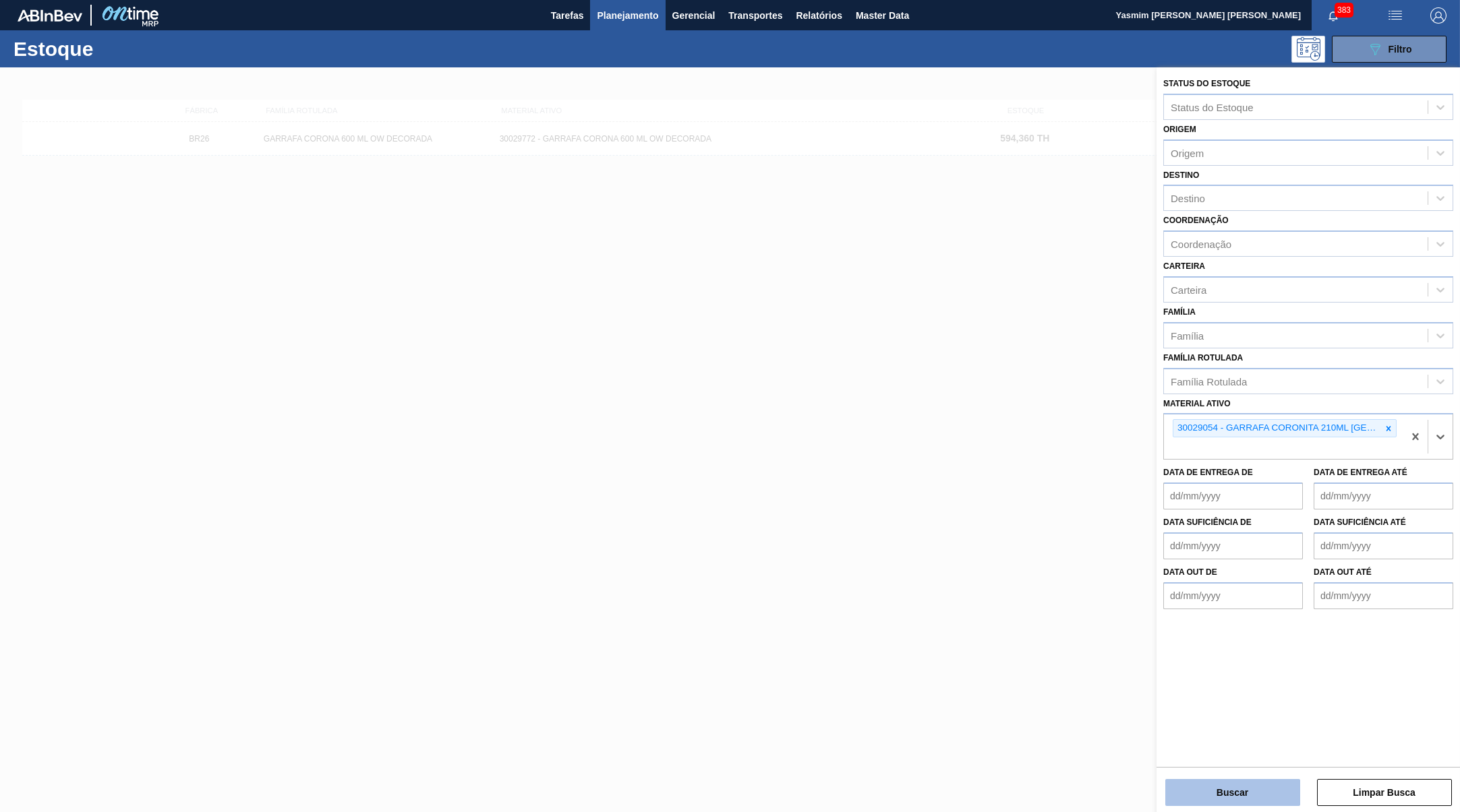
click at [1279, 779] on button "Buscar" at bounding box center [1233, 792] width 135 height 27
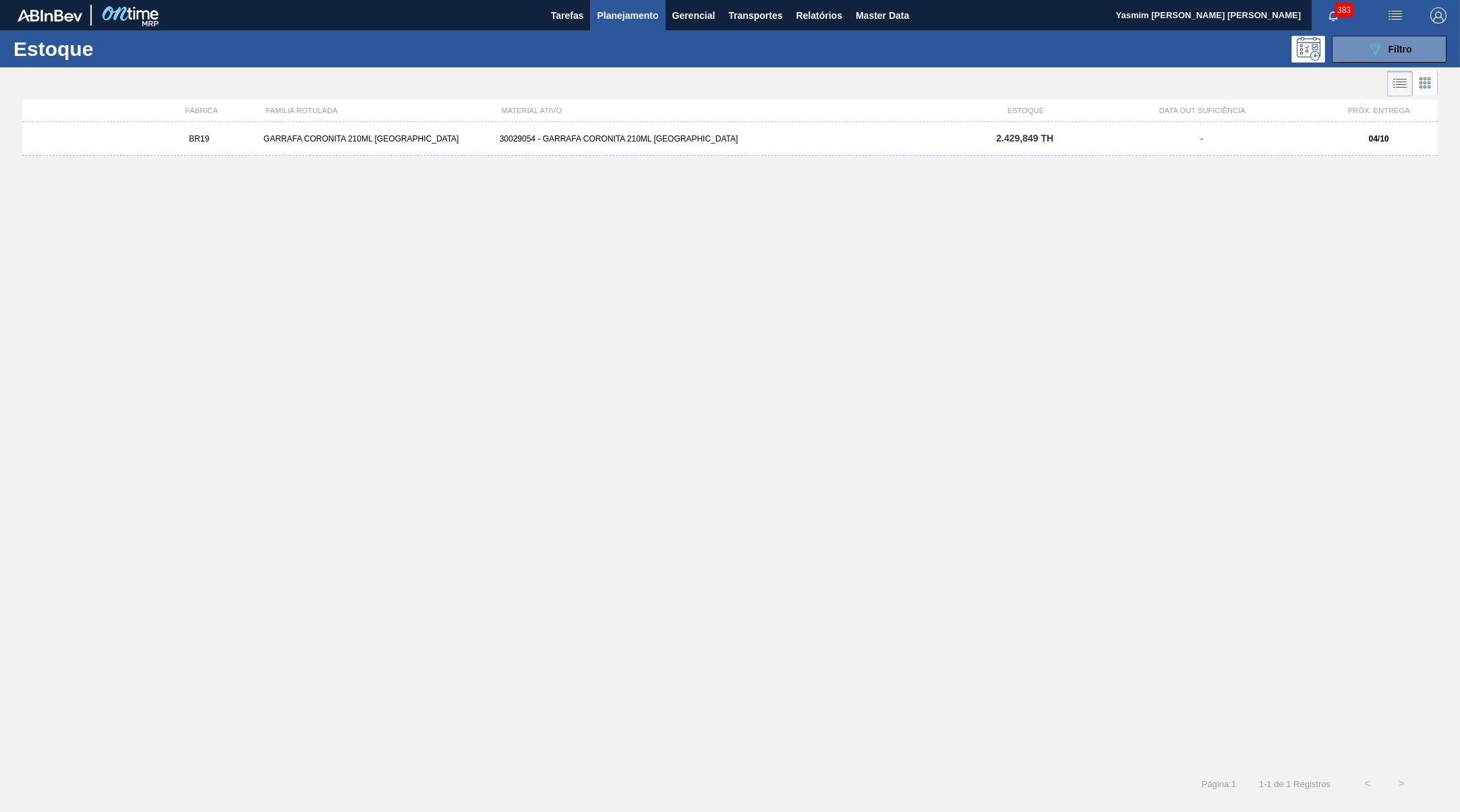
click at [569, 131] on div "BR19 GARRAFA CORONITA 210ML URUGUAI 30029054 - GARRAFA CORONITA 210ML PARAGUAI …" at bounding box center [730, 138] width 1415 height 34
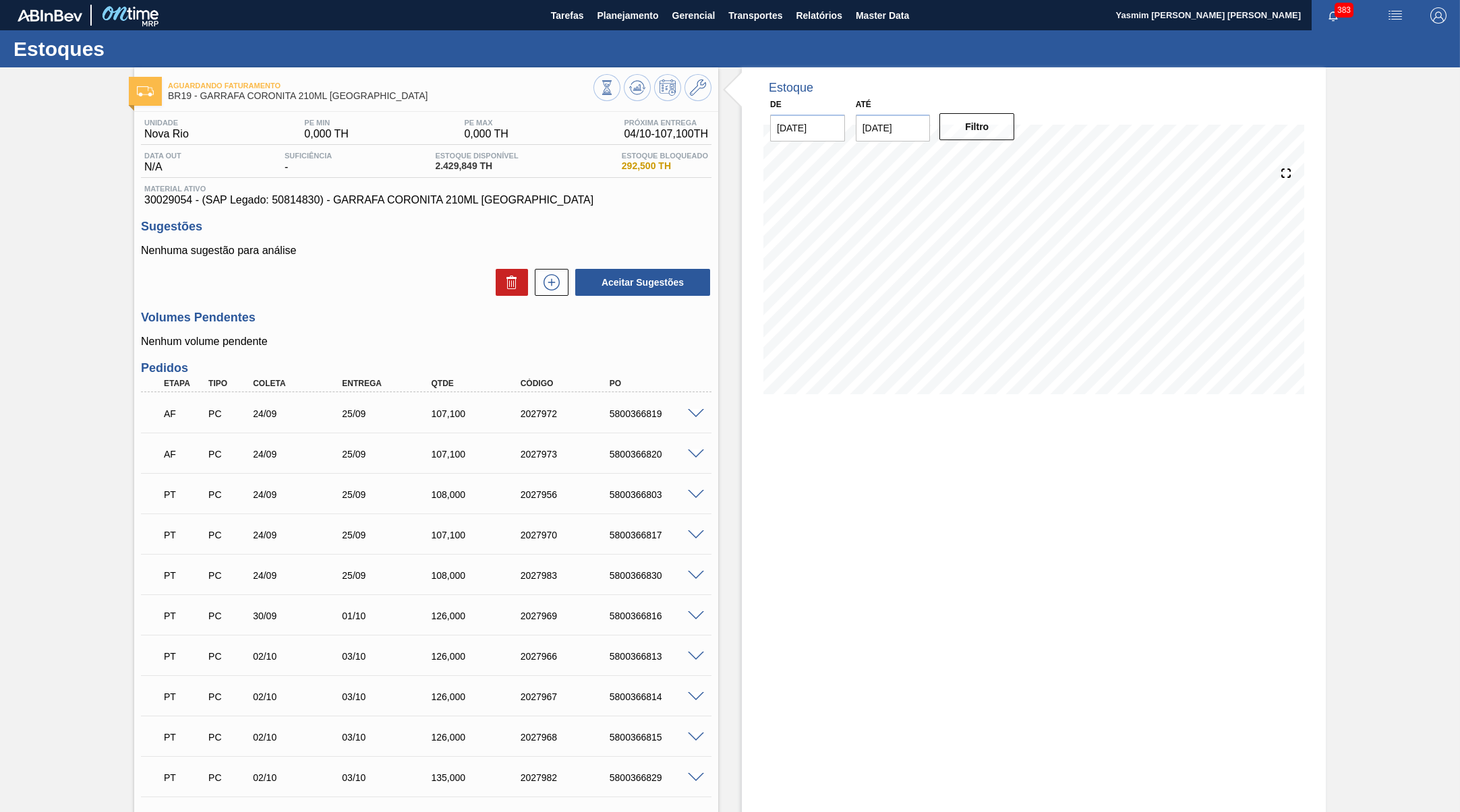
click at [853, 767] on div "Estoque De [DATE] Até [DATE] Filtro" at bounding box center [1033, 527] width 584 height 921
click at [699, 470] on div "AF PC 24/09 25/09 107,100 2027973 5800366820" at bounding box center [425, 453] width 570 height 34
click at [701, 460] on span at bounding box center [695, 455] width 16 height 10
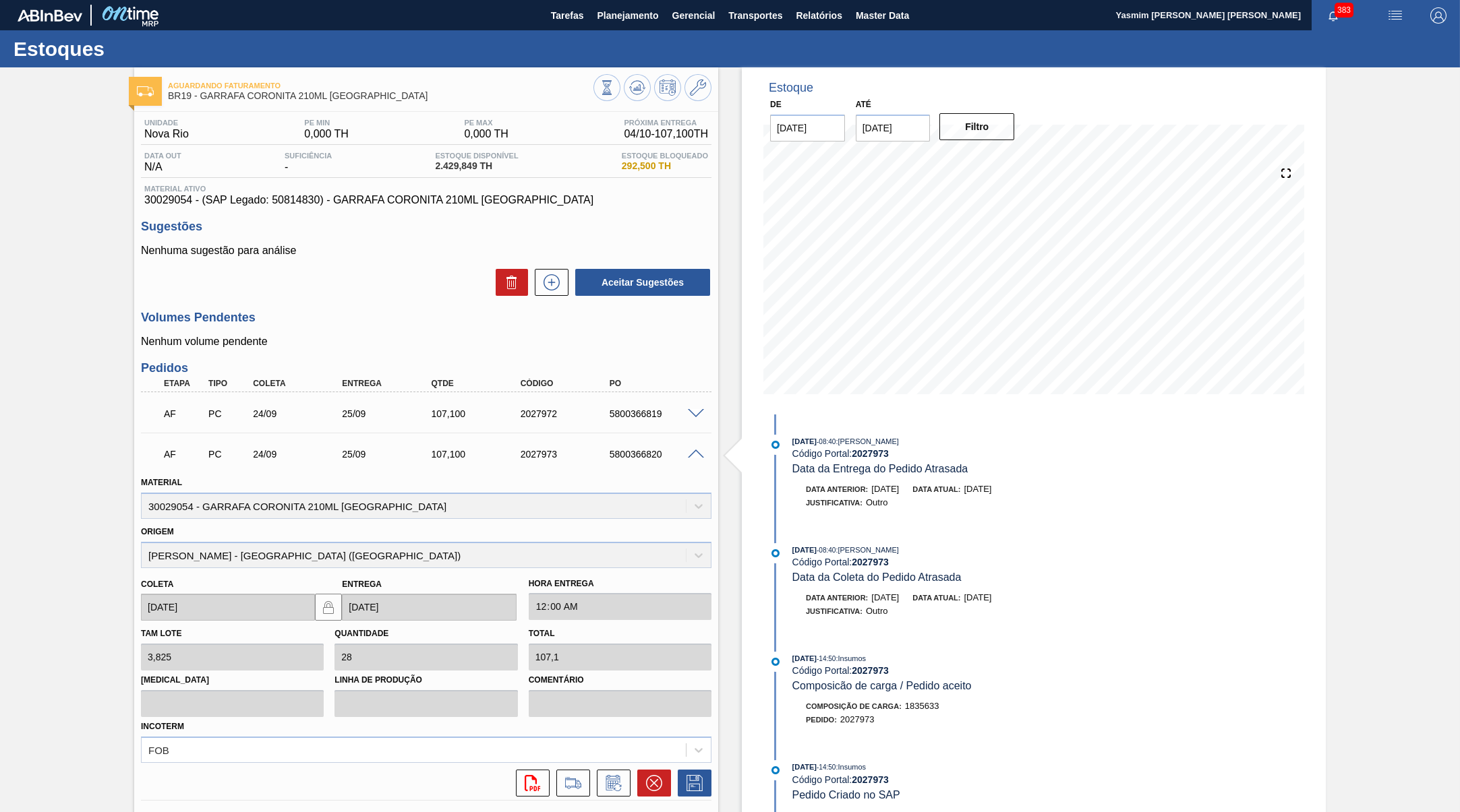
click at [692, 460] on span at bounding box center [695, 455] width 16 height 10
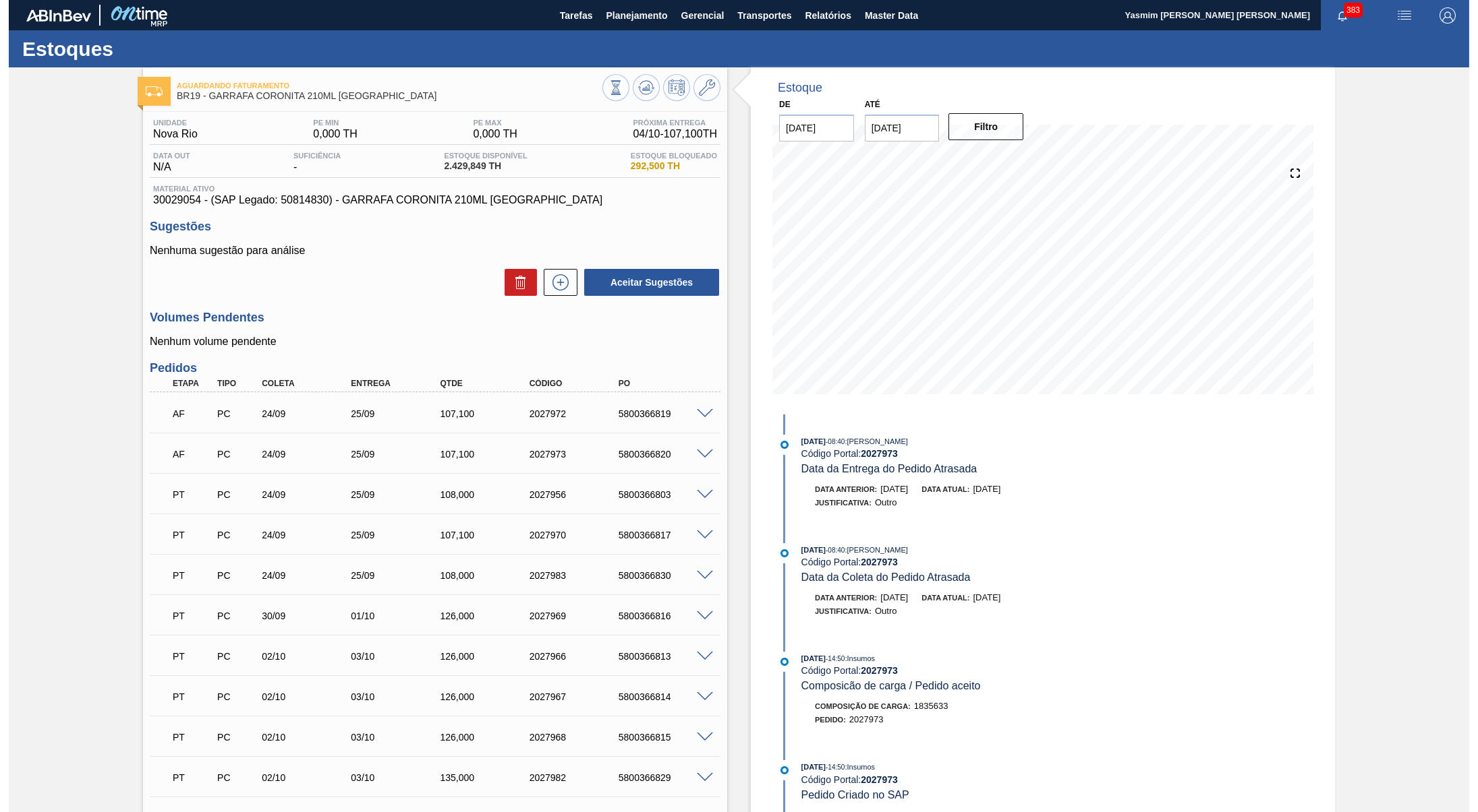
scroll to position [190, 0]
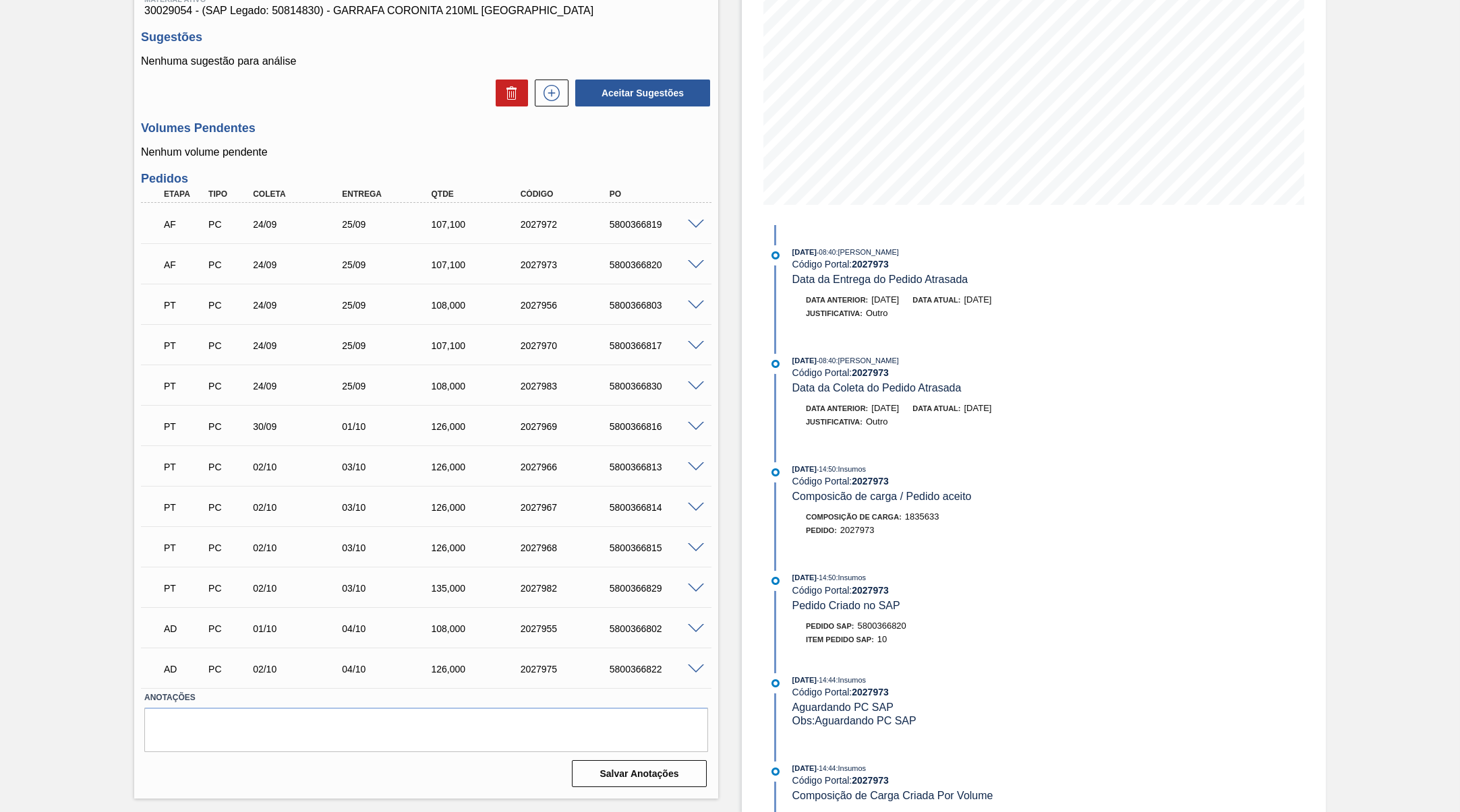
click at [665, 229] on div "AF PC 24/09 25/09 107,100 2027972 5800366819" at bounding box center [423, 223] width 534 height 27
click at [662, 230] on div "5800366819" at bounding box center [657, 224] width 101 height 10
click at [586, 240] on div "AF PC 24/09 25/09 107,100 2027972 5800366819" at bounding box center [425, 223] width 570 height 34
click at [614, 236] on div "AF PC 24/09 25/09 107,100 2027972 5800366819" at bounding box center [423, 223] width 534 height 27
click at [619, 230] on div "AF PC 24/09 25/09 107,100 2027972 5800366819" at bounding box center [423, 223] width 534 height 27
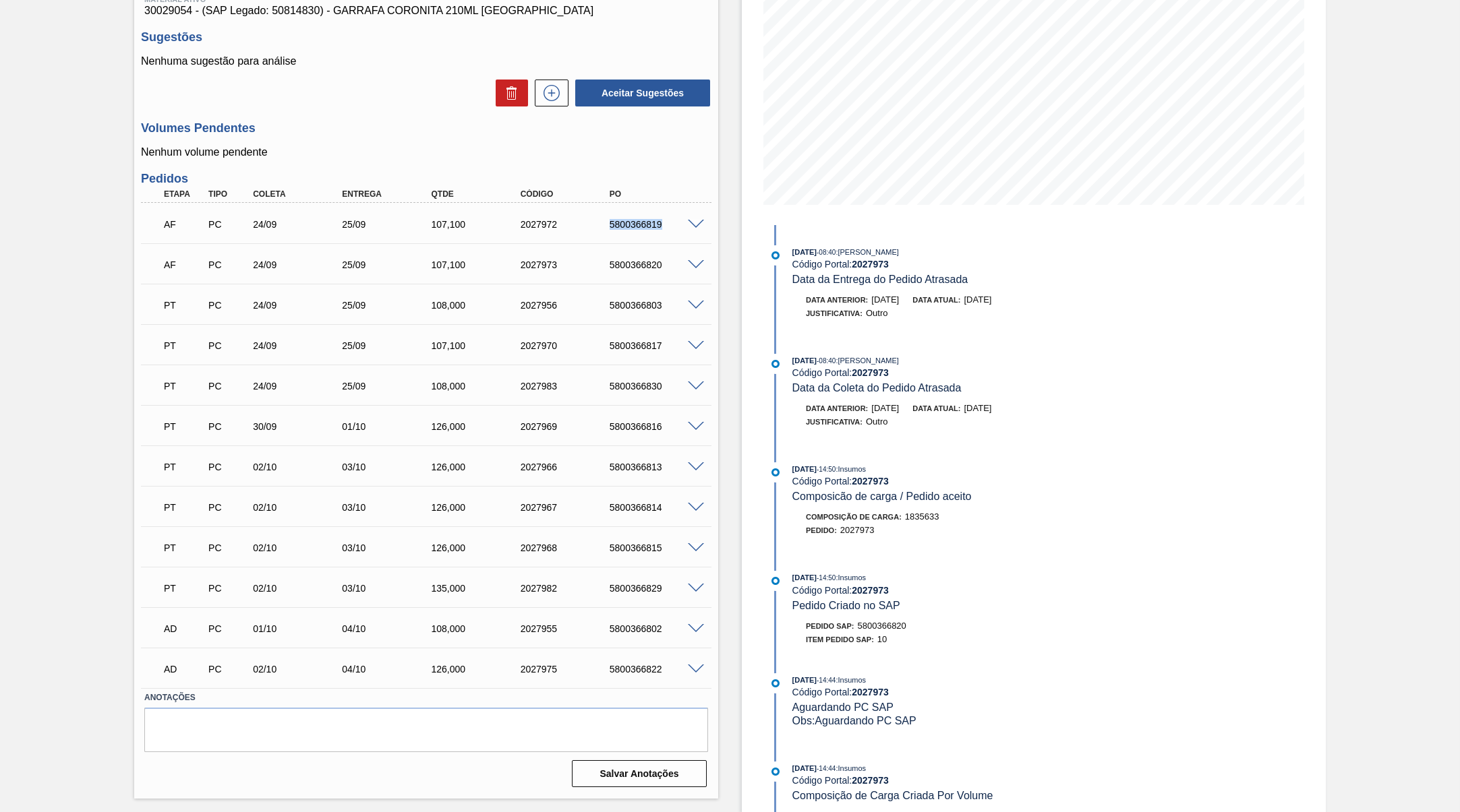
click at [619, 230] on div "AF PC 24/09 25/09 107,100 2027972 5800366819" at bounding box center [423, 223] width 534 height 27
copy div "5800366819"
click at [637, 271] on div "5800366820" at bounding box center [657, 264] width 101 height 10
copy div "5800366820"
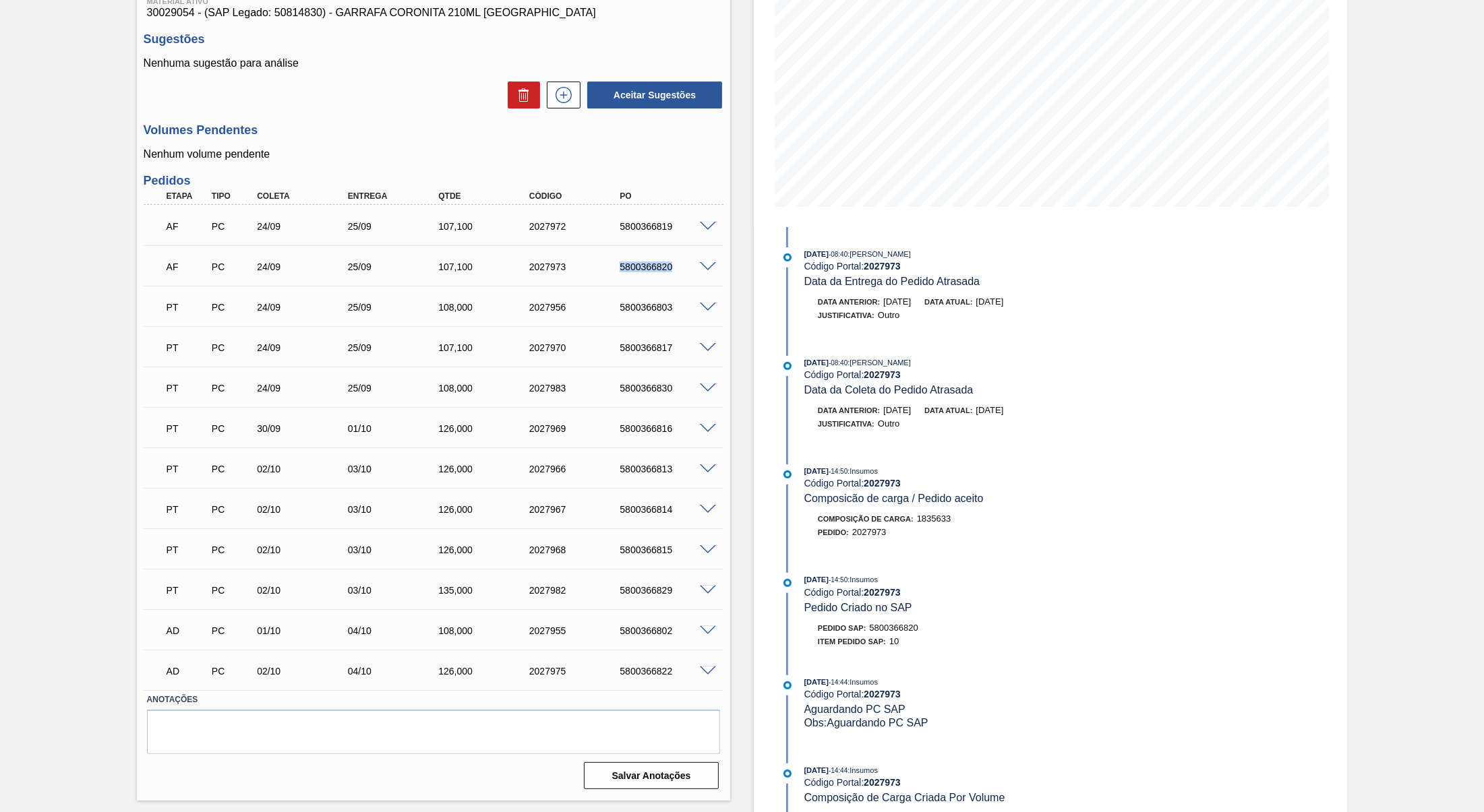
scroll to position [0, 0]
